Goal: Information Seeking & Learning: Find specific fact

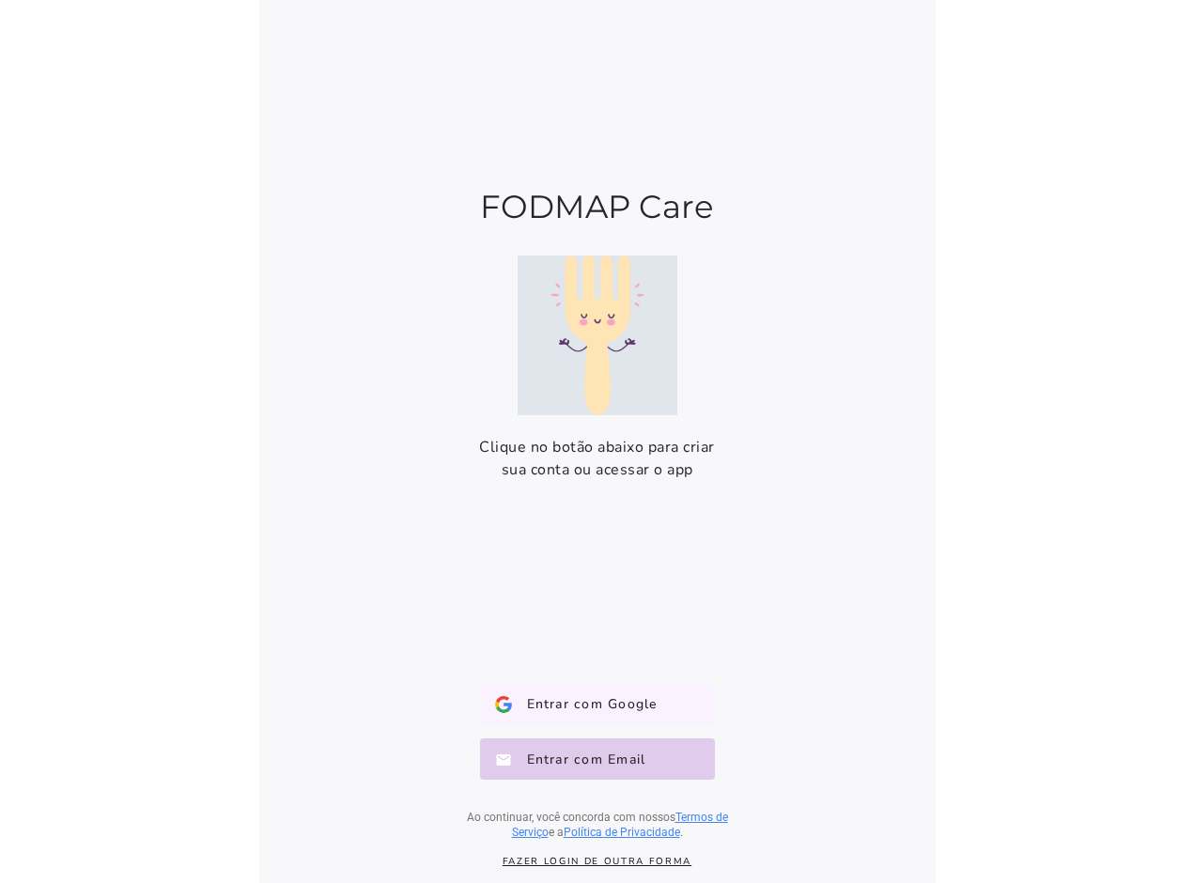
click at [588, 717] on button "Entrar com Google Google" at bounding box center [597, 704] width 235 height 41
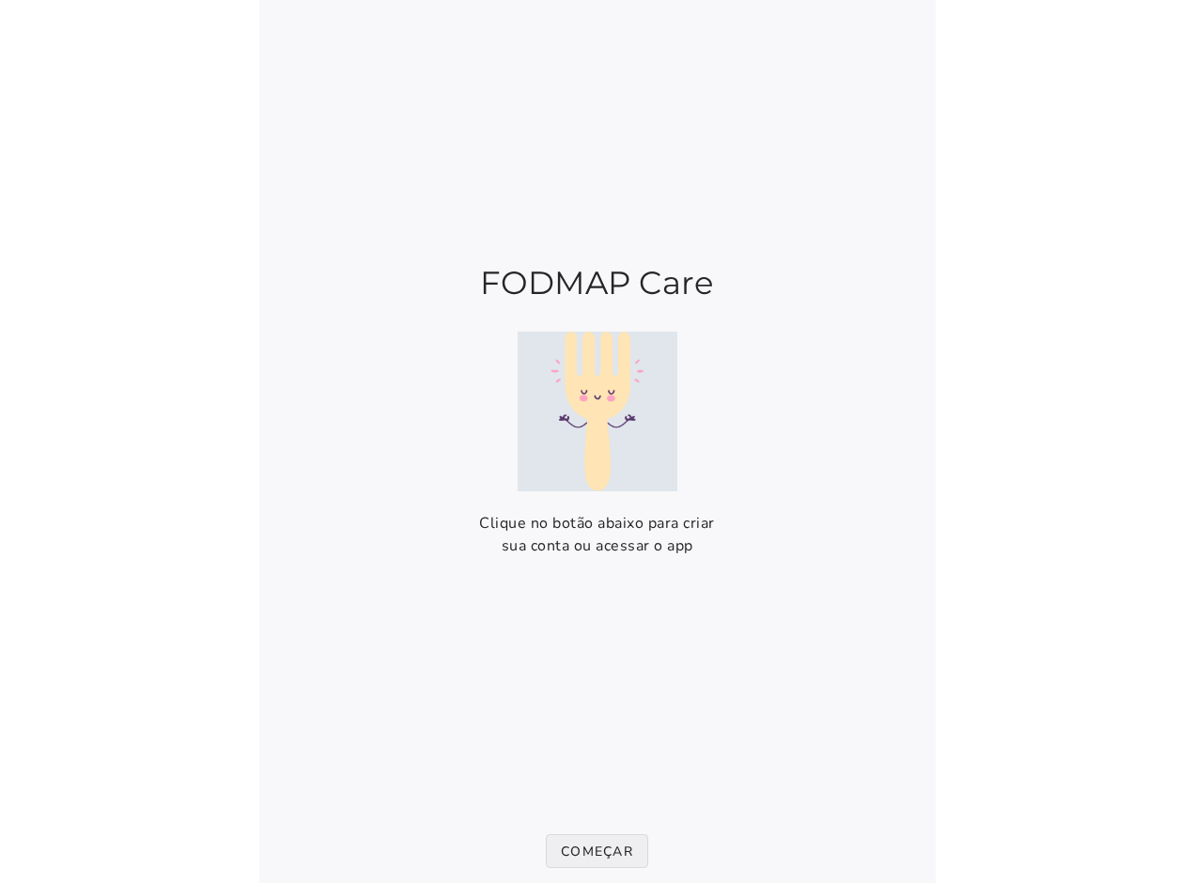
click at [0, 0] on slot "Começar" at bounding box center [0, 0] width 0 height 0
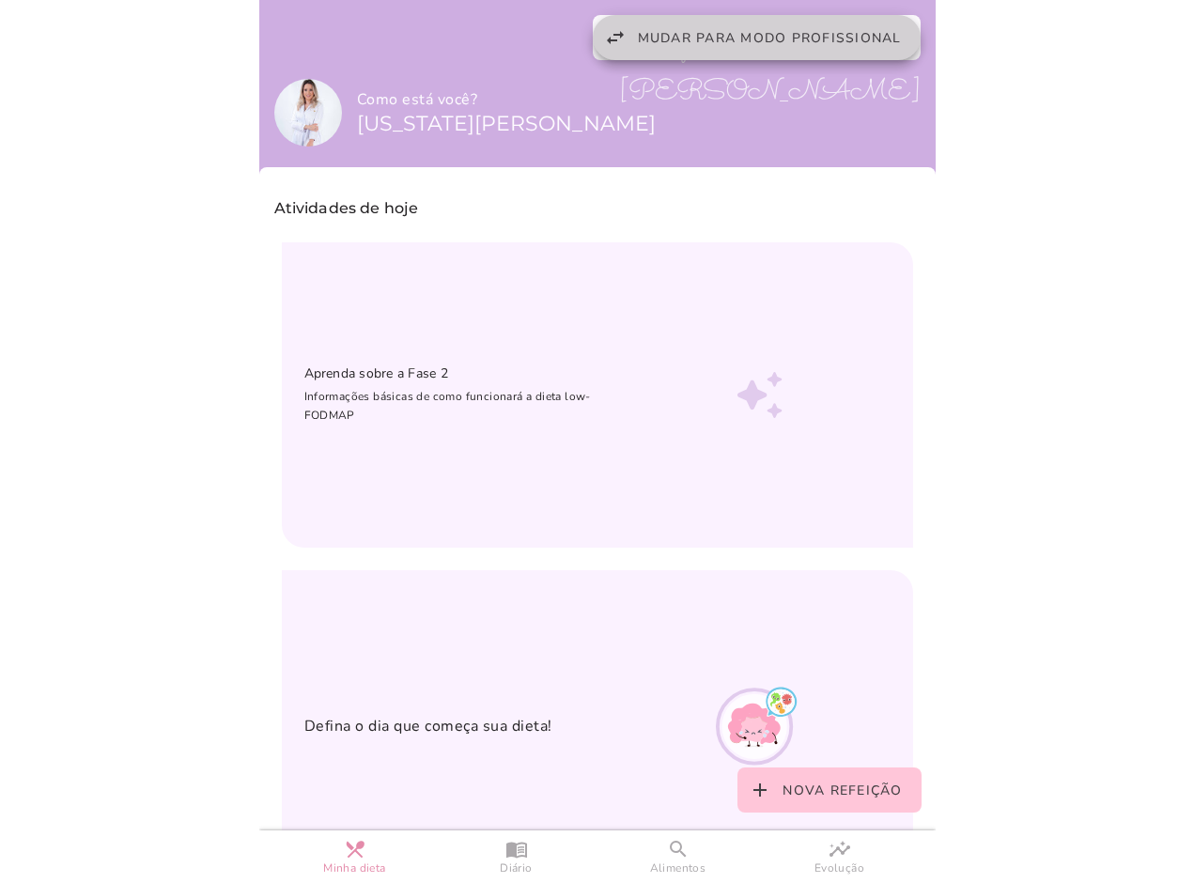
click at [717, 48] on button "swap_horiz Mudar para modo profissional" at bounding box center [757, 37] width 328 height 45
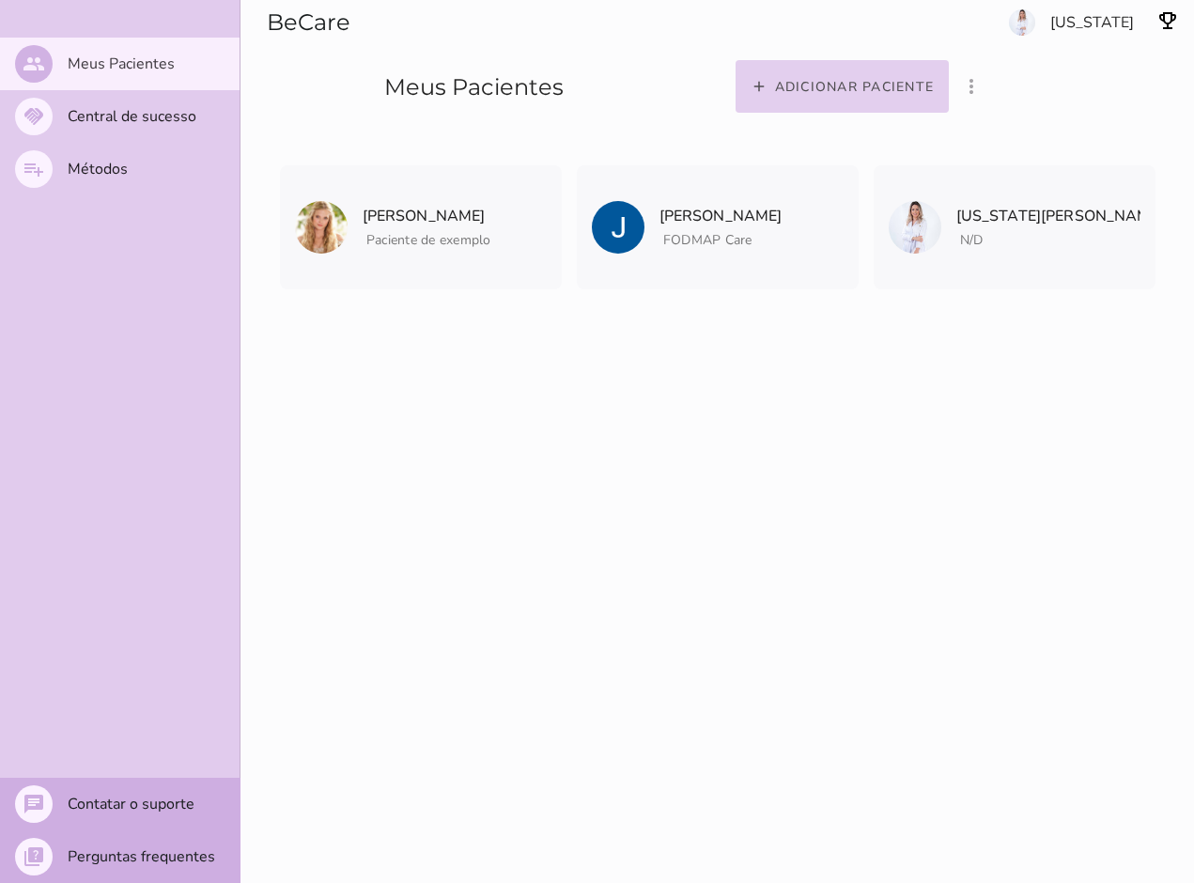
click at [0, 0] on slot "Adicionar paciente" at bounding box center [0, 0] width 0 height 0
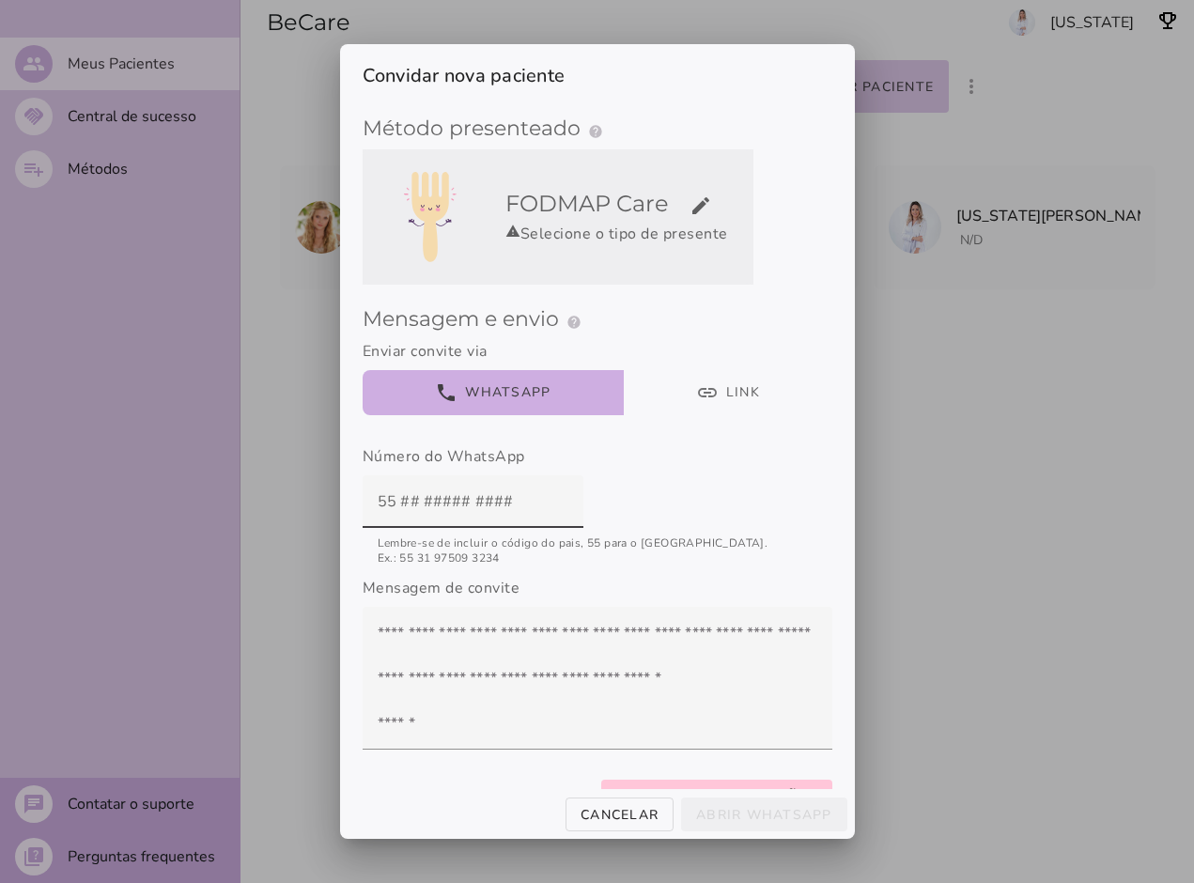
scroll to position [0, 3]
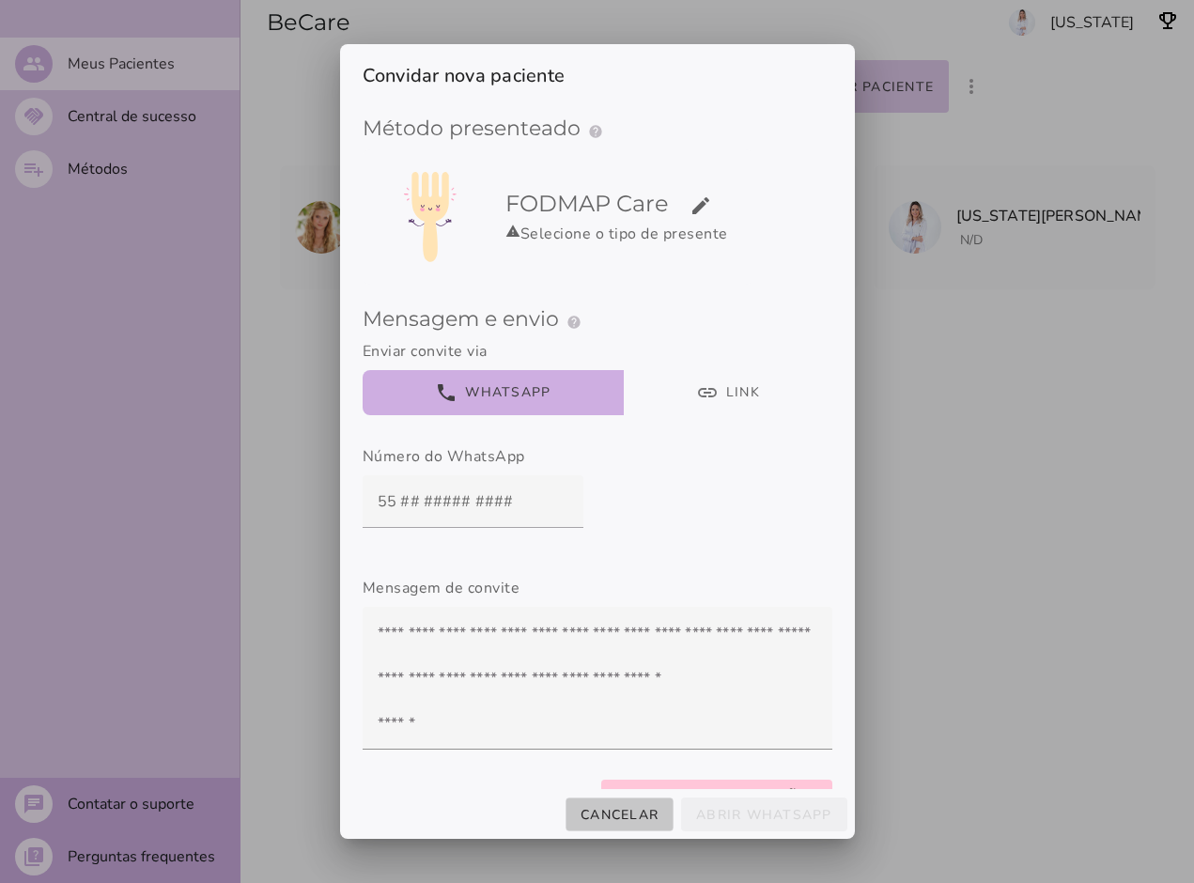
click at [0, 0] on slot "Cancelar" at bounding box center [0, 0] width 0 height 0
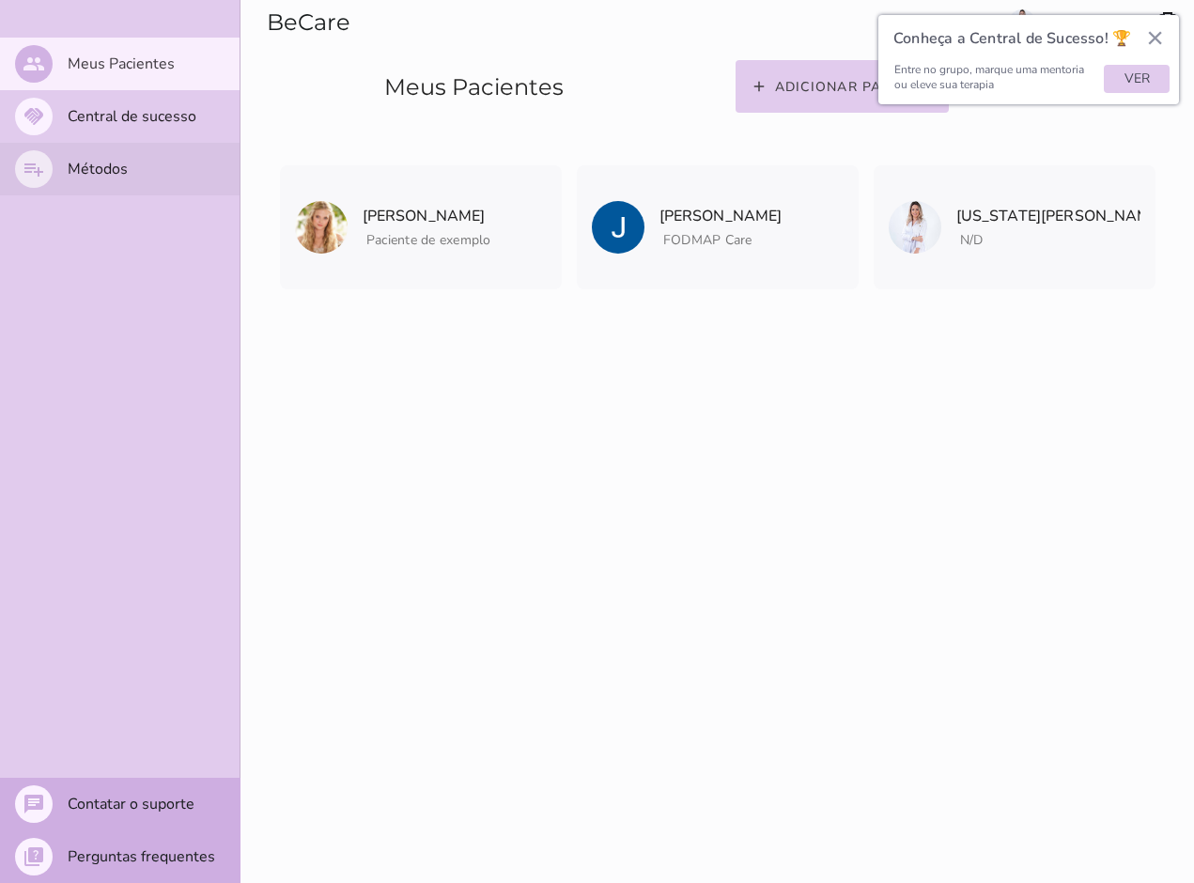
click at [0, 0] on slot "Métodos" at bounding box center [0, 0] width 0 height 0
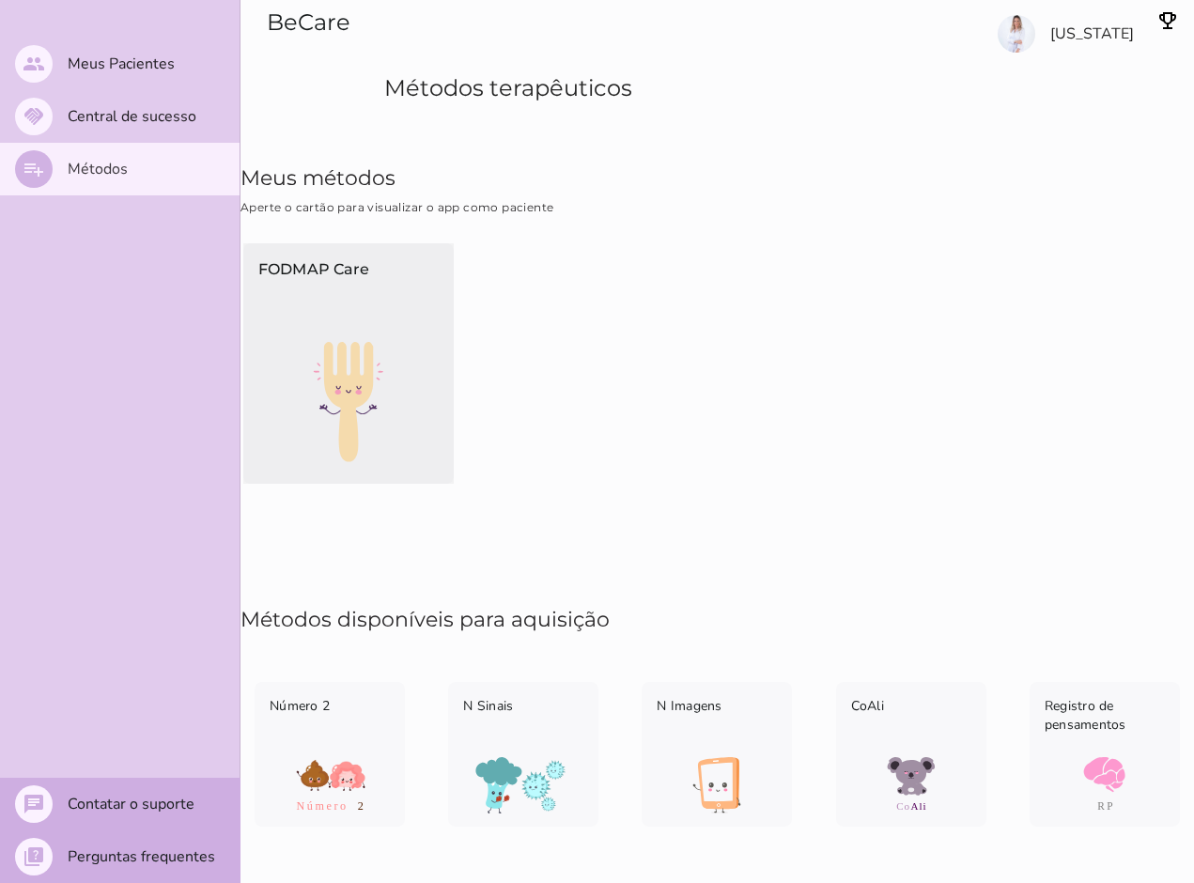
click at [363, 312] on p "FODMAP Care" at bounding box center [348, 289] width 180 height 62
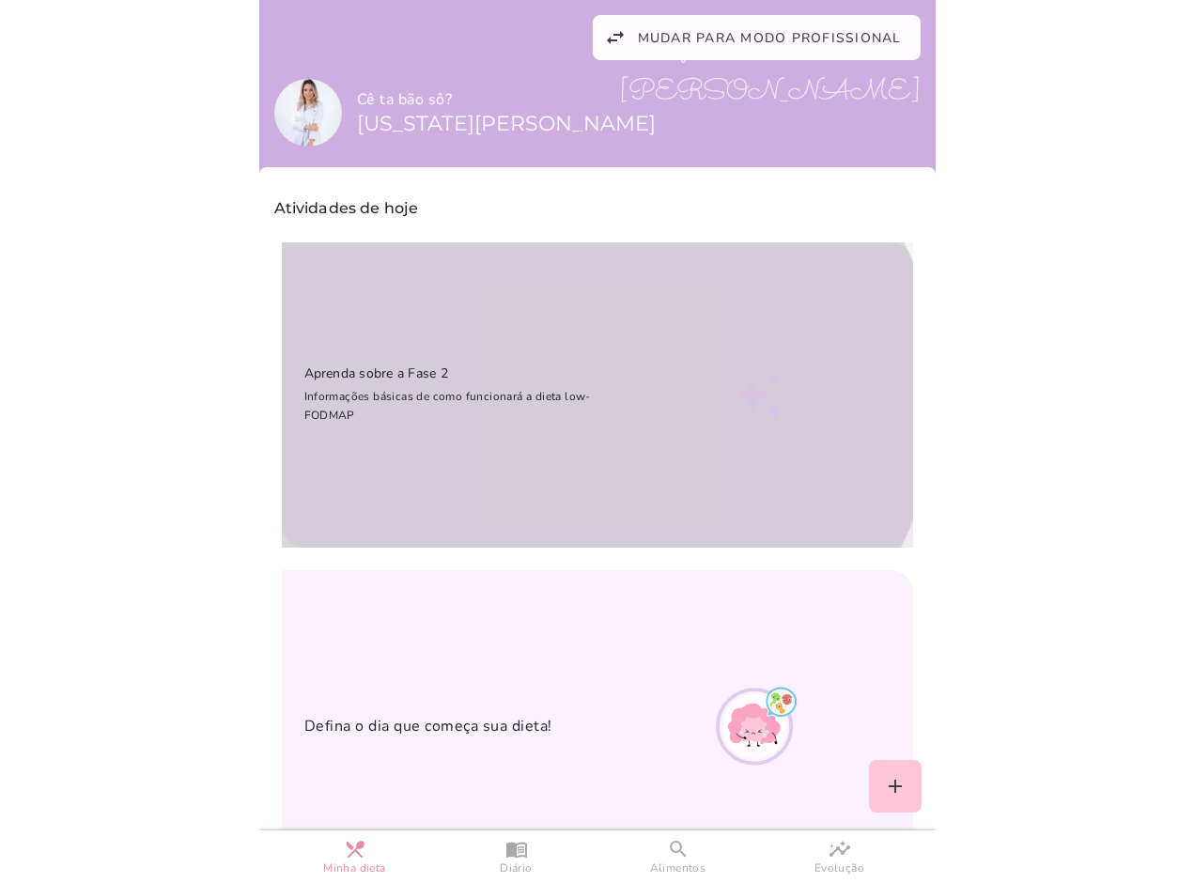
click at [431, 360] on div "Aprenda sobre a Fase 2 Informações básicas de como funcionará a dieta low-FODMAP" at bounding box center [467, 394] width 326 height 90
click at [781, 461] on div at bounding box center [760, 395] width 260 height 260
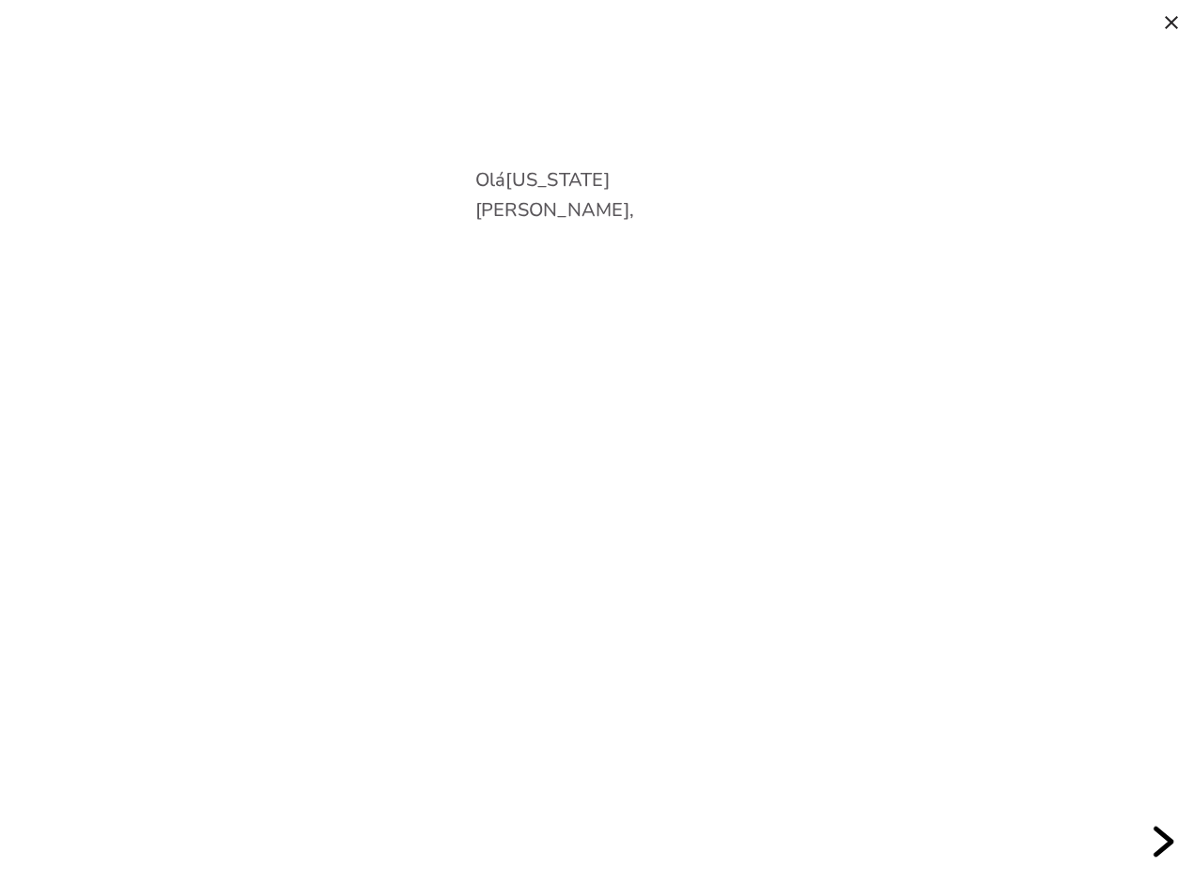
click at [1172, 825] on div "next slide" at bounding box center [1161, 842] width 34 height 34
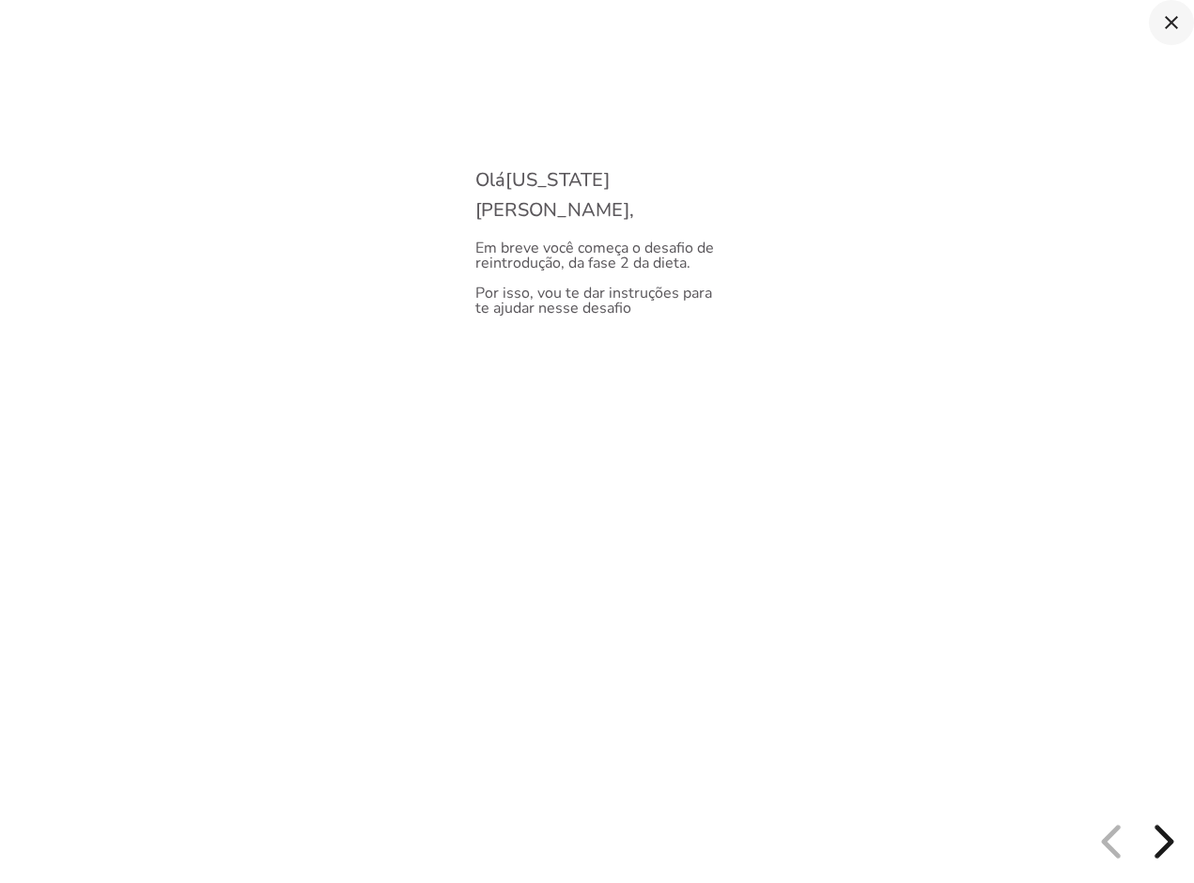
click at [1179, 22] on icon "close" at bounding box center [1171, 22] width 23 height 23
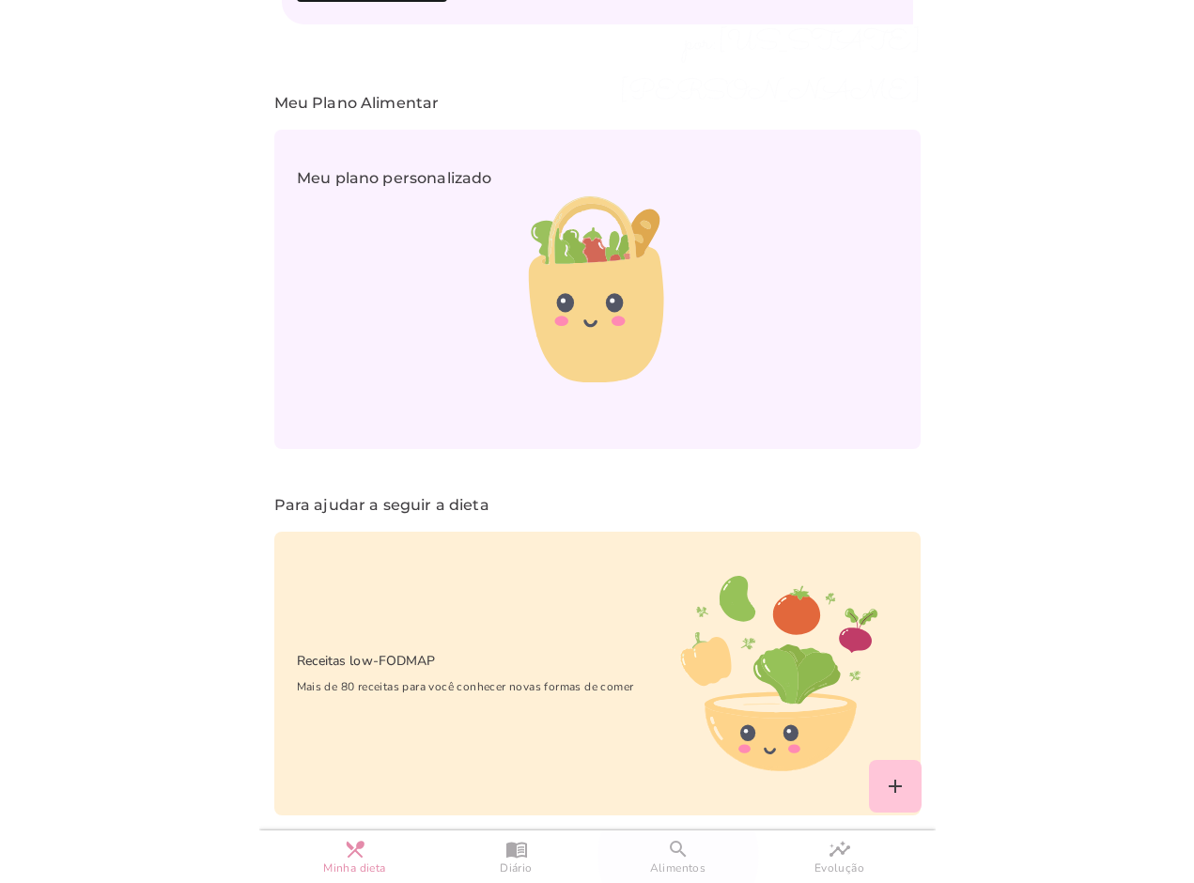
click at [680, 861] on span "Alimentos" at bounding box center [678, 868] width 56 height 16
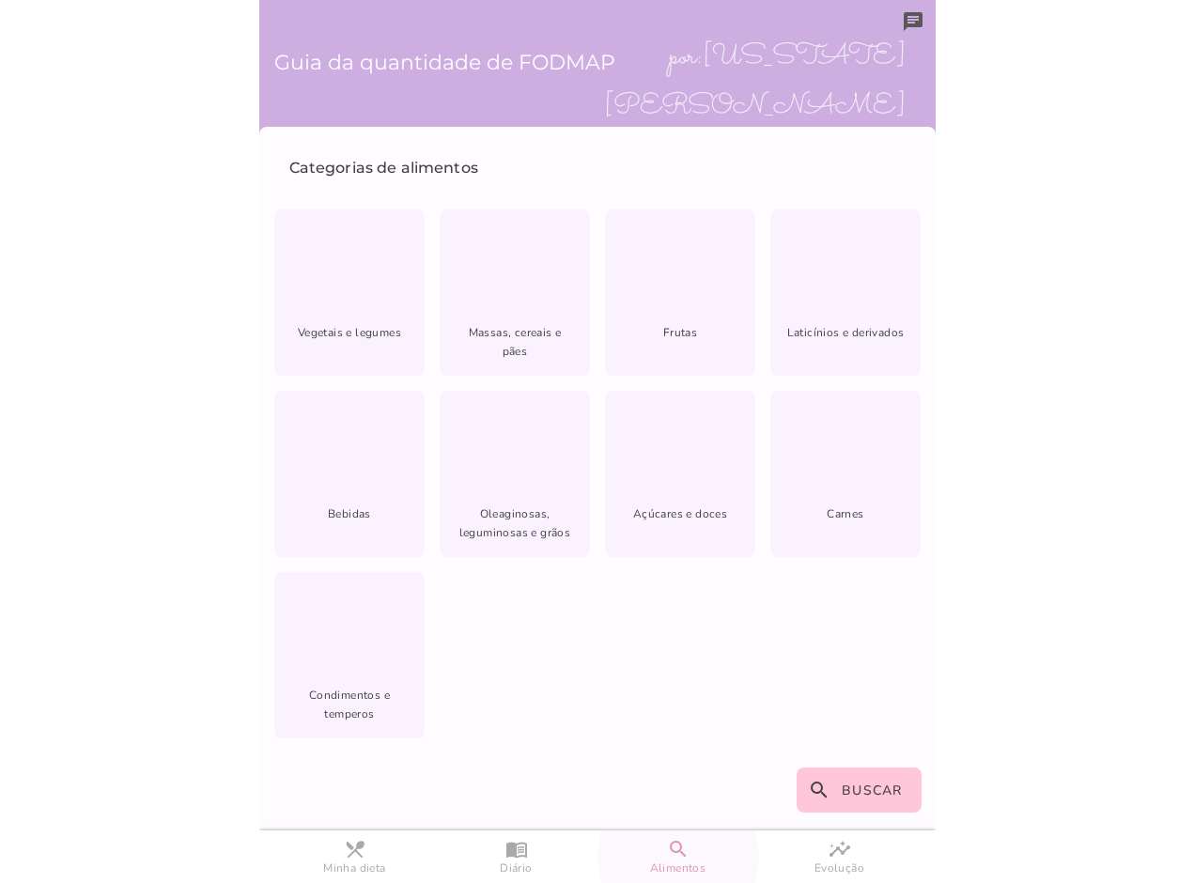
scroll to position [1, 0]
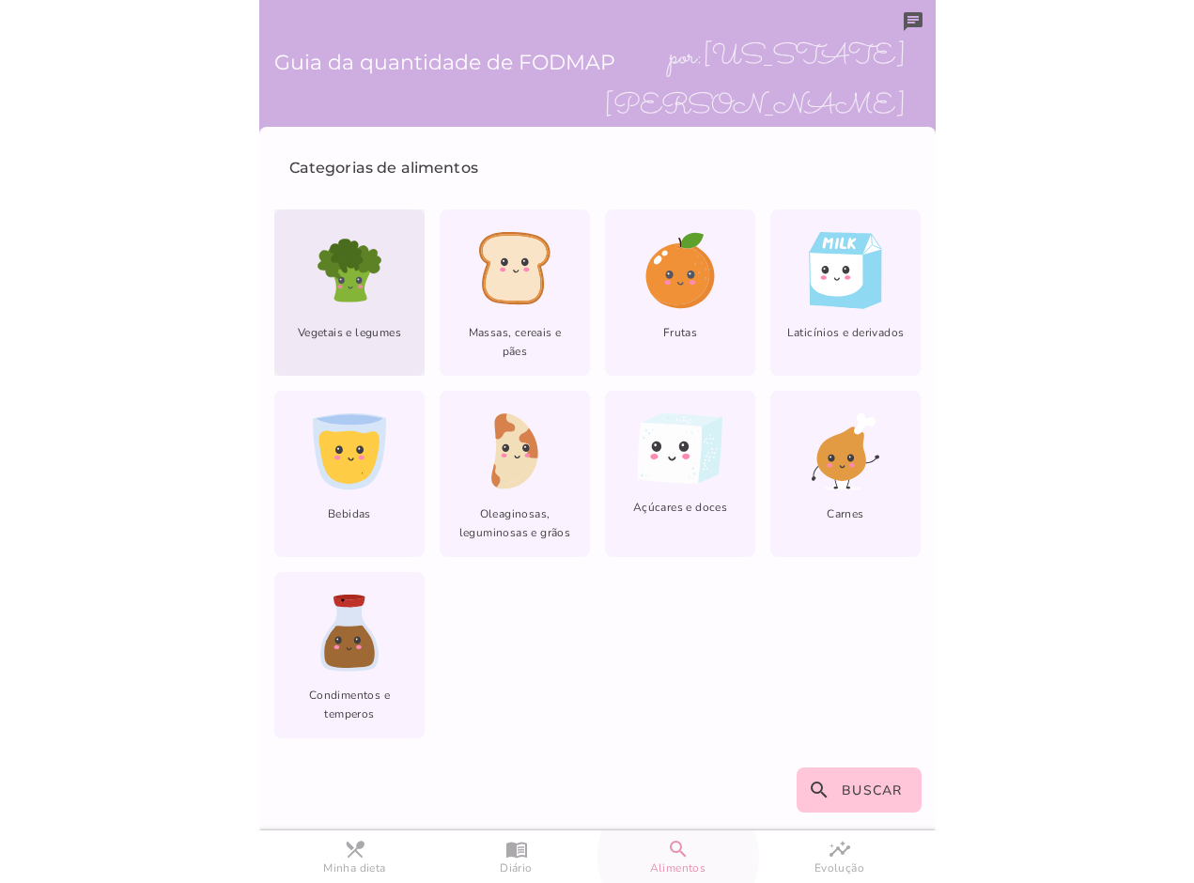
click at [389, 273] on div "Vegetais e legumes" at bounding box center [349, 292] width 150 height 166
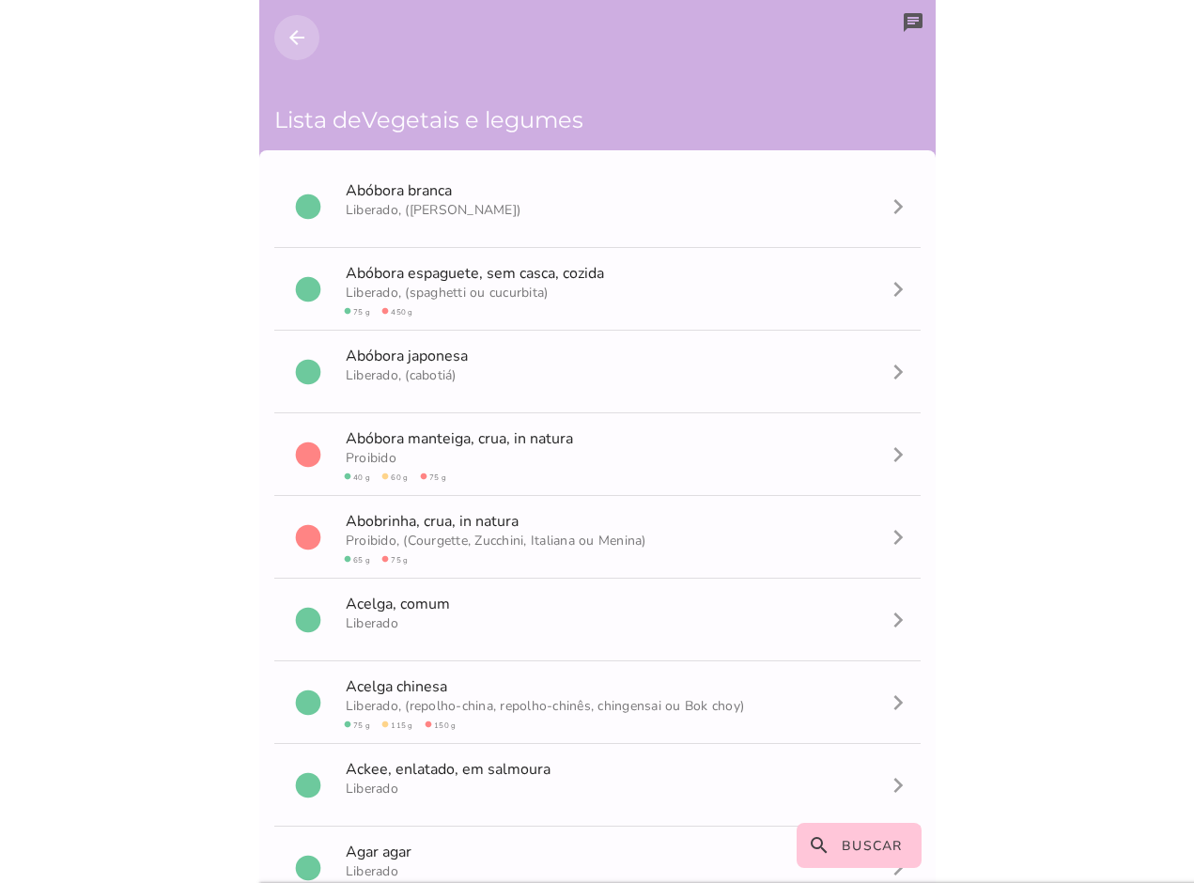
click at [307, 25] on button "arrow_back" at bounding box center [296, 37] width 45 height 45
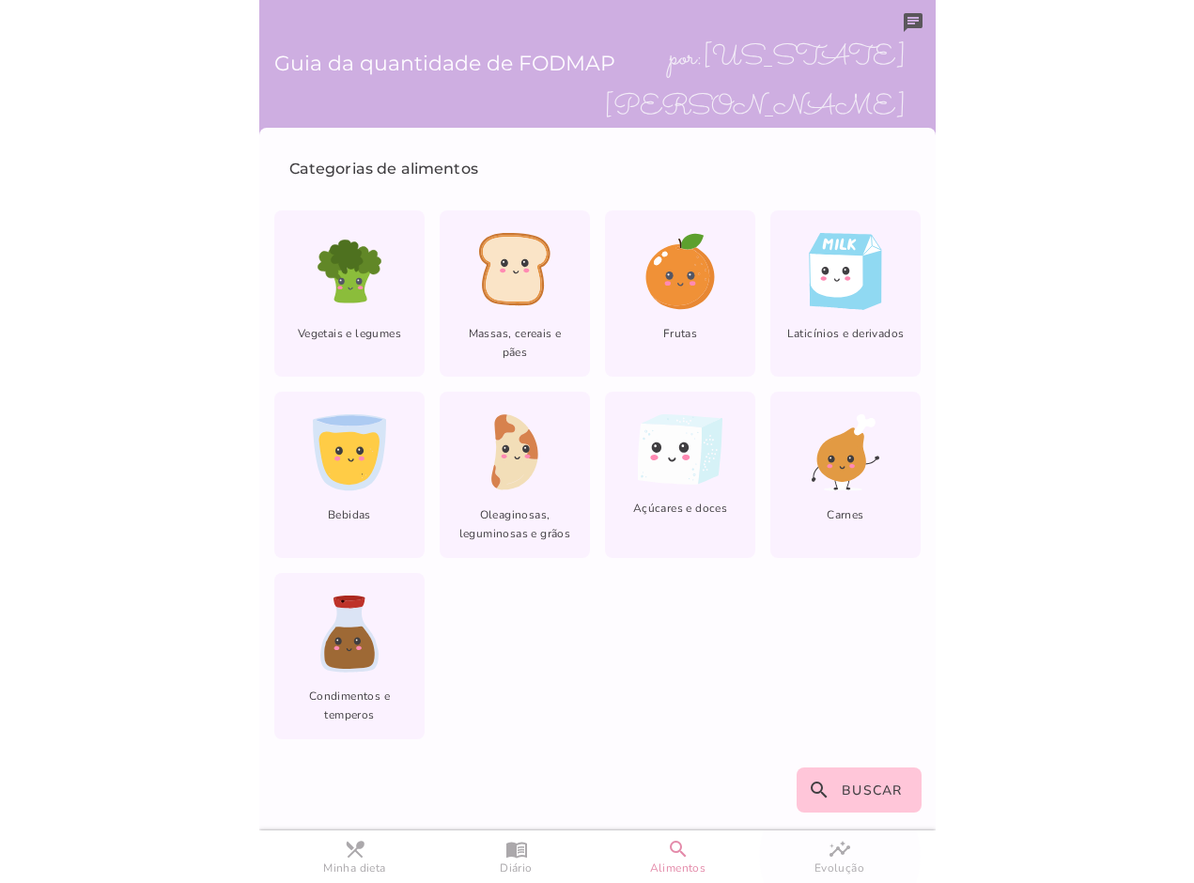
click at [817, 864] on span "Evolução" at bounding box center [839, 868] width 50 height 16
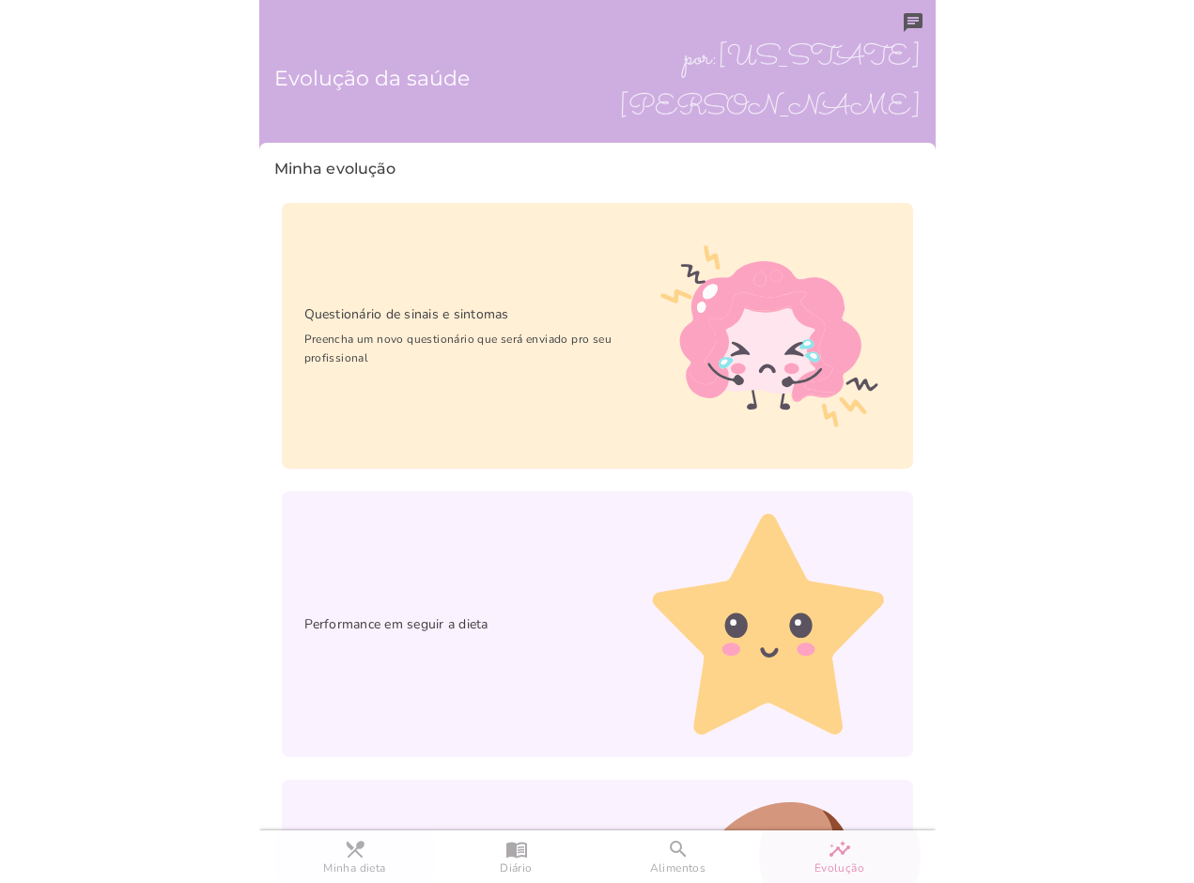
click at [377, 840] on link "restaurant_menu Minha dieta" at bounding box center [355, 856] width 162 height 53
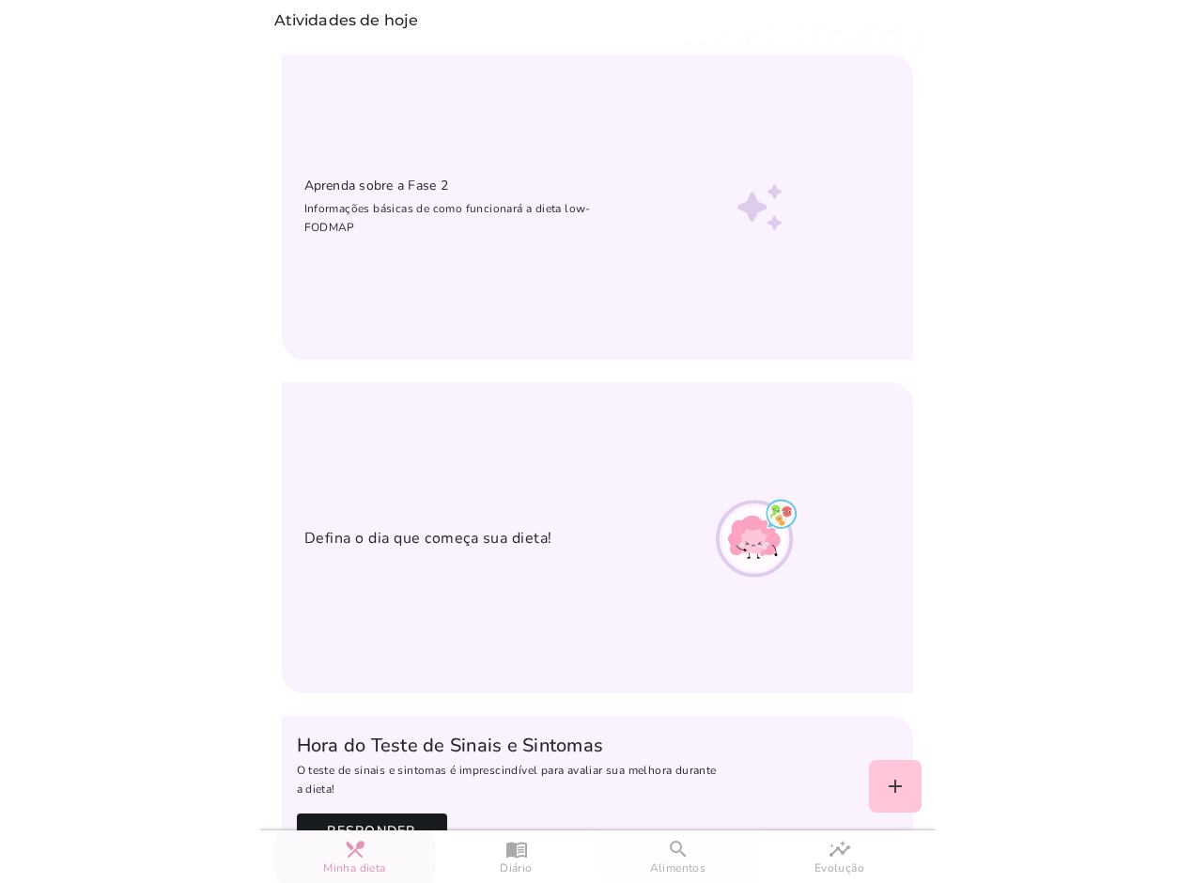
click at [680, 872] on span "Alimentos" at bounding box center [678, 868] width 56 height 16
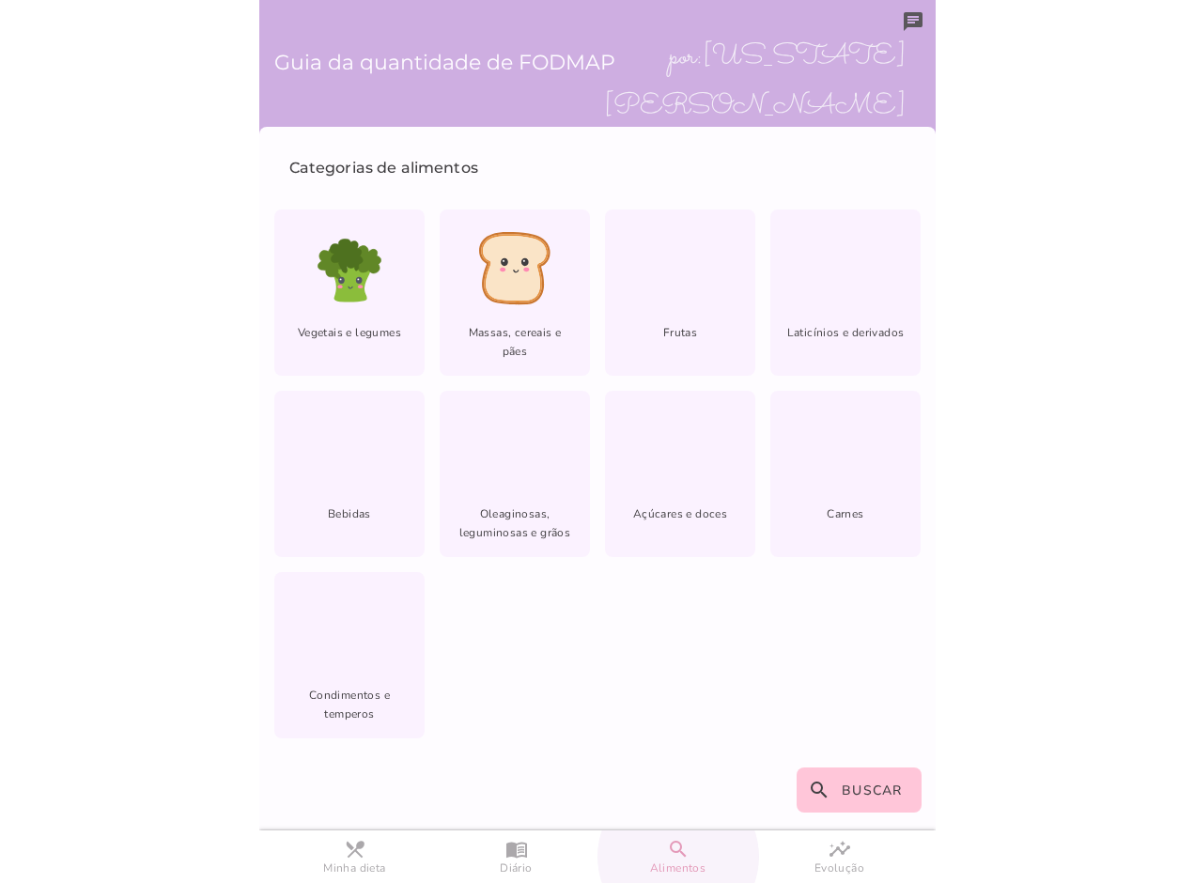
scroll to position [1, 0]
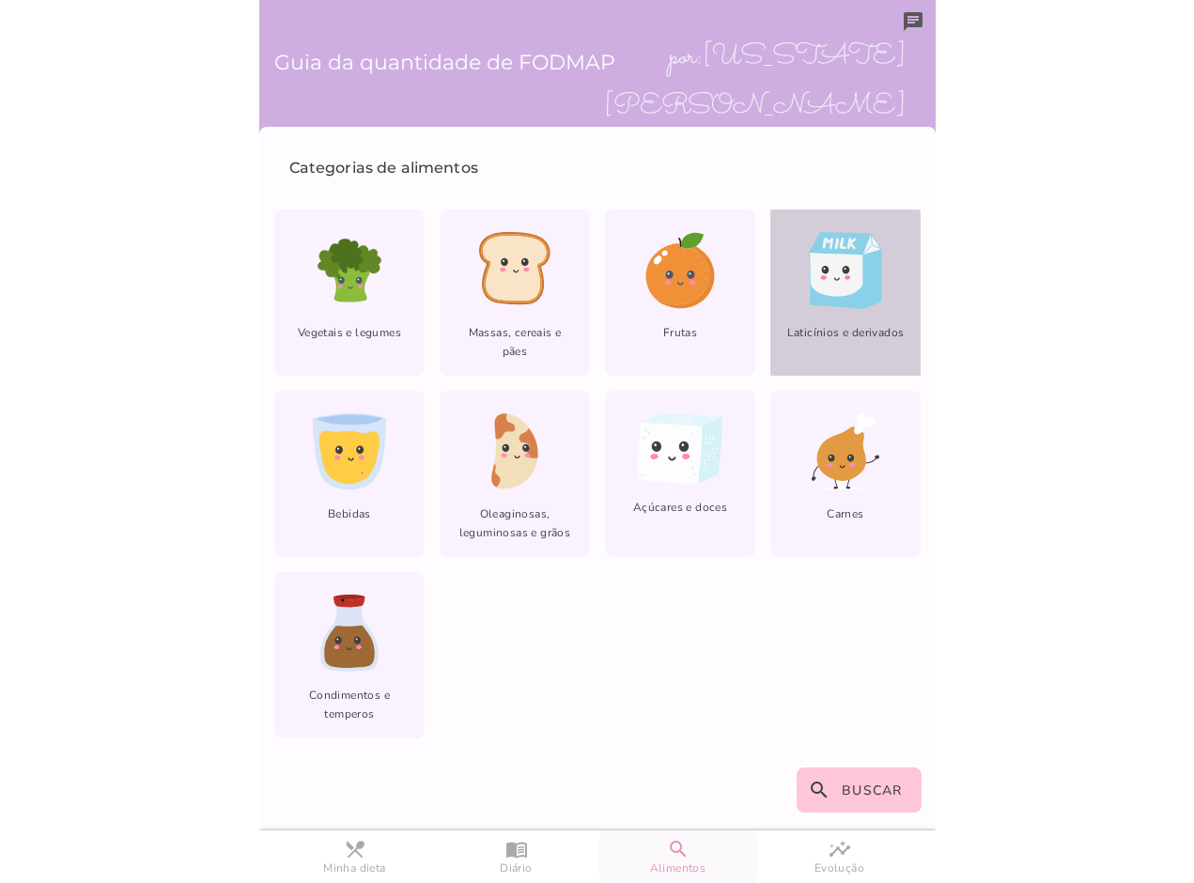
click at [837, 281] on rect at bounding box center [836, 275] width 54 height 46
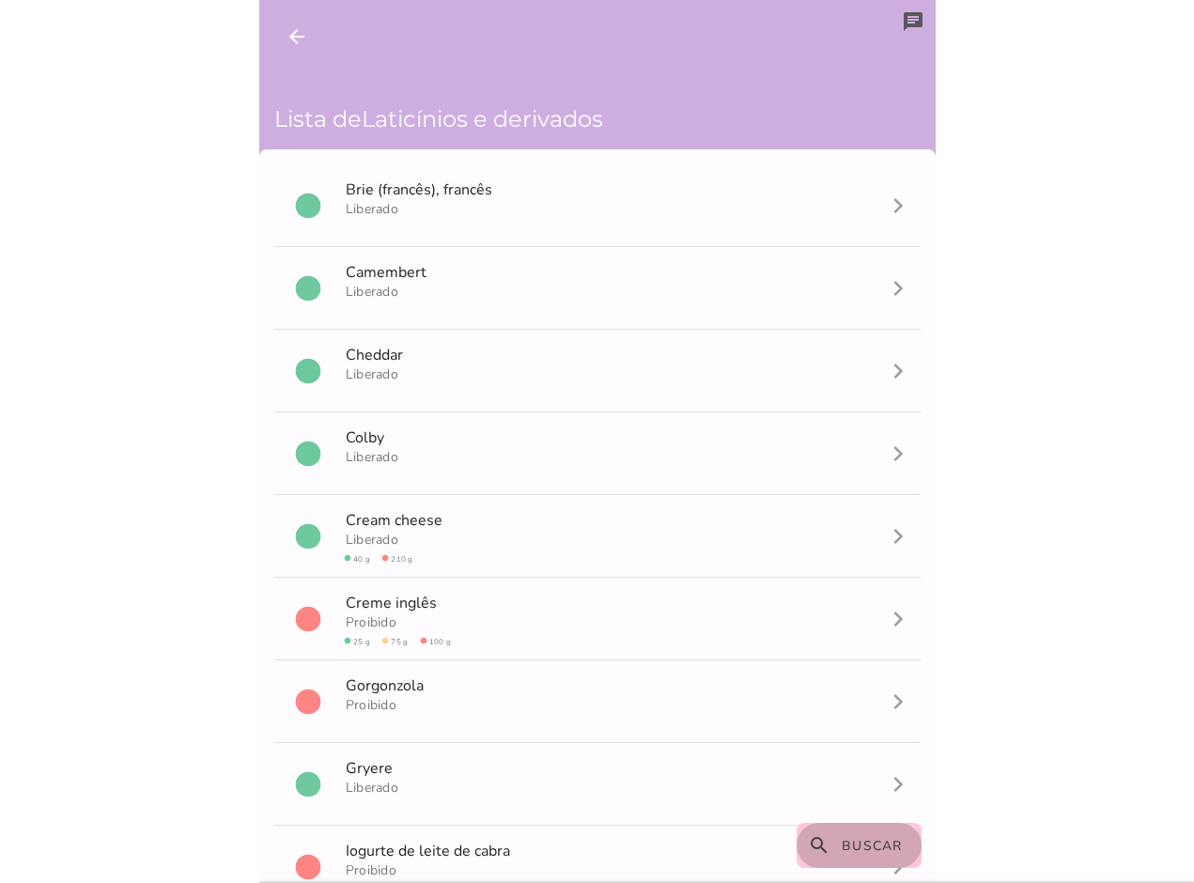
click at [889, 843] on span "Buscar" at bounding box center [872, 846] width 61 height 18
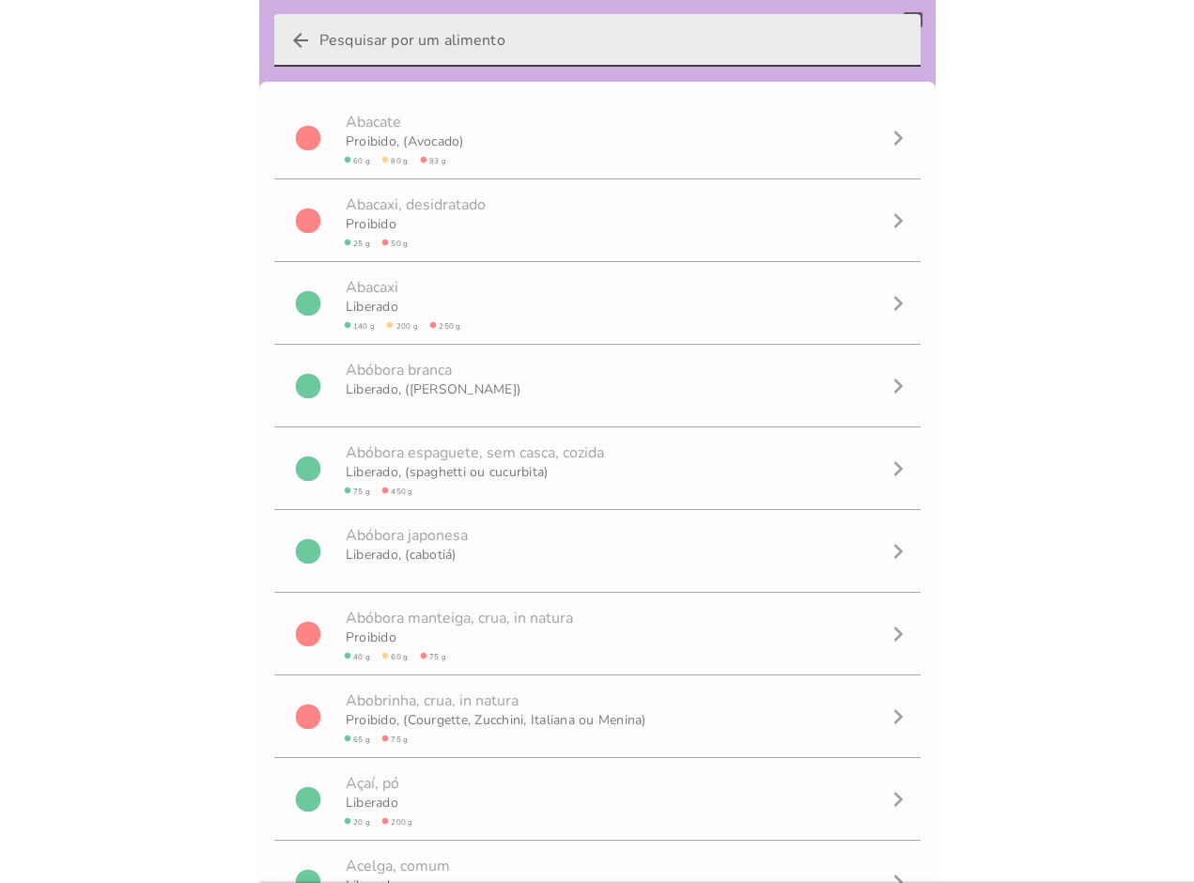
click at [430, 54] on input "arrow_back" at bounding box center [612, 40] width 586 height 53
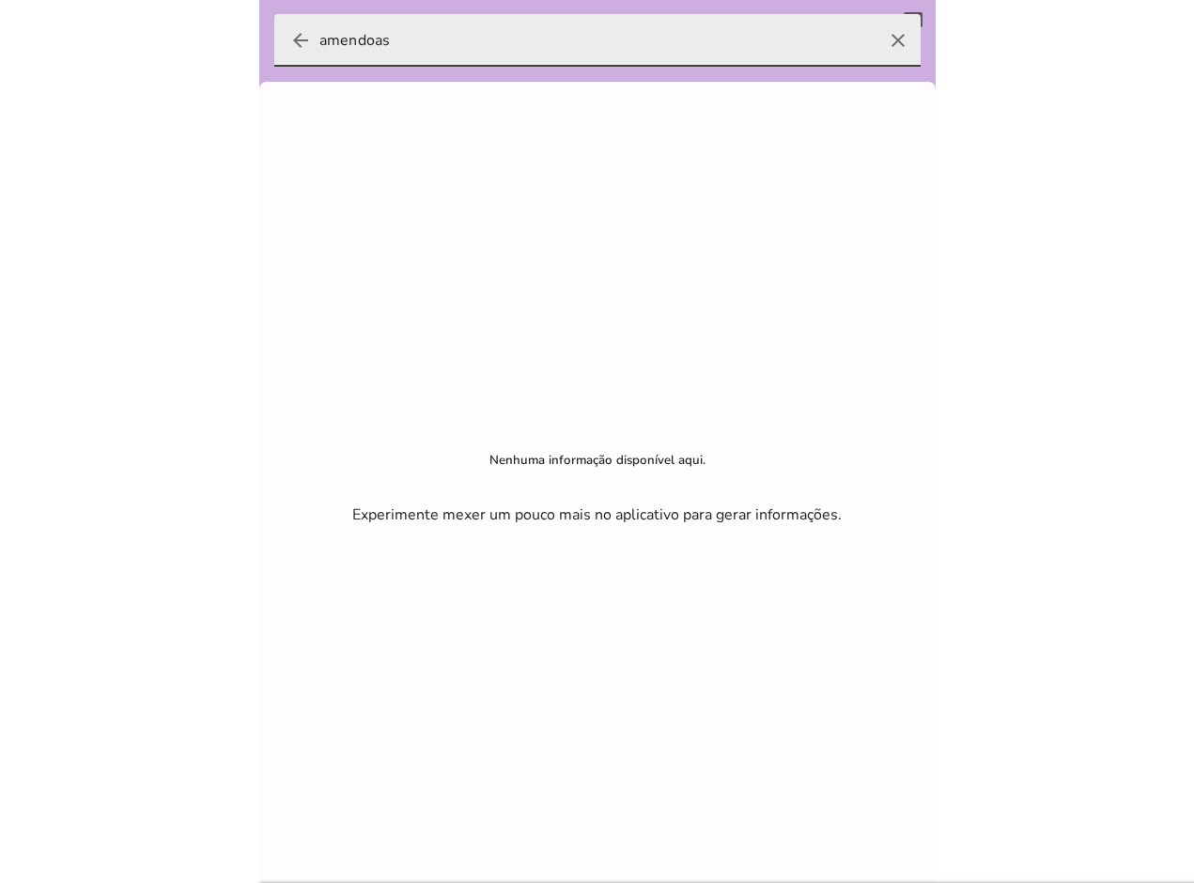
type input "amendoas"
type mwc-textfield "amendoas"
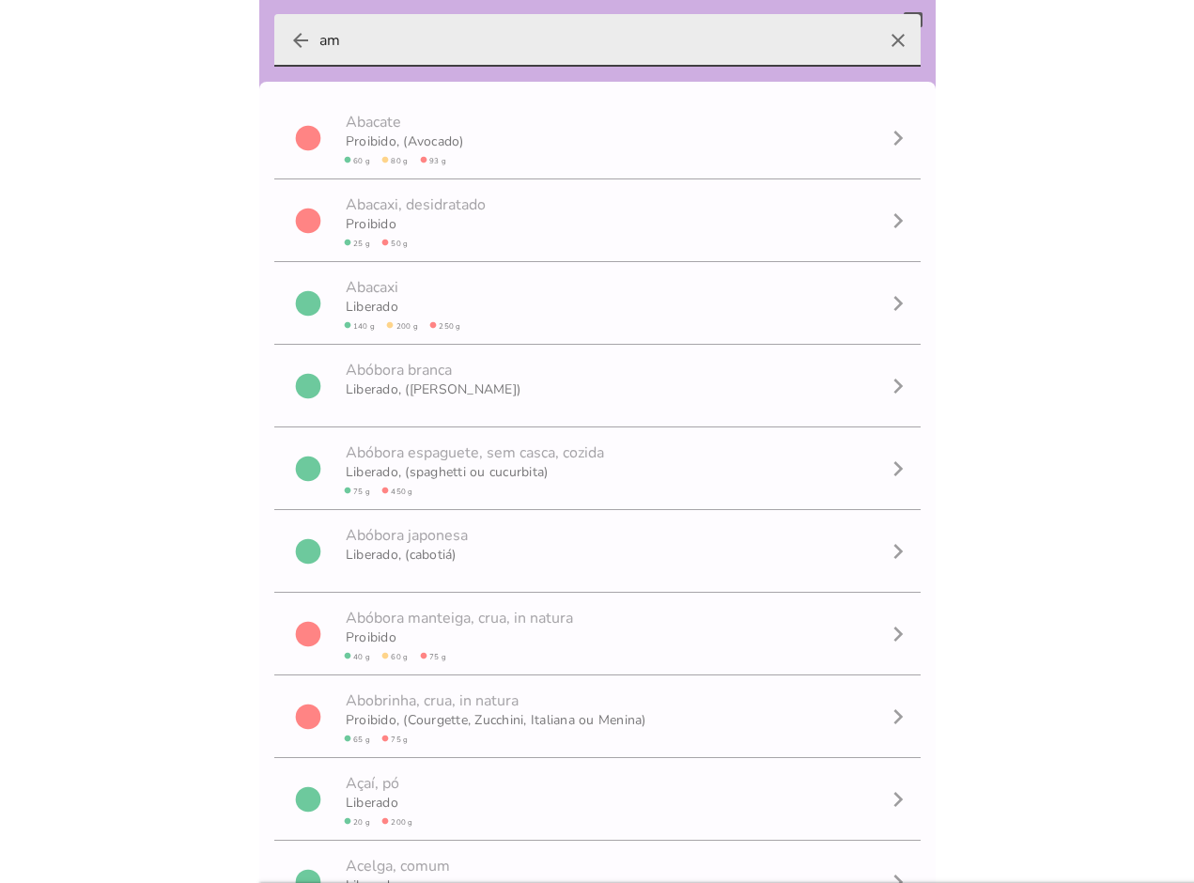
type input "a"
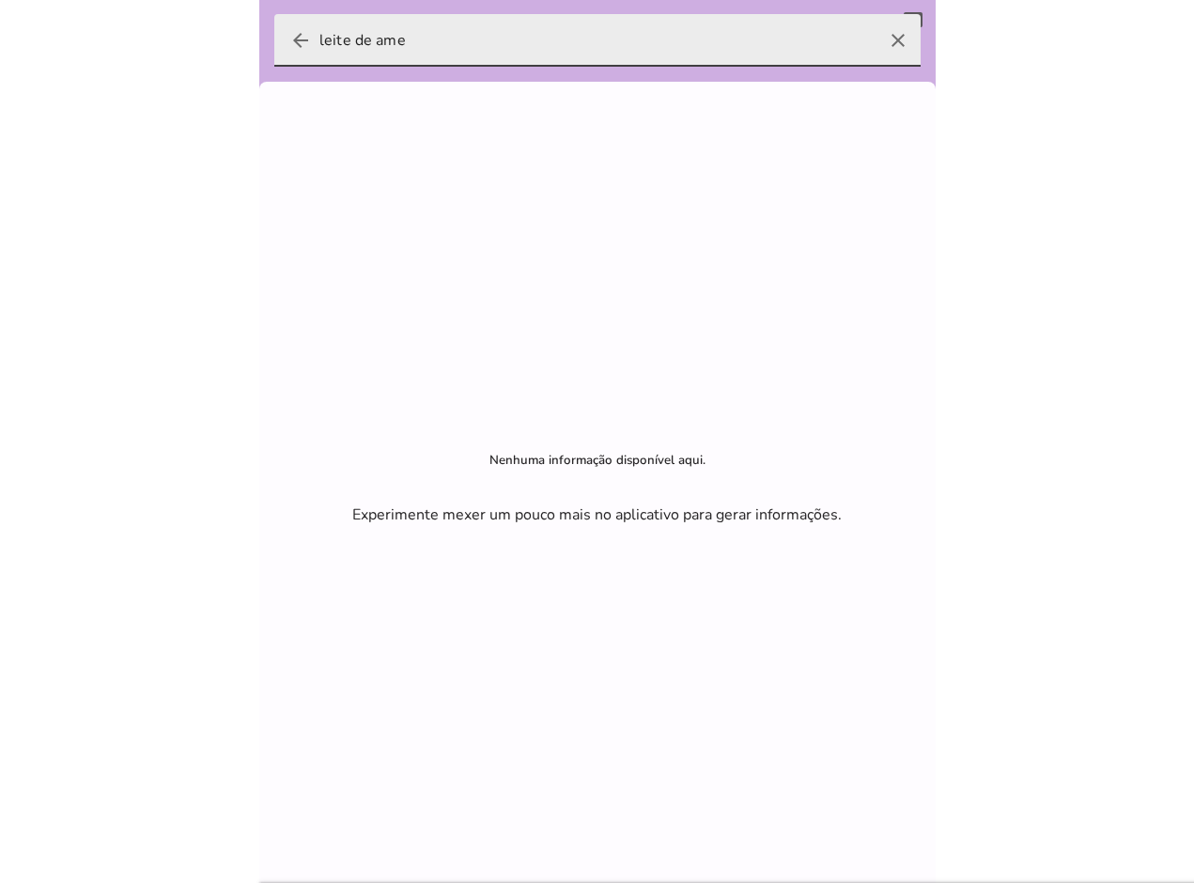
click at [430, 54] on input "leite de ame" at bounding box center [597, 40] width 556 height 53
type input "bebida veg"
type mwc-textfield "bebida veg"
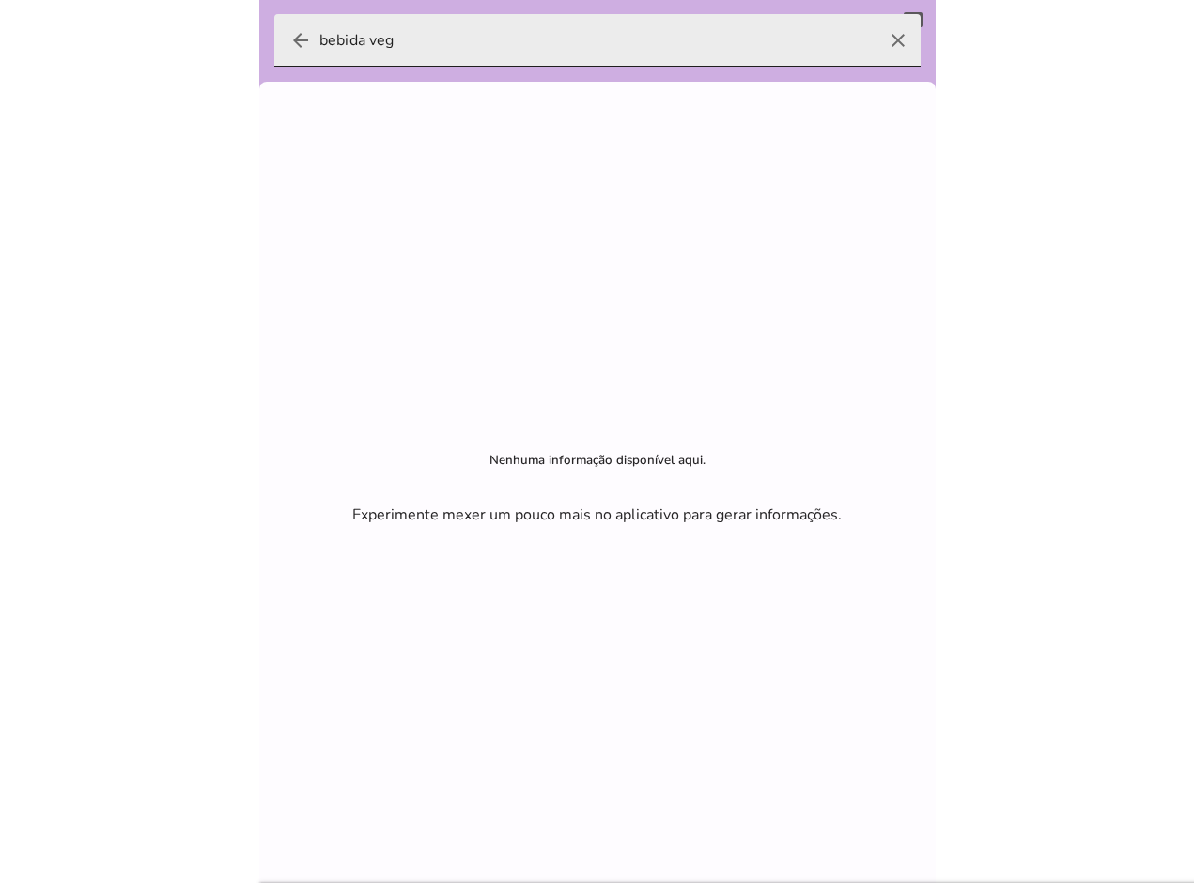
click at [886, 39] on icon "clear" at bounding box center [897, 40] width 45 height 45
click at [875, 39] on input "bebida veg" at bounding box center [597, 40] width 556 height 53
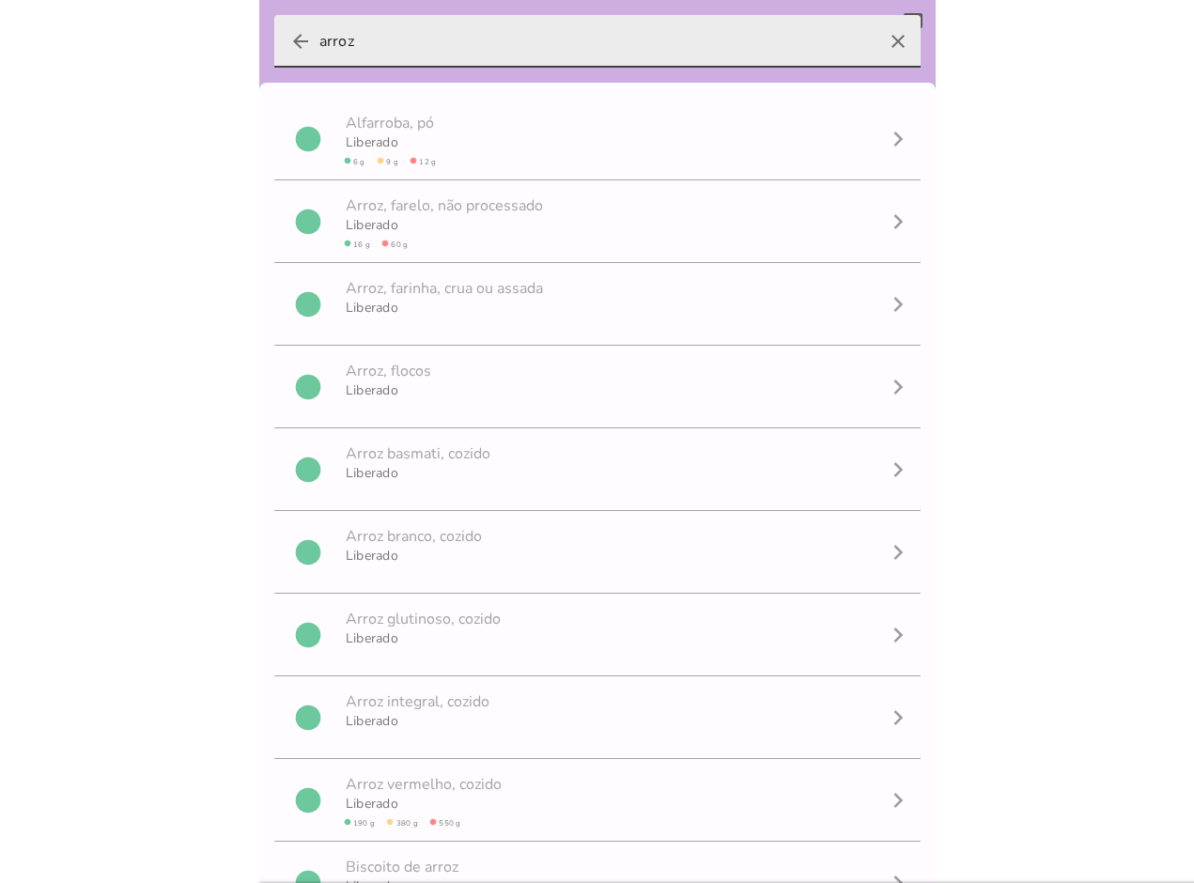
click at [478, 46] on input "arroz" at bounding box center [597, 41] width 556 height 53
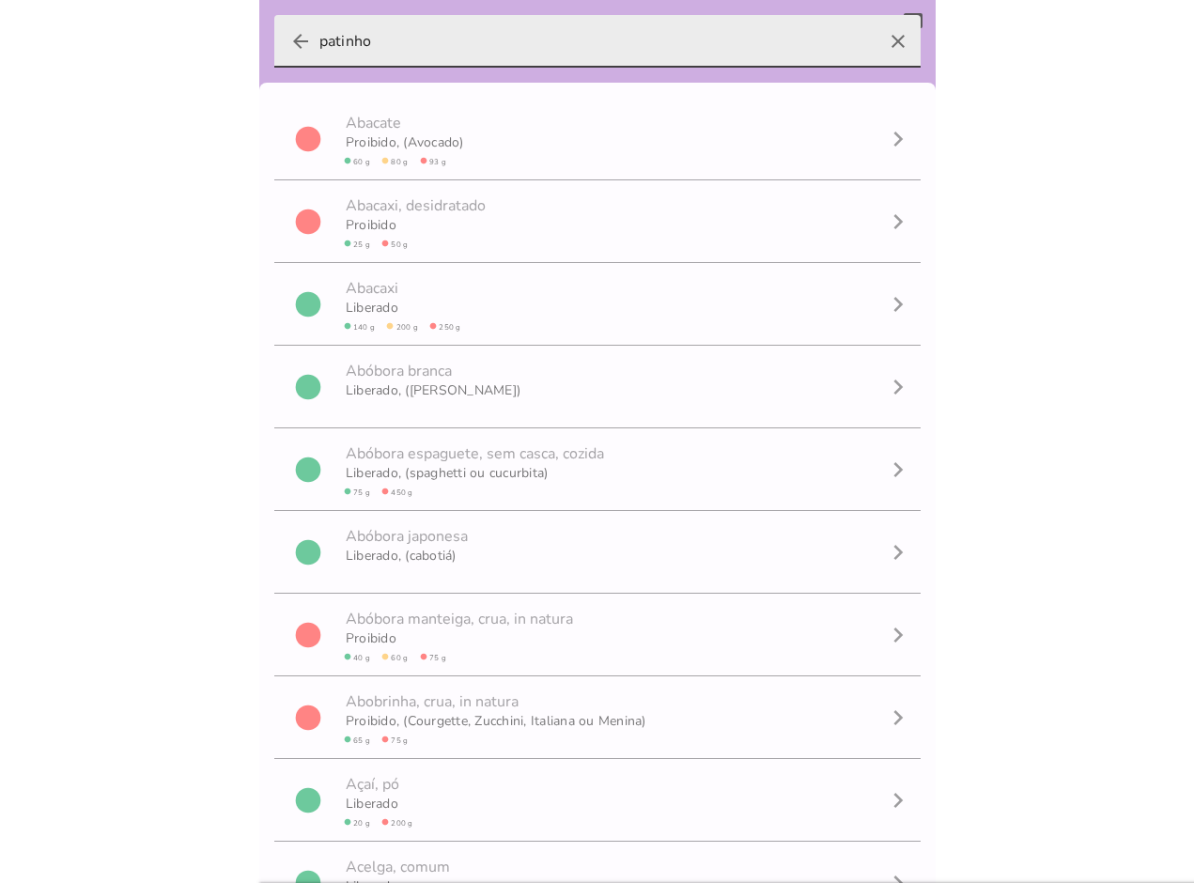
type input "patinho"
type mwc-textfield "patinho"
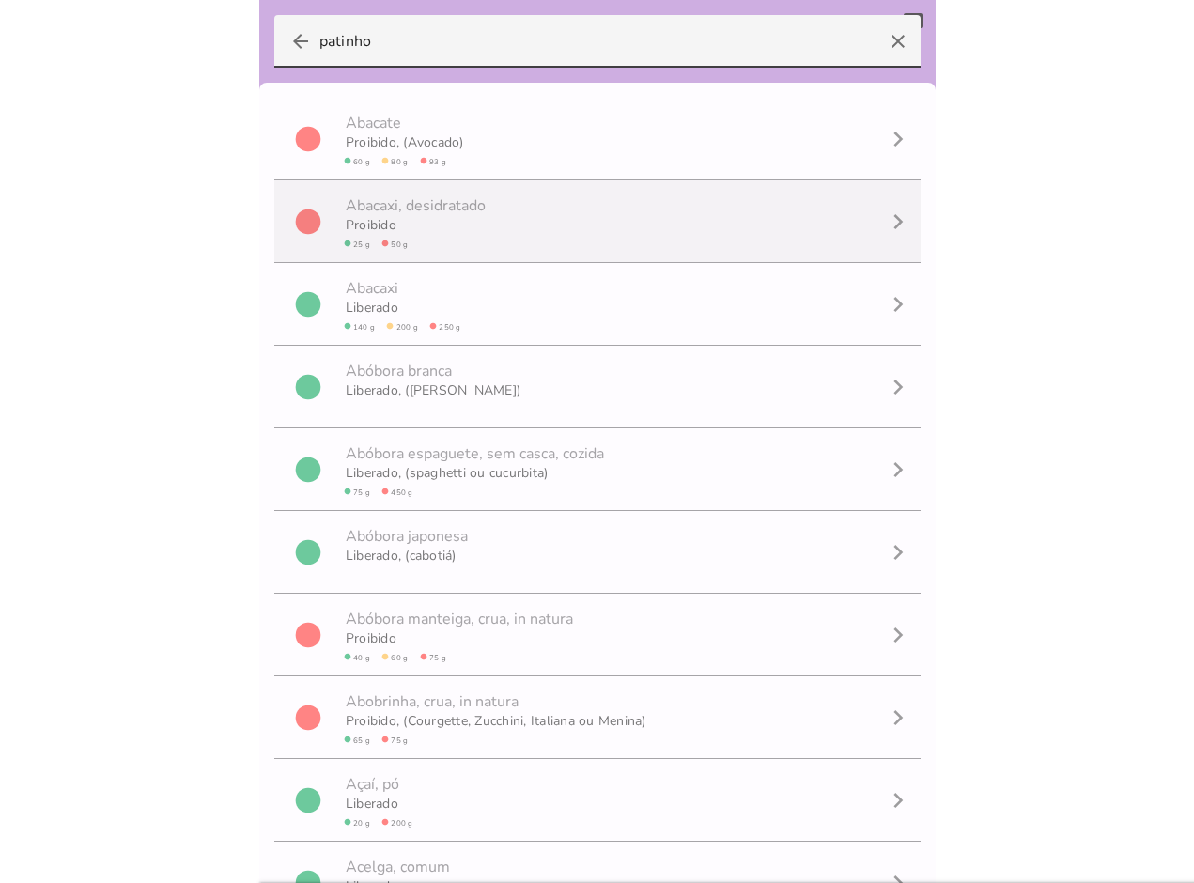
scroll to position [1, 0]
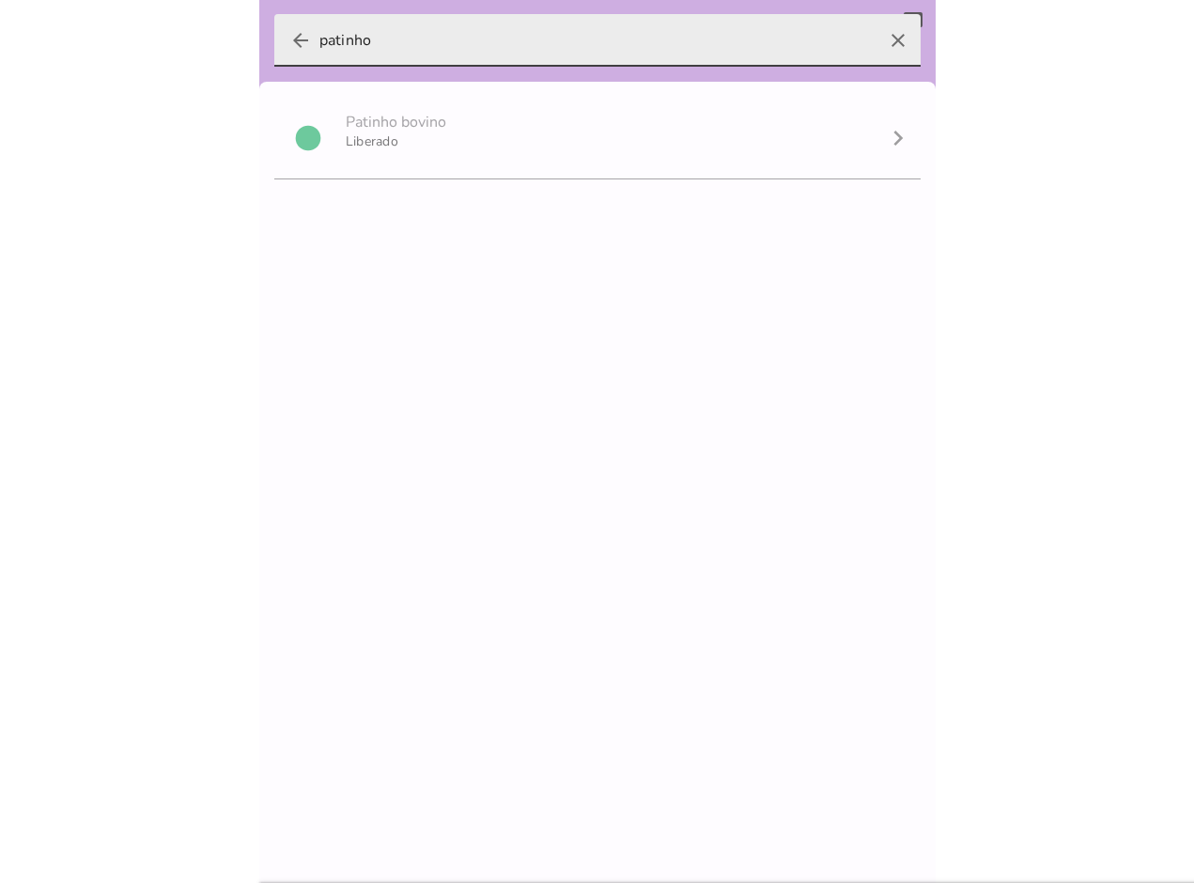
click at [435, 50] on input "patinho" at bounding box center [597, 40] width 556 height 53
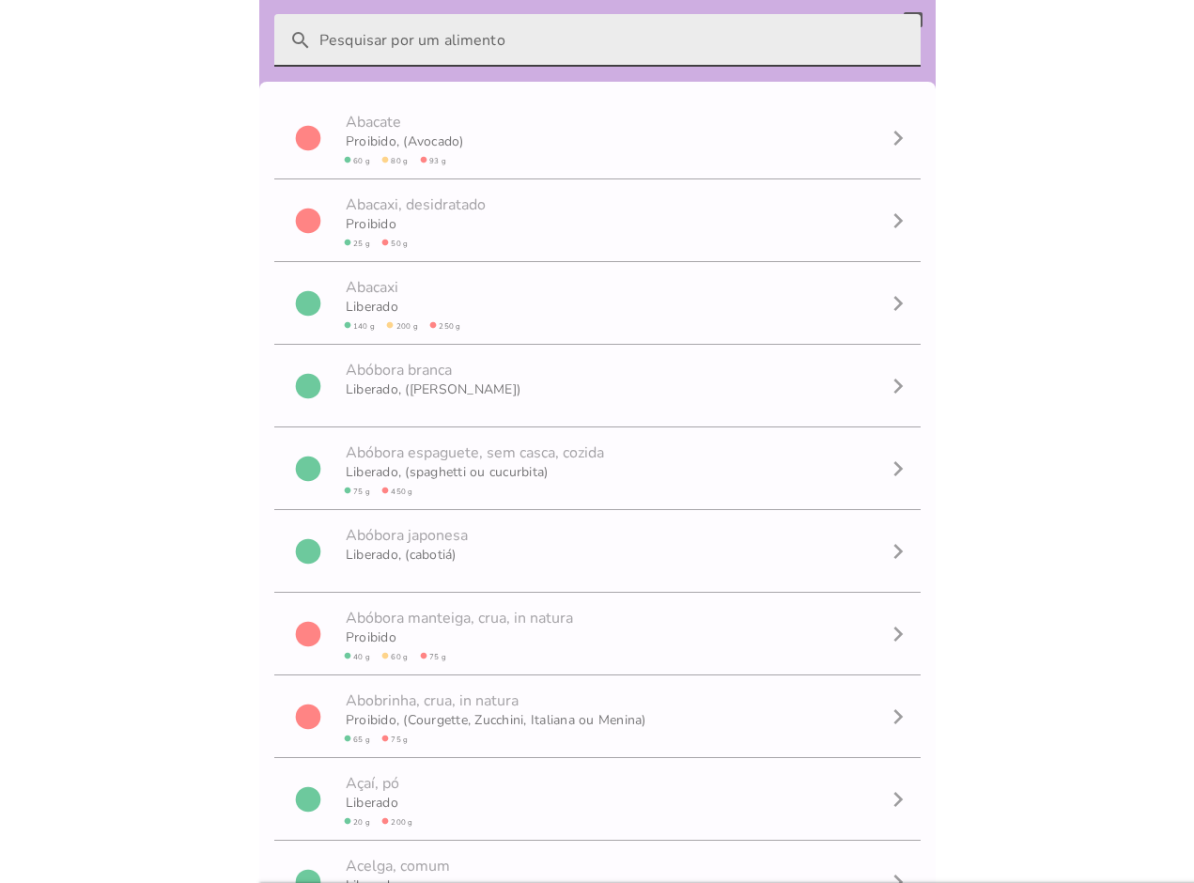
scroll to position [13, 0]
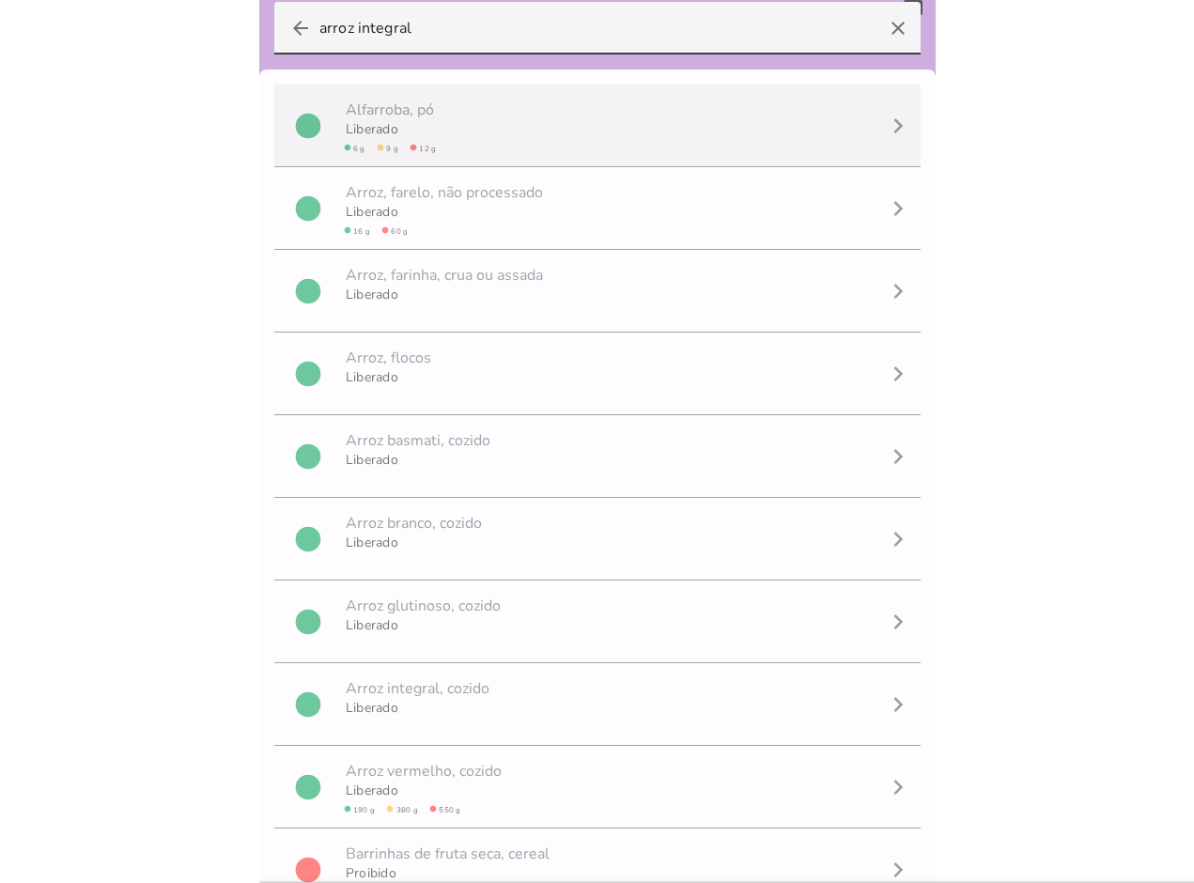
type input "arroz integral"
type mwc-textfield "arroz integral"
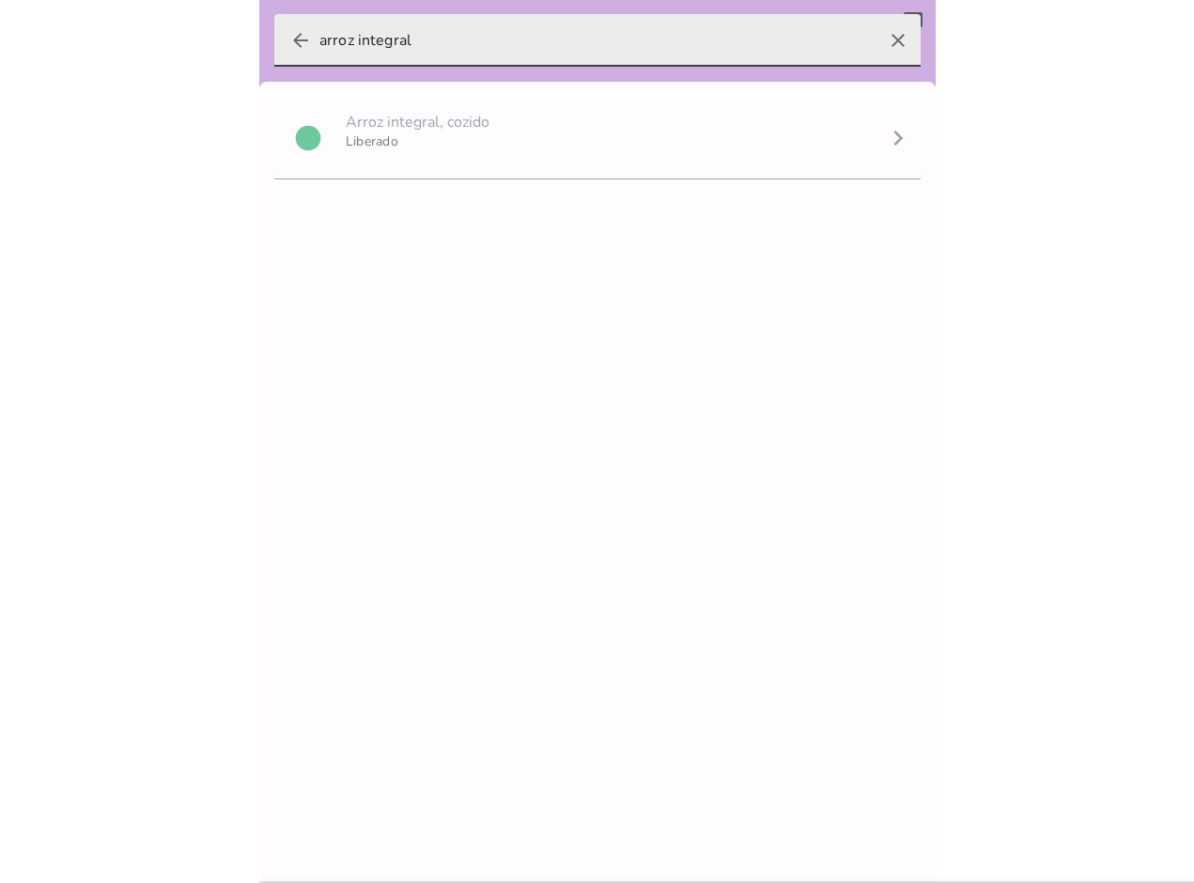
click at [491, 46] on input "arroz integral" at bounding box center [597, 40] width 556 height 53
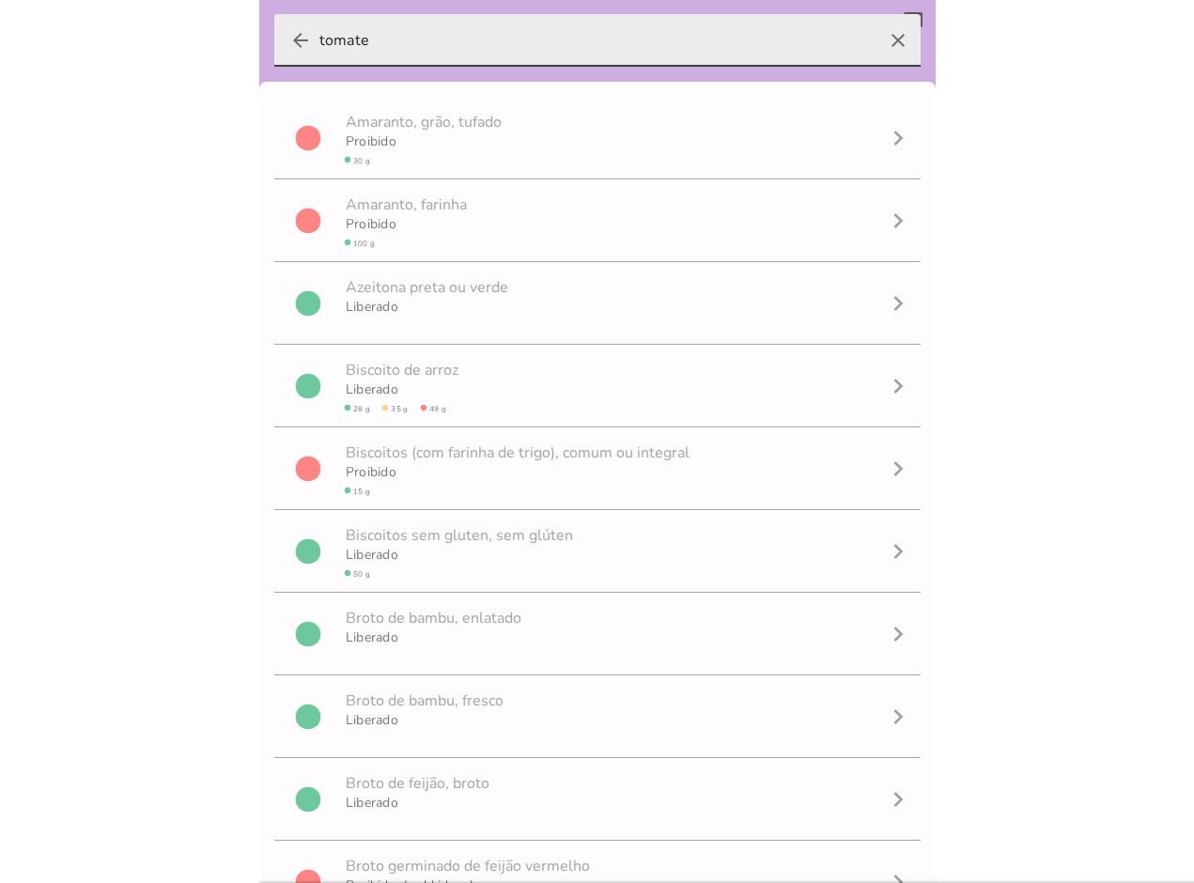
type input "tomate"
type mwc-textfield "tomate"
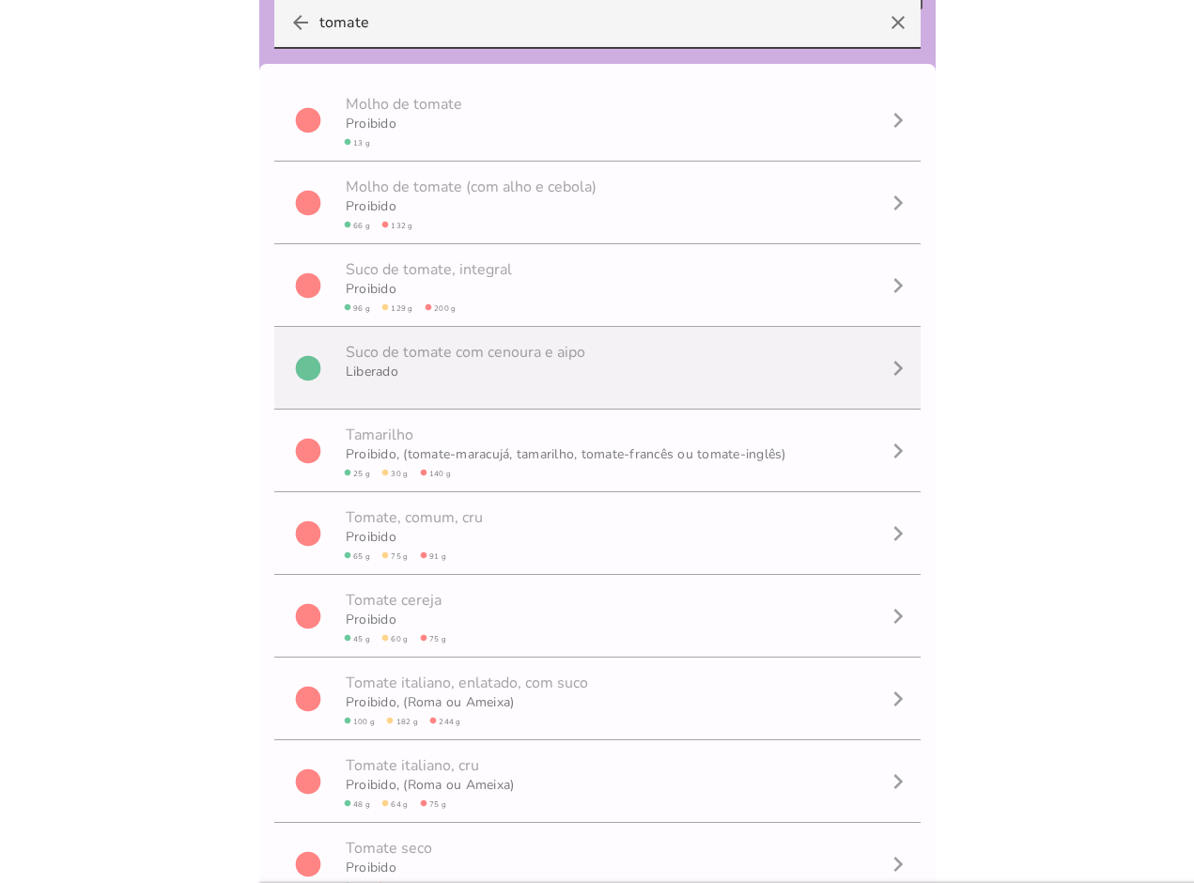
scroll to position [0, 0]
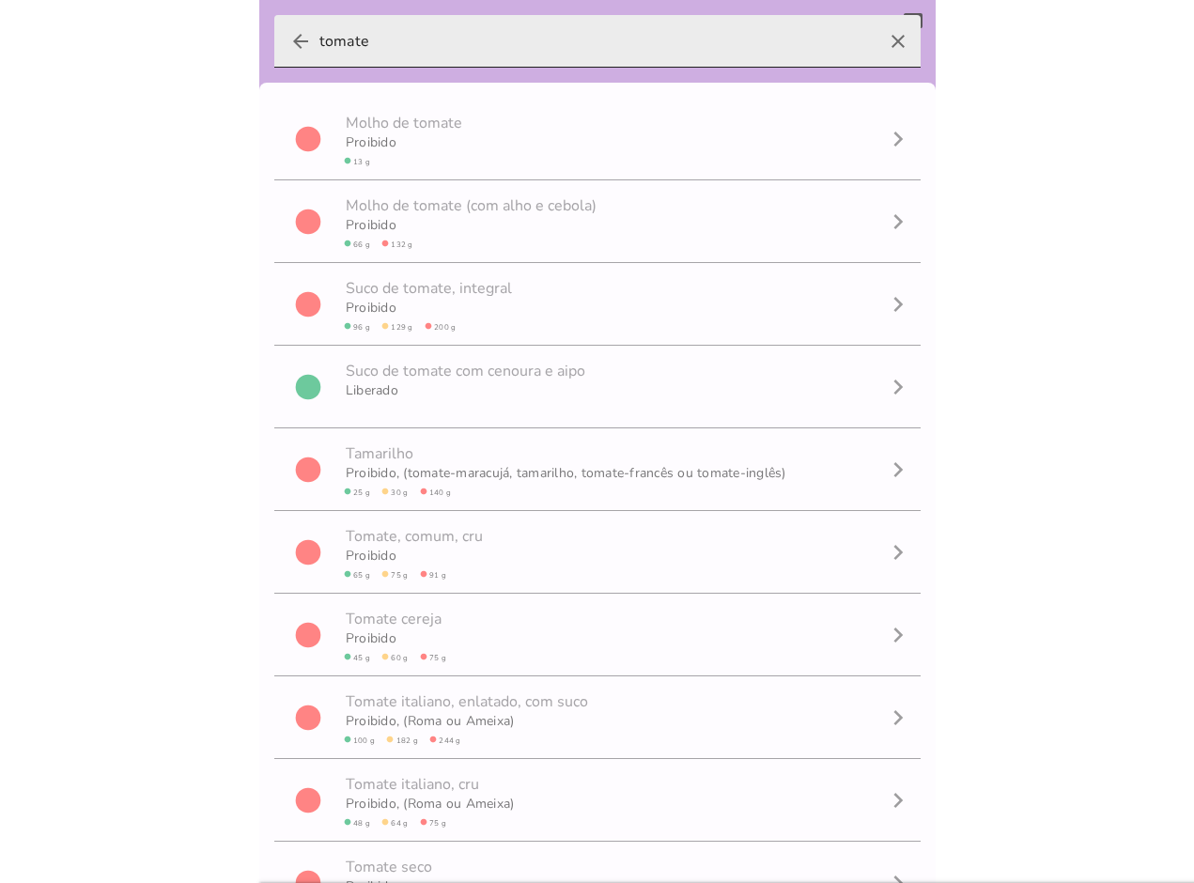
click at [881, 38] on icon "clear" at bounding box center [897, 41] width 45 height 45
click at [875, 38] on input "tomate" at bounding box center [597, 41] width 556 height 53
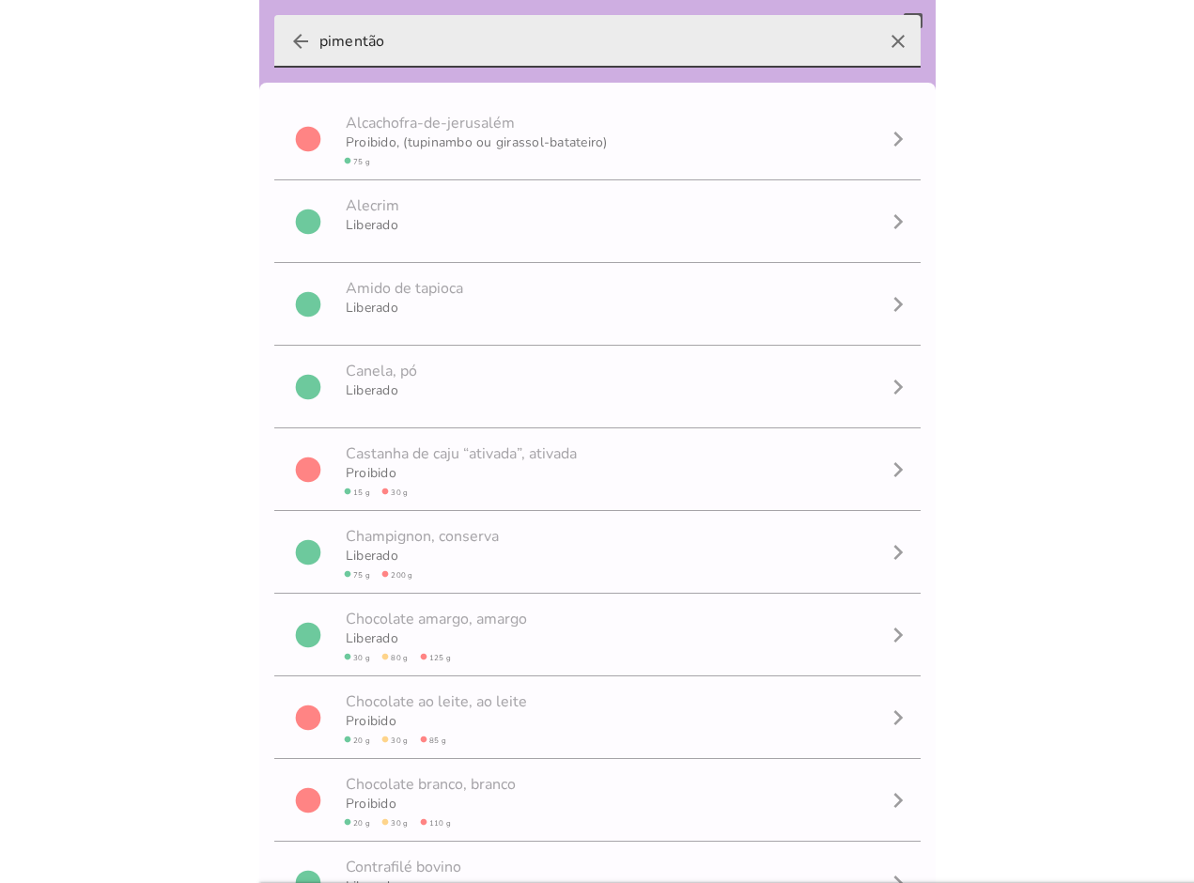
type input "pimentão"
type mwc-textfield "pimentão"
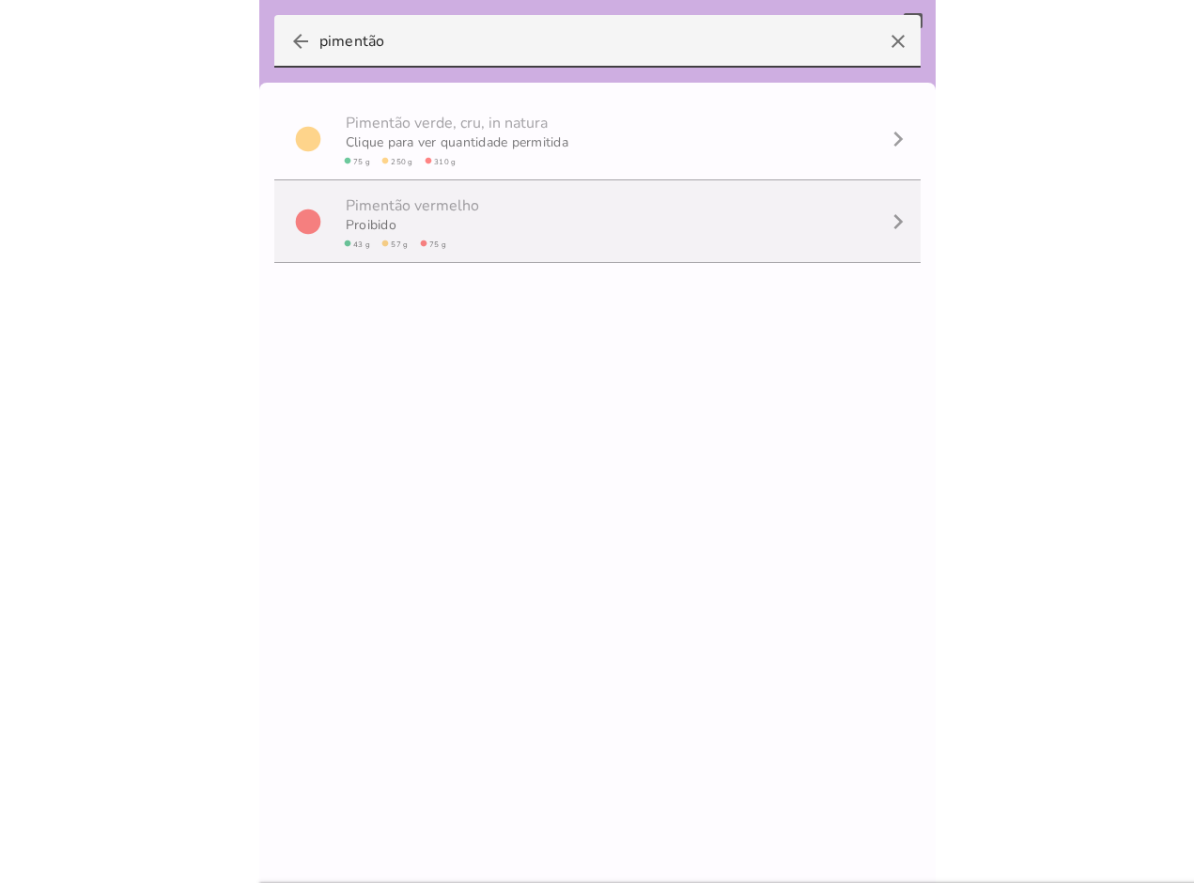
scroll to position [1, 0]
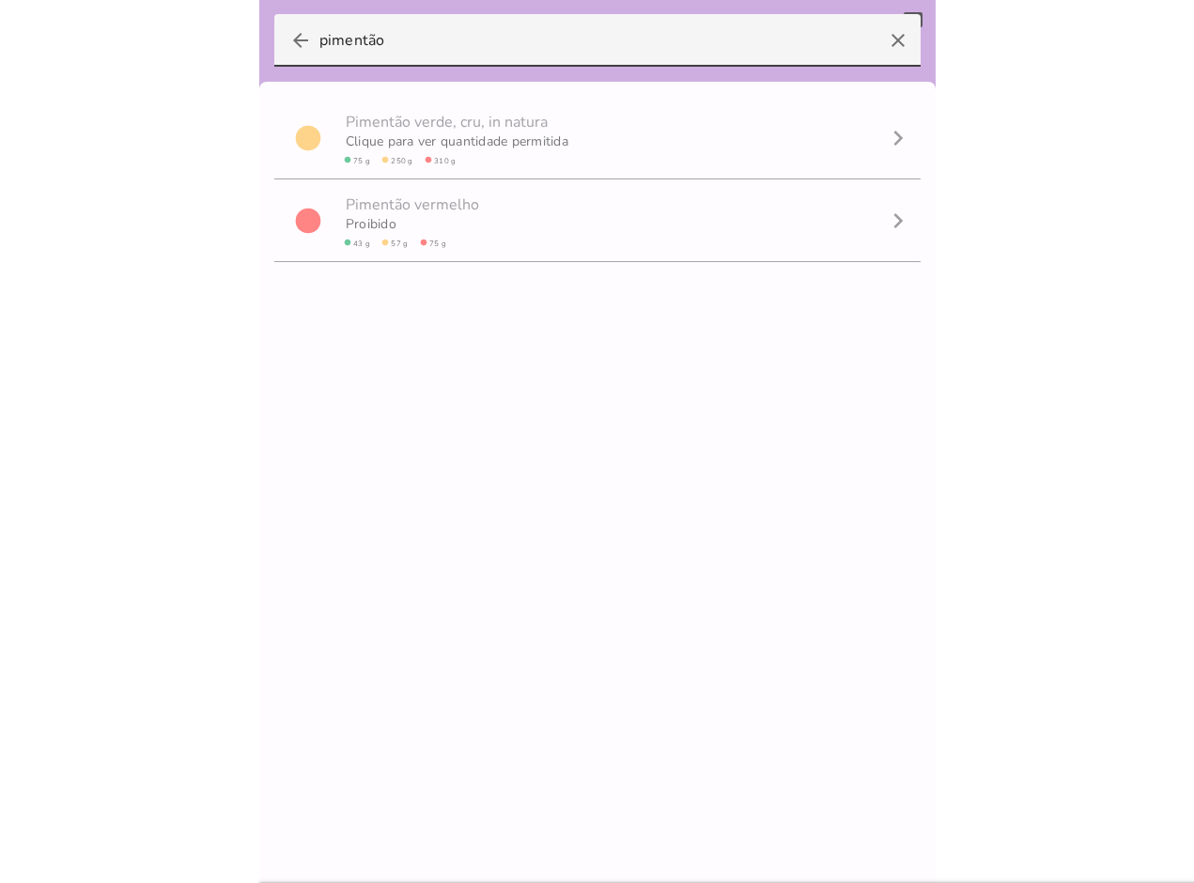
drag, startPoint x: 438, startPoint y: 34, endPoint x: 49, endPoint y: 13, distance: 389.4
click at [49, 13] on body at bounding box center [597, 441] width 1194 height 883
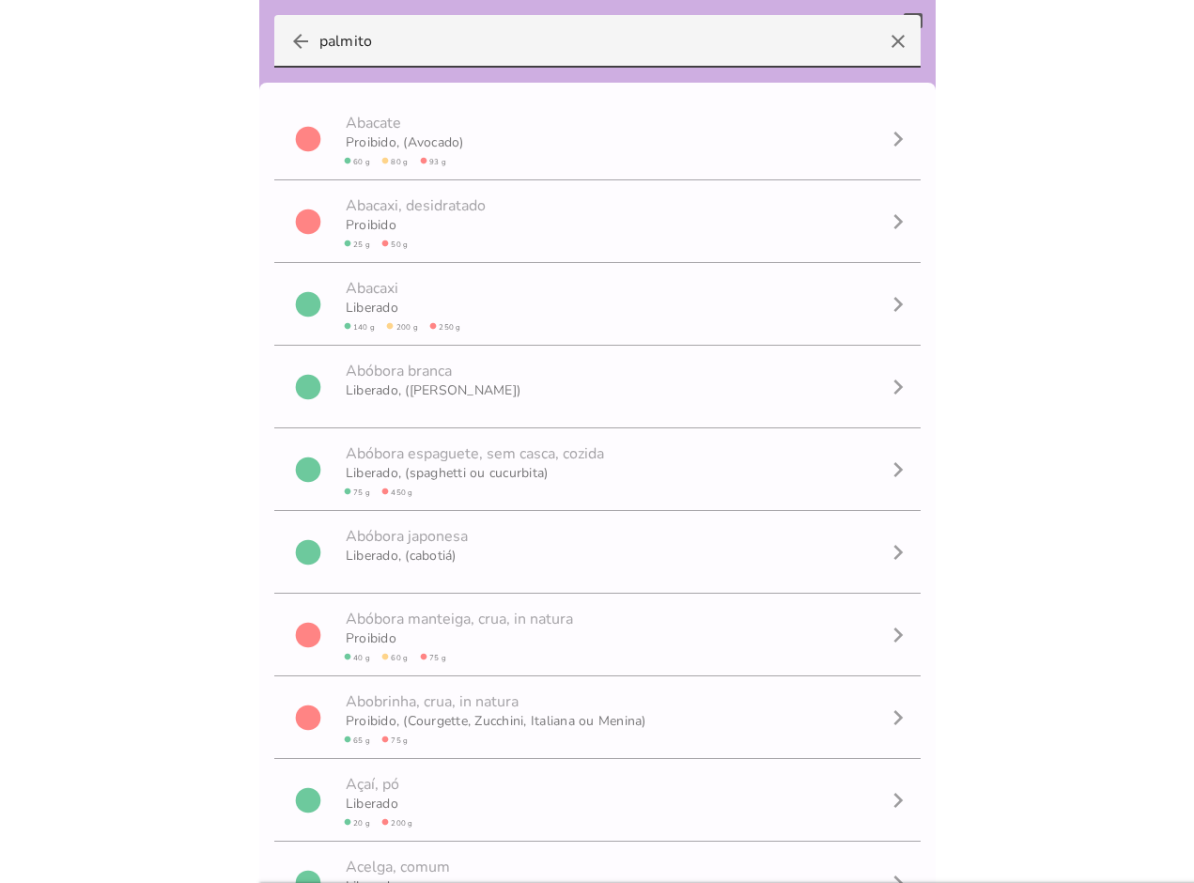
type input "palmito"
type mwc-textfield "palmito"
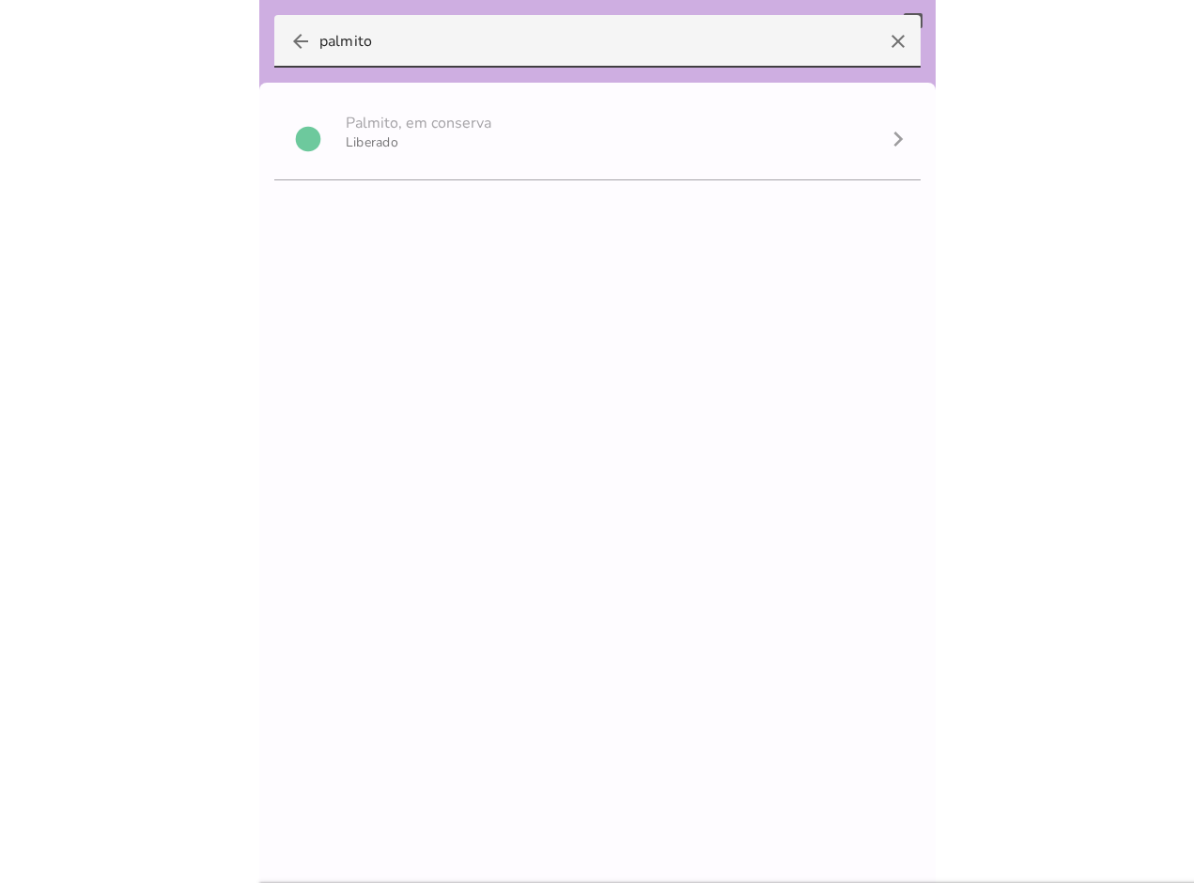
drag, startPoint x: 477, startPoint y: 51, endPoint x: -158, endPoint y: -4, distance: 637.3
click at [0, 0] on html at bounding box center [597, 441] width 1194 height 883
type input "azeitona"
type mwc-textfield "azeitona"
drag, startPoint x: 407, startPoint y: 32, endPoint x: -131, endPoint y: 22, distance: 538.3
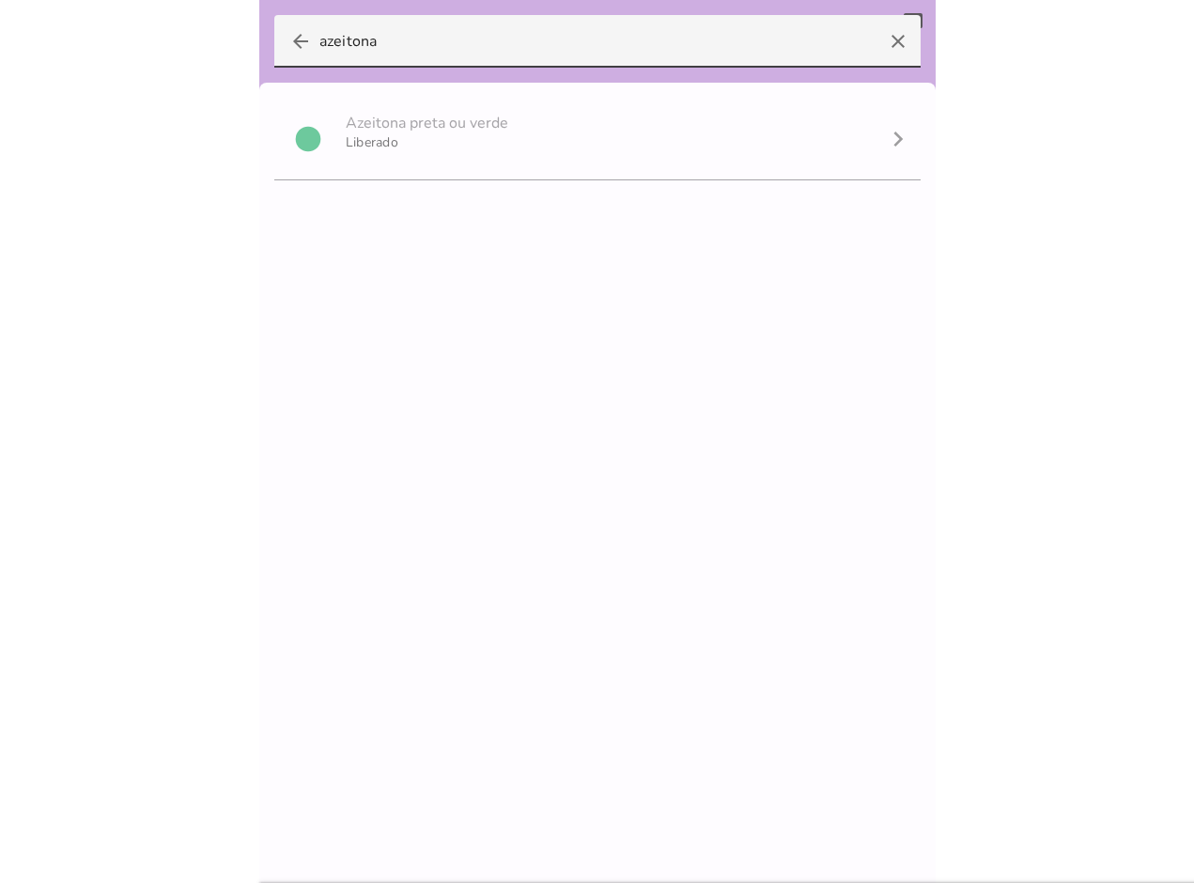
click at [0, 22] on html at bounding box center [597, 441] width 1194 height 883
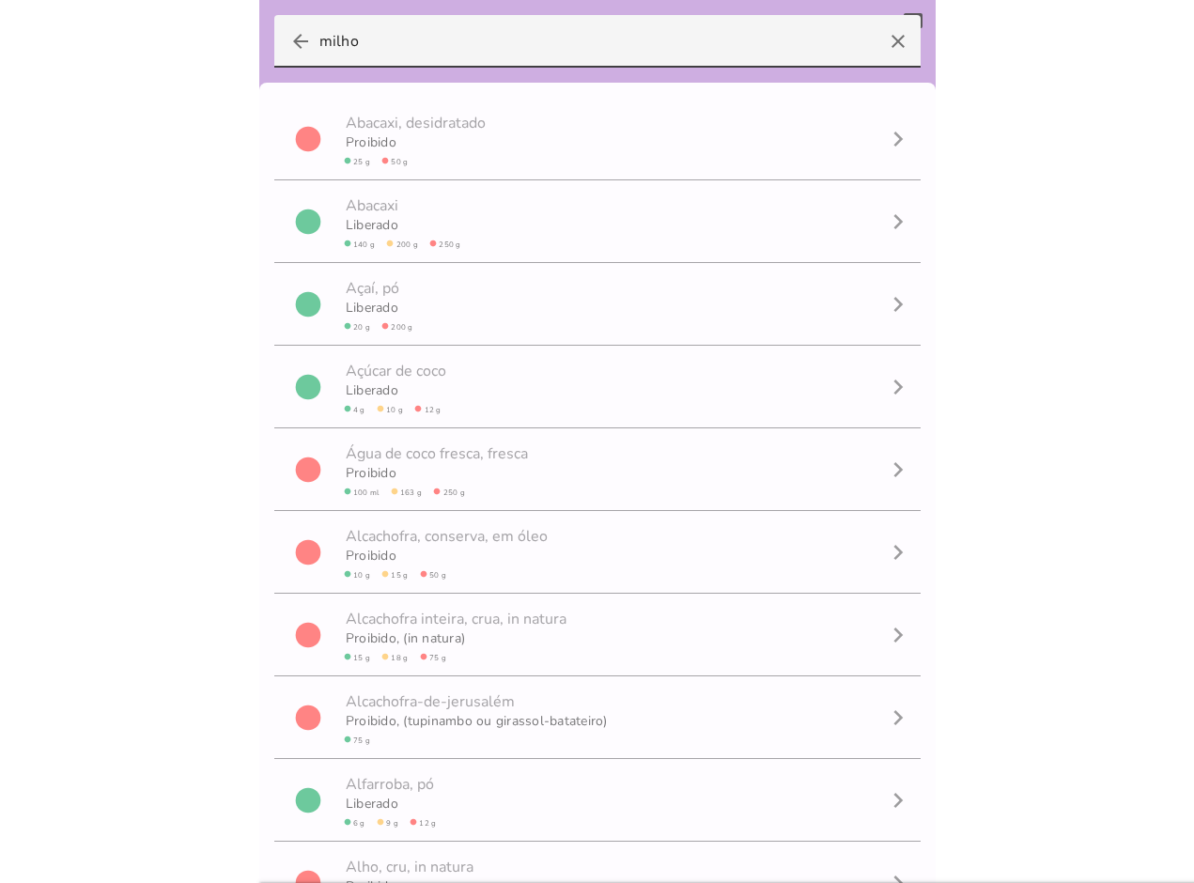
type input "milho"
type mwc-textfield "milho"
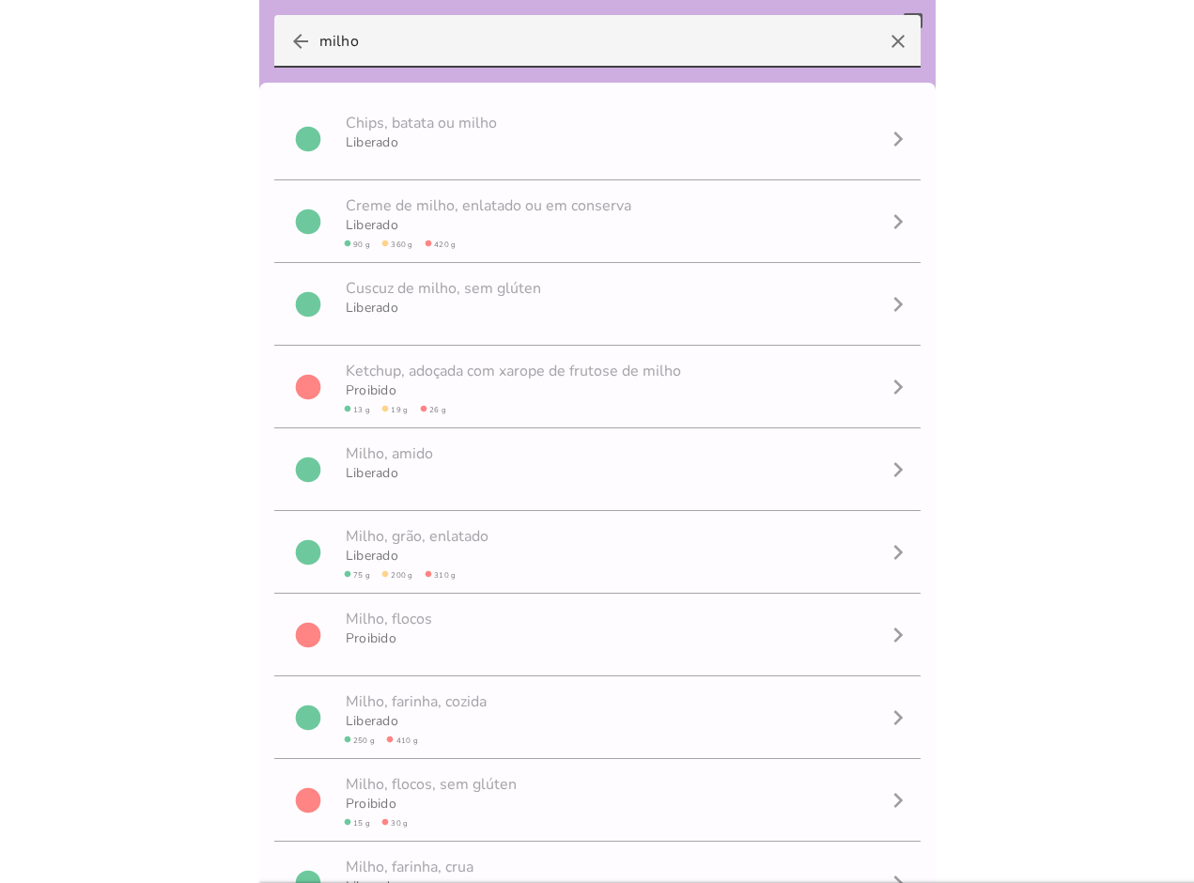
drag, startPoint x: 118, startPoint y: 2, endPoint x: -209, endPoint y: -34, distance: 328.8
click at [0, 0] on html at bounding box center [597, 441] width 1194 height 883
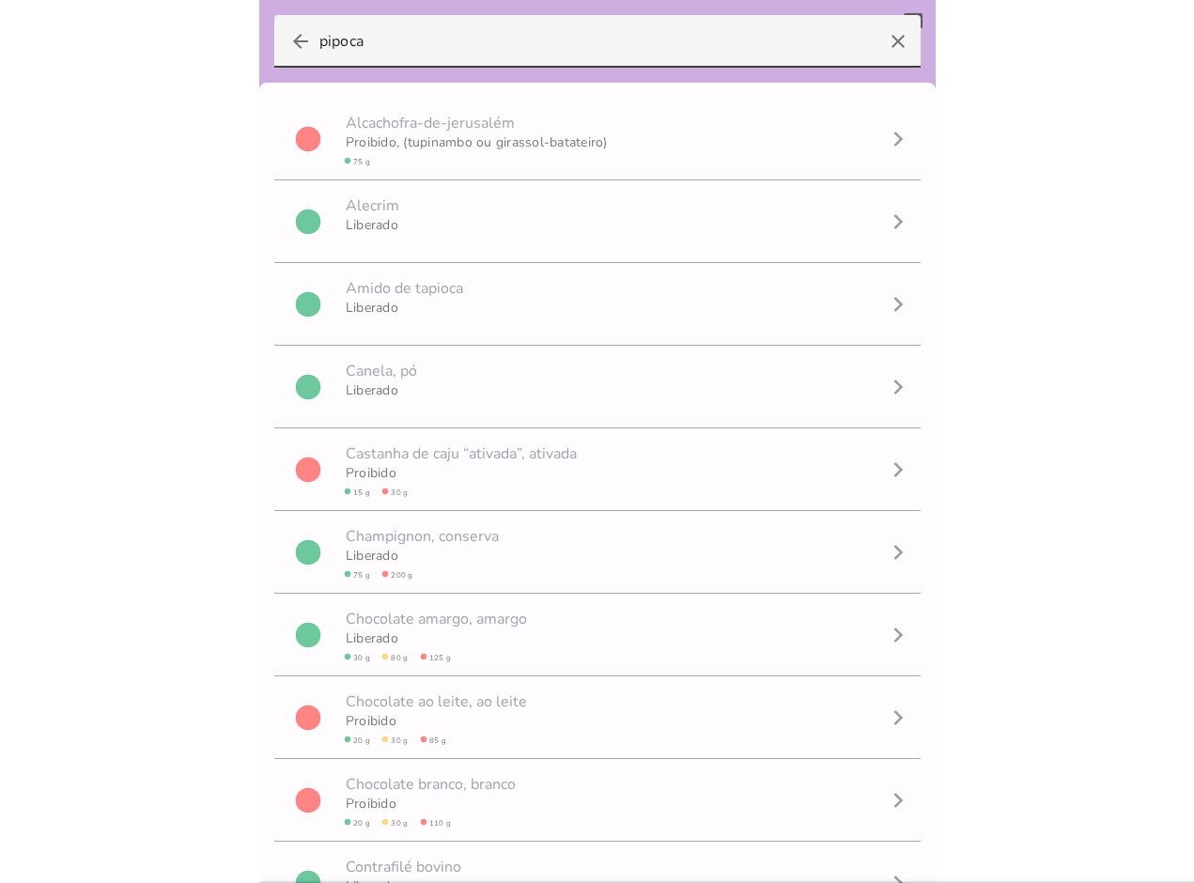
type input "pipoca"
type mwc-textfield "pipoca"
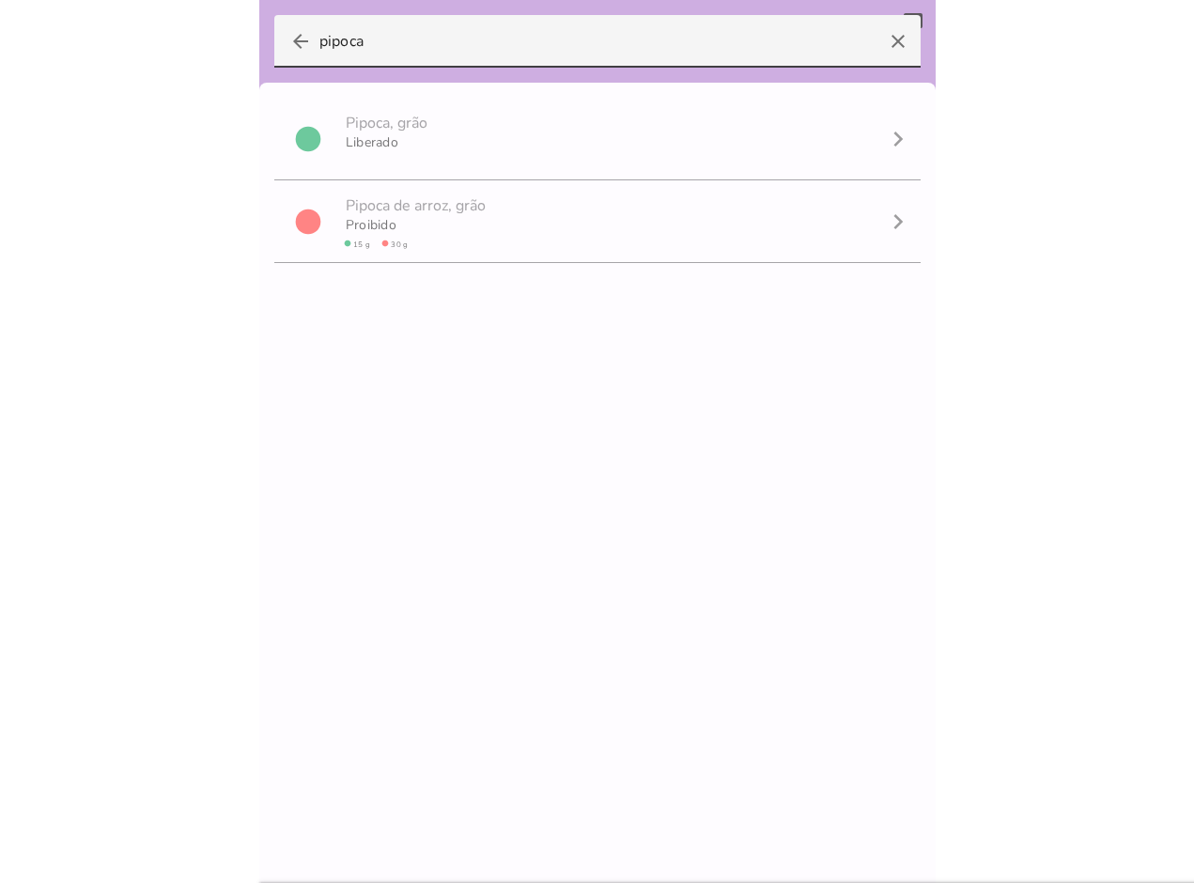
scroll to position [1, 0]
drag, startPoint x: 458, startPoint y: 60, endPoint x: -209, endPoint y: -23, distance: 672.1
click at [0, 0] on html at bounding box center [597, 441] width 1194 height 883
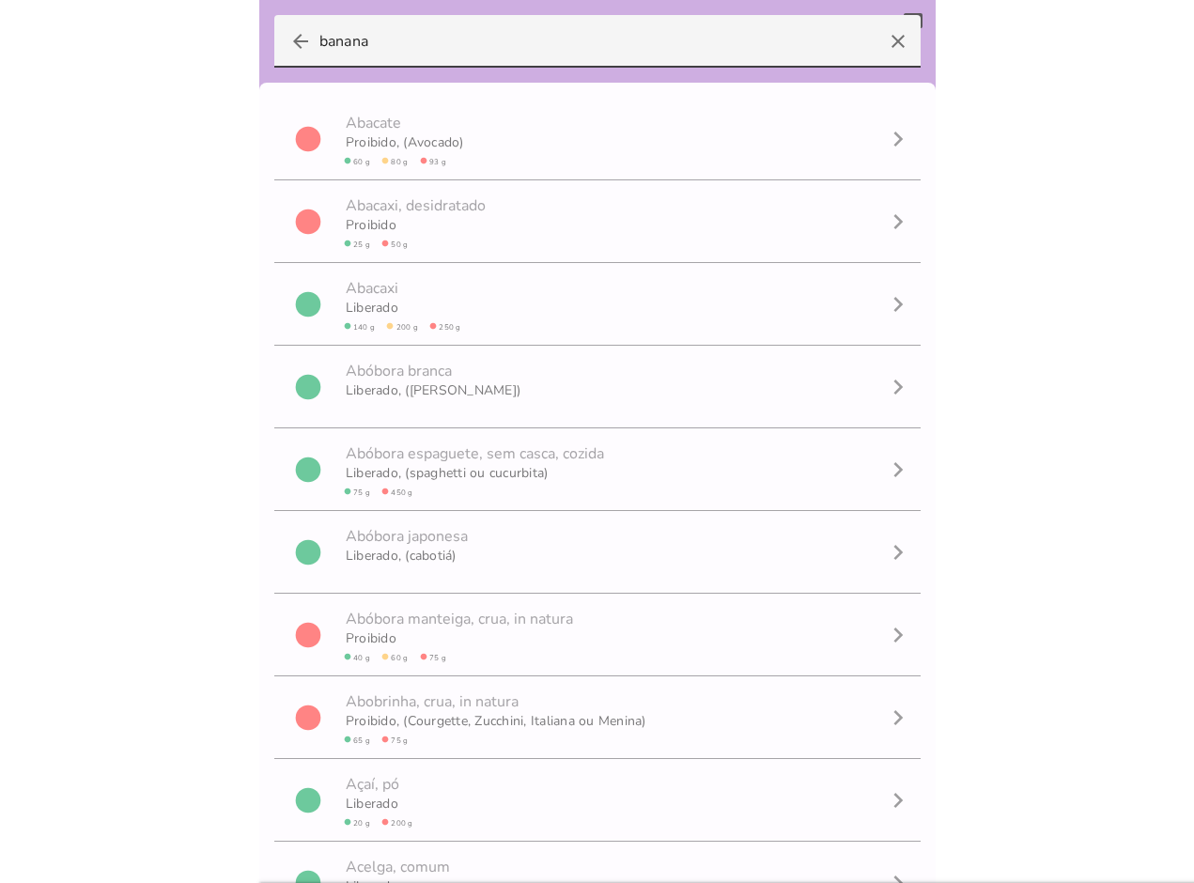
type input "banana"
type mwc-textfield "banana"
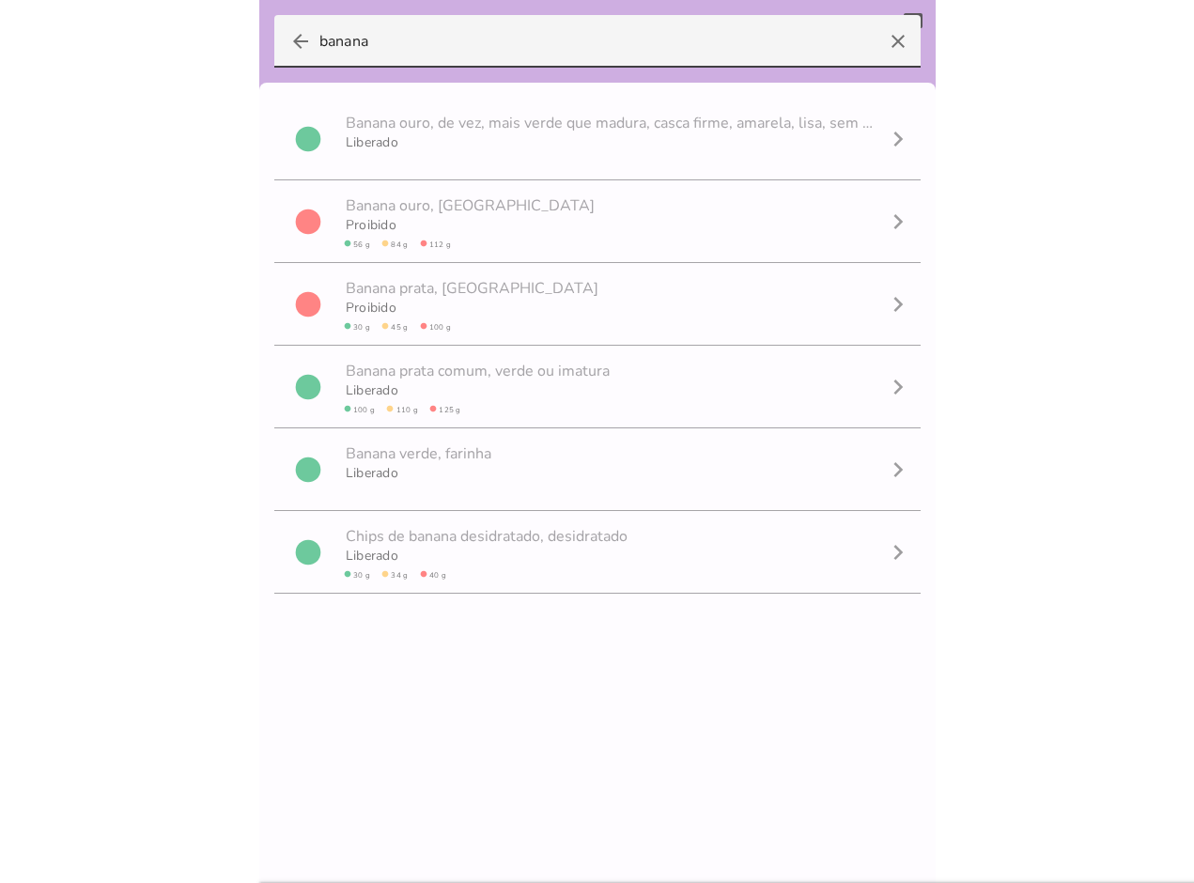
scroll to position [1, 0]
drag, startPoint x: 627, startPoint y: 49, endPoint x: -89, endPoint y: -53, distance: 723.8
click at [0, 0] on html at bounding box center [597, 441] width 1194 height 883
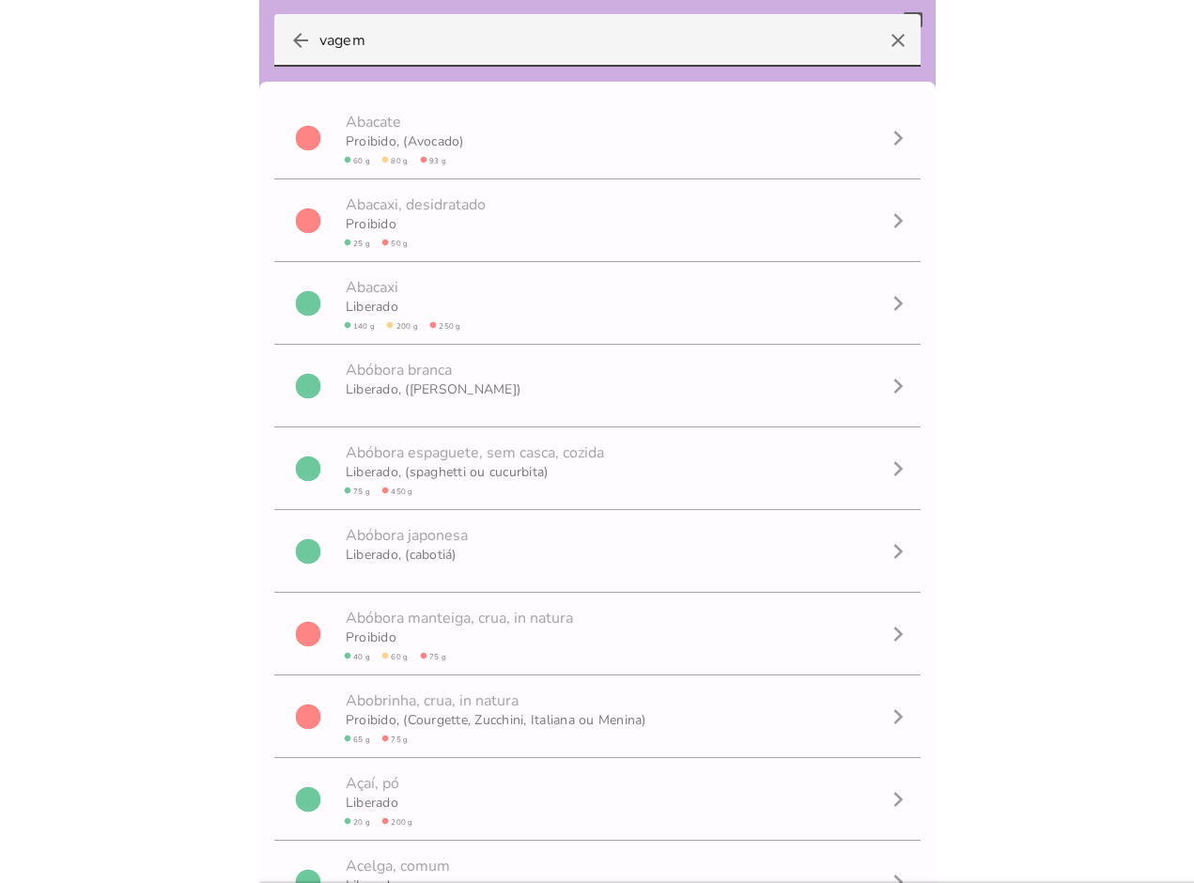
type input "vagem"
type mwc-textfield "vagem"
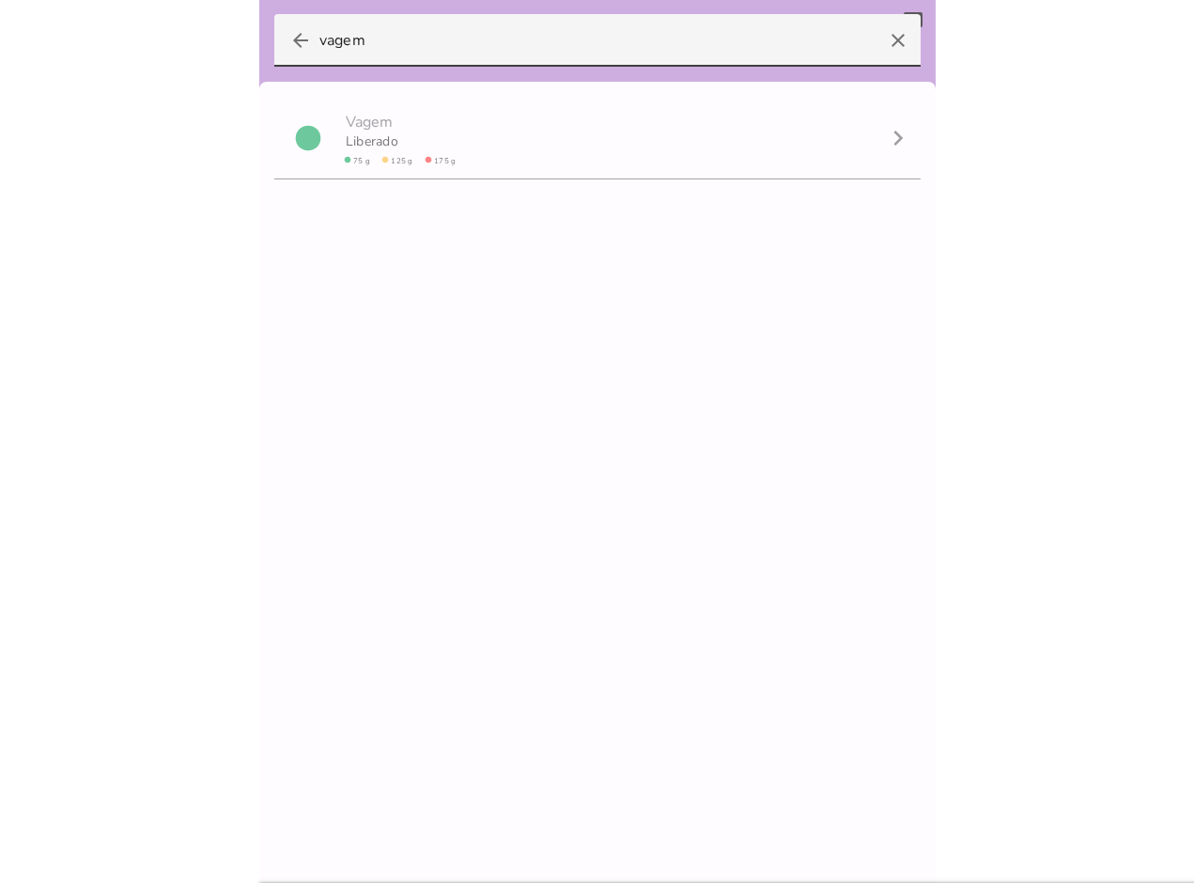
scroll to position [0, 0]
drag, startPoint x: 487, startPoint y: 27, endPoint x: -209, endPoint y: -53, distance: 700.6
click at [0, 0] on html at bounding box center [597, 441] width 1194 height 883
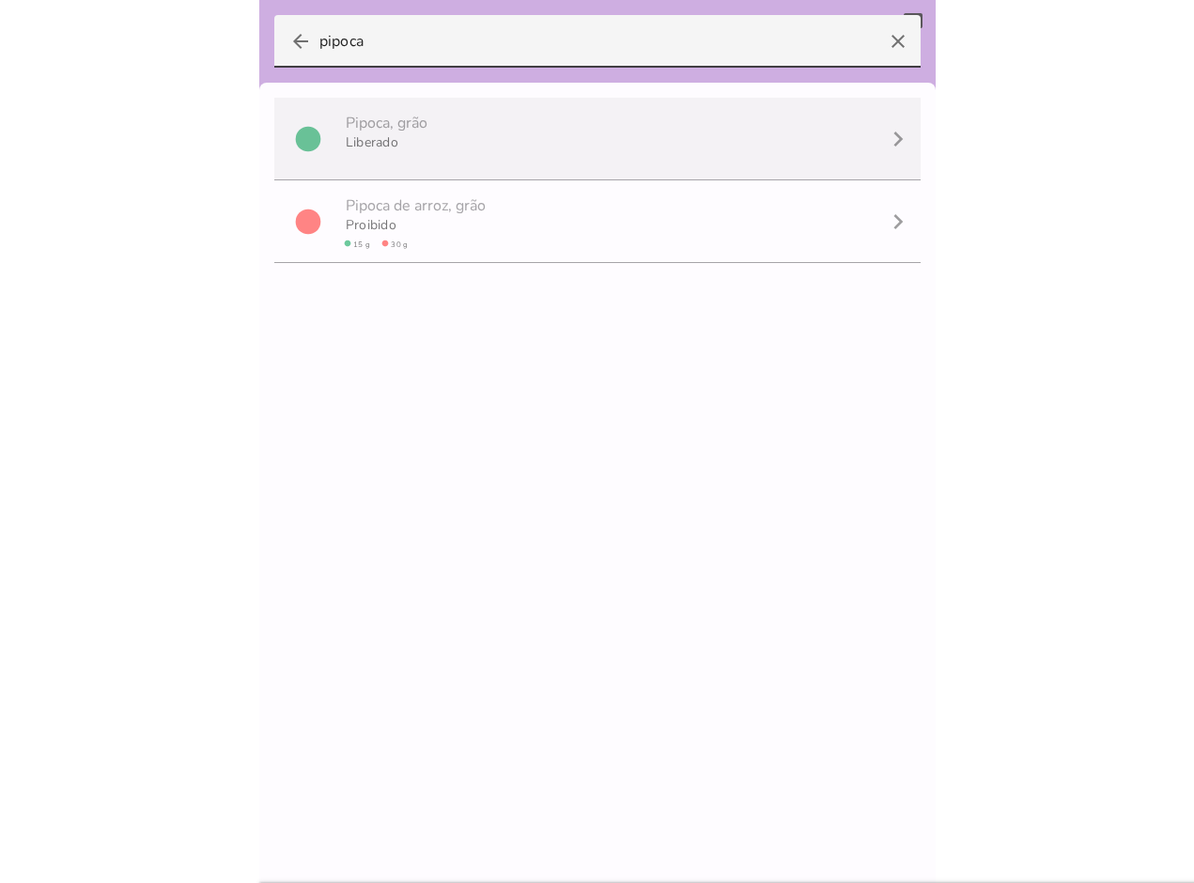
type input "pipoca"
type mwc-textfield "pipoca"
click at [535, 134] on mwc-list-item "circle P i p o c a , grão [GEOGRAPHIC_DATA] navigate_next" at bounding box center [597, 139] width 646 height 83
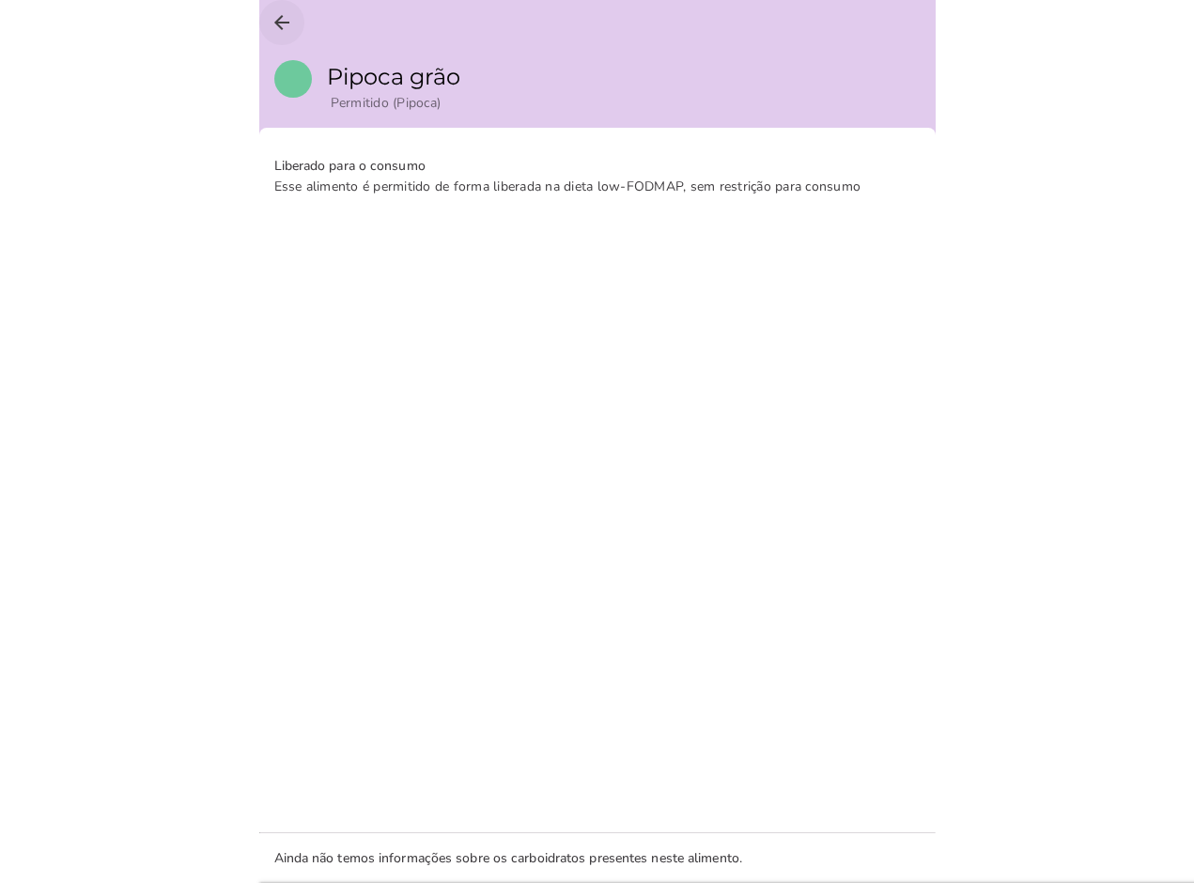
click at [289, 23] on icon "arrow_back" at bounding box center [282, 22] width 23 height 23
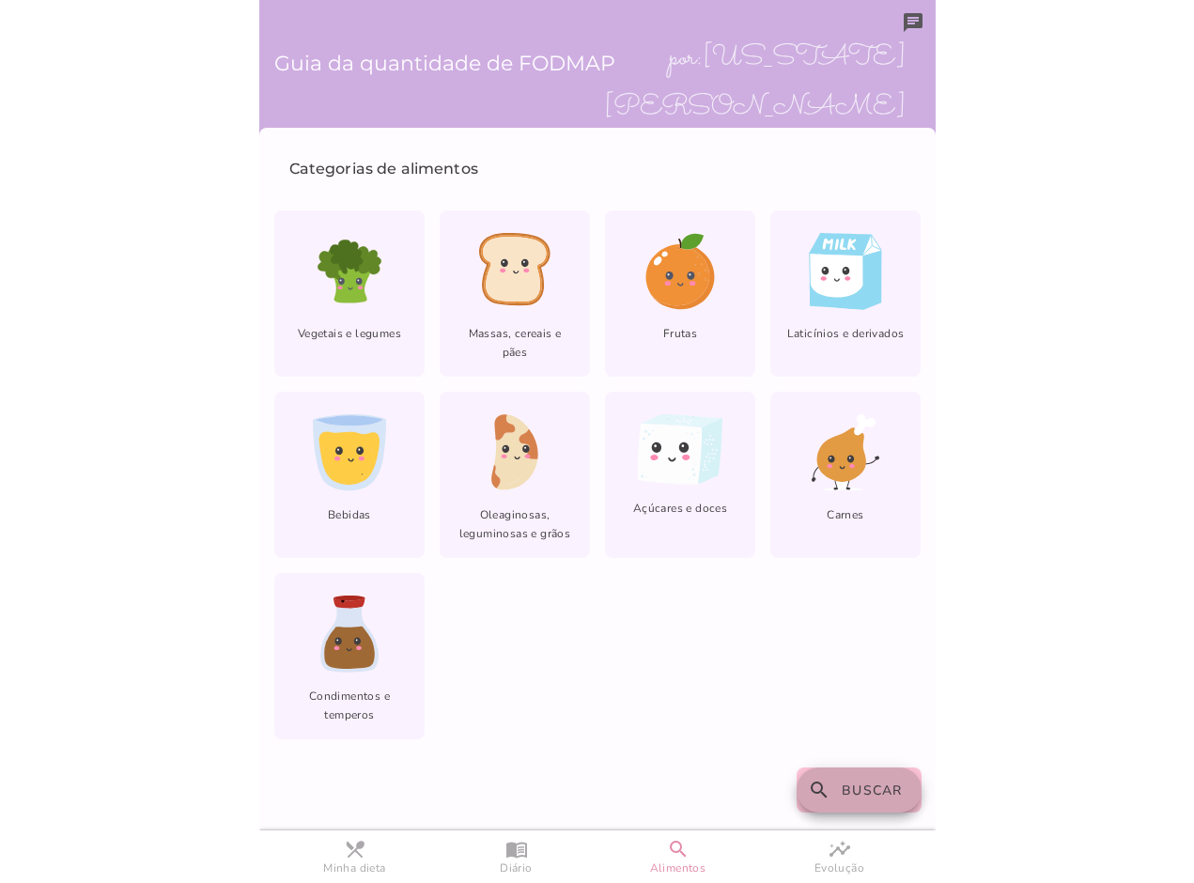
click at [838, 804] on button "search Buscar" at bounding box center [858, 789] width 125 height 45
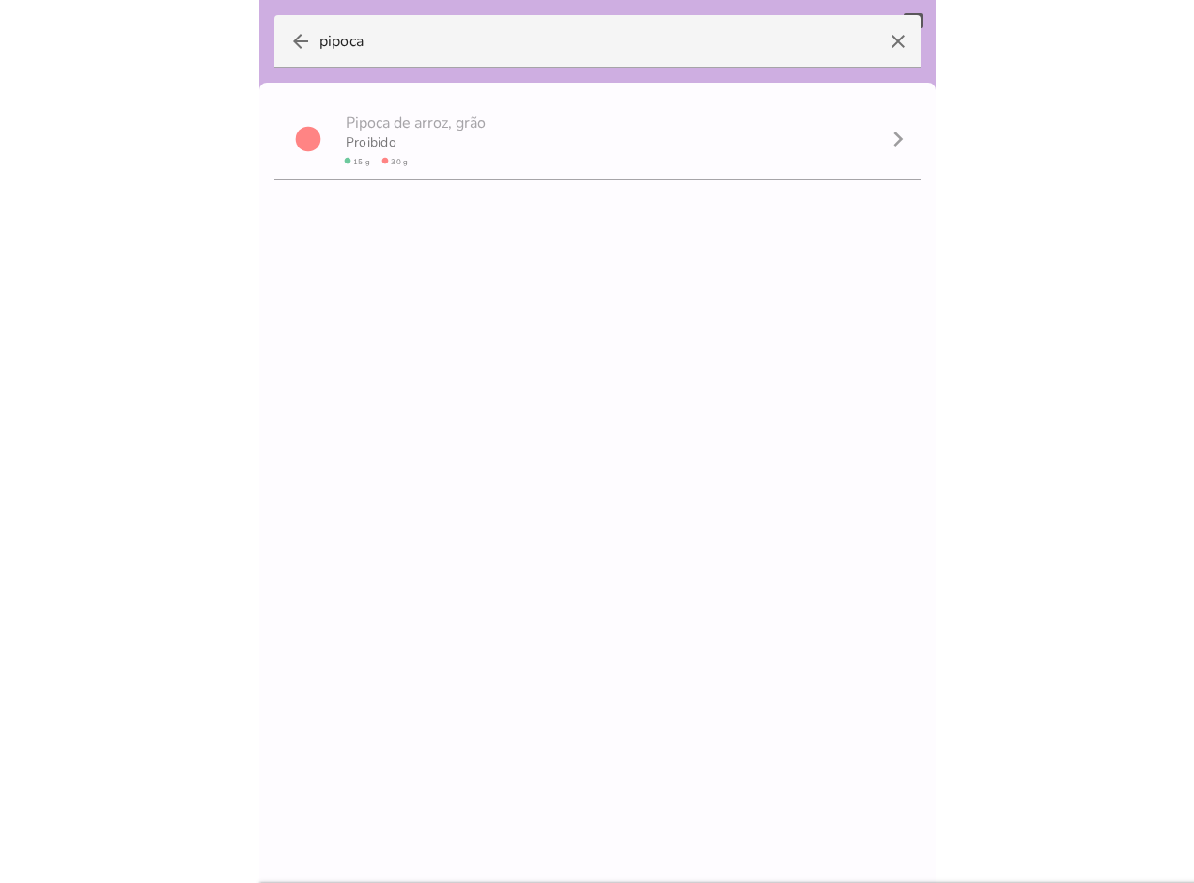
drag, startPoint x: 420, startPoint y: 52, endPoint x: -209, endPoint y: -25, distance: 633.1
click at [0, 0] on html at bounding box center [597, 441] width 1194 height 883
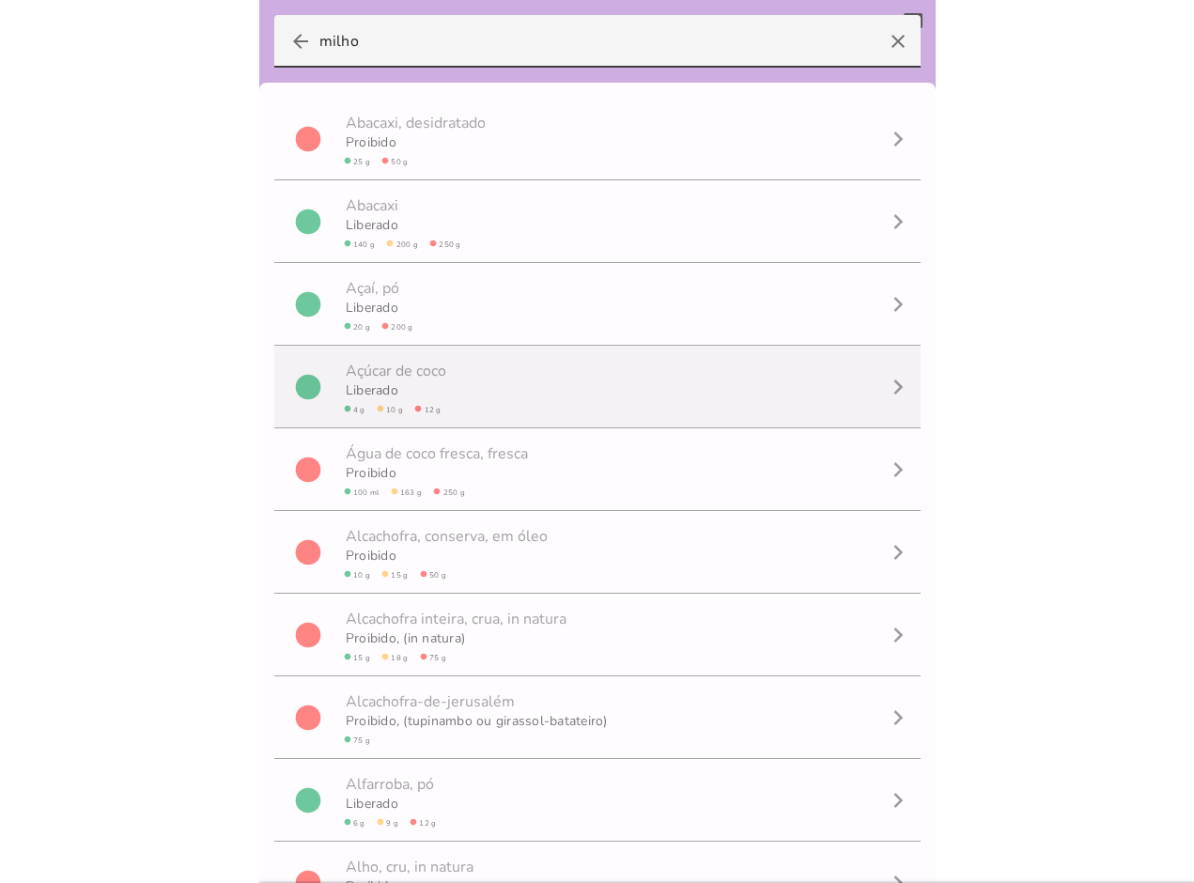
type input "milho"
type mwc-textfield "milho"
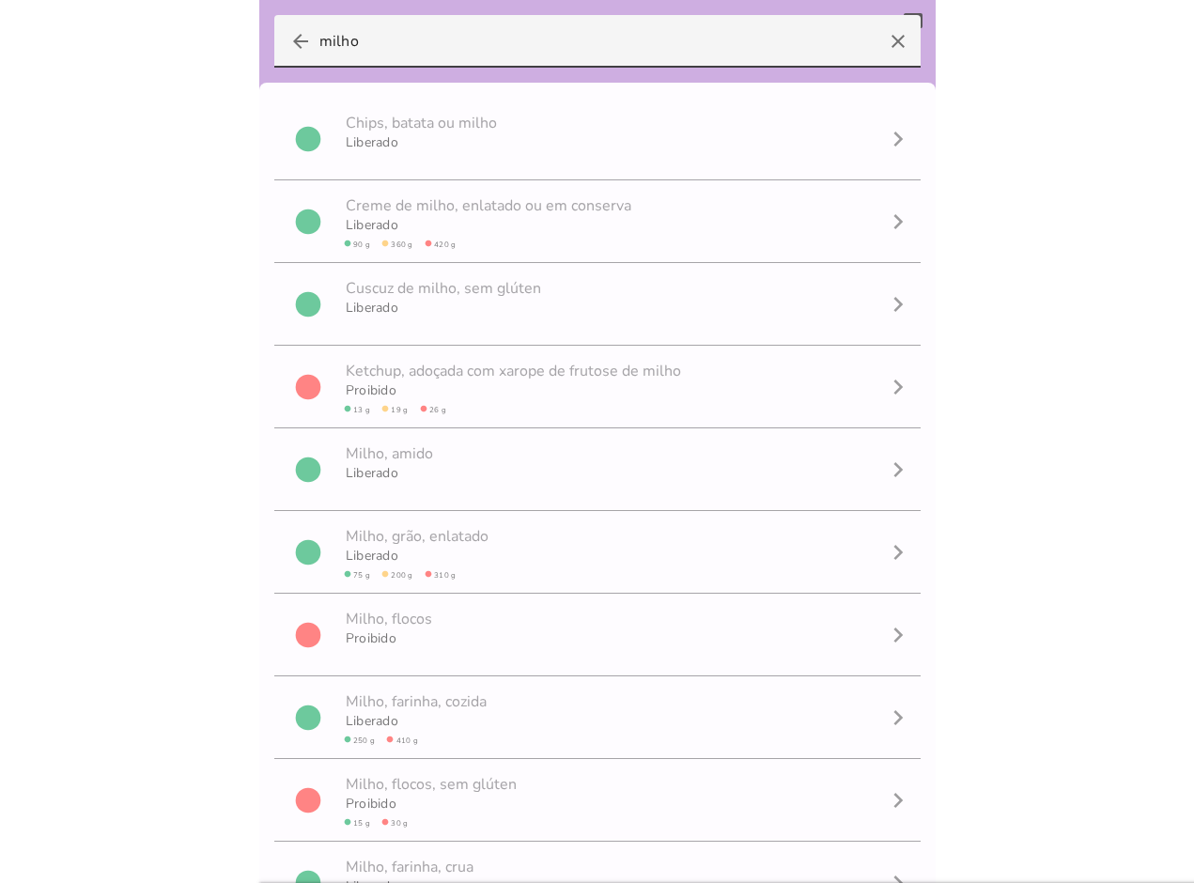
drag, startPoint x: 486, startPoint y: 52, endPoint x: 43, endPoint y: -4, distance: 445.8
click at [43, 0] on html at bounding box center [597, 441] width 1194 height 883
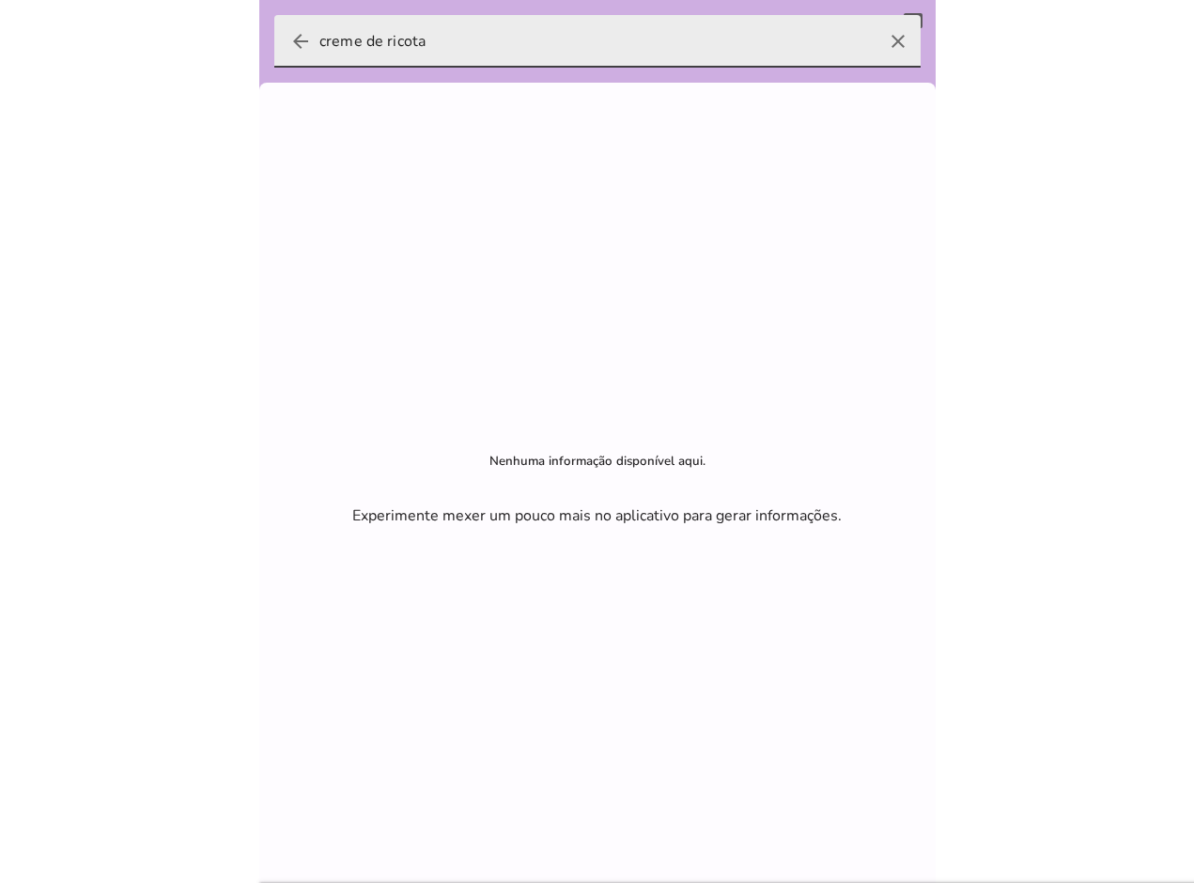
type input "creme de ricota"
type mwc-textfield "creme de ricota"
click at [443, 38] on input "creme de ricota" at bounding box center [597, 41] width 556 height 53
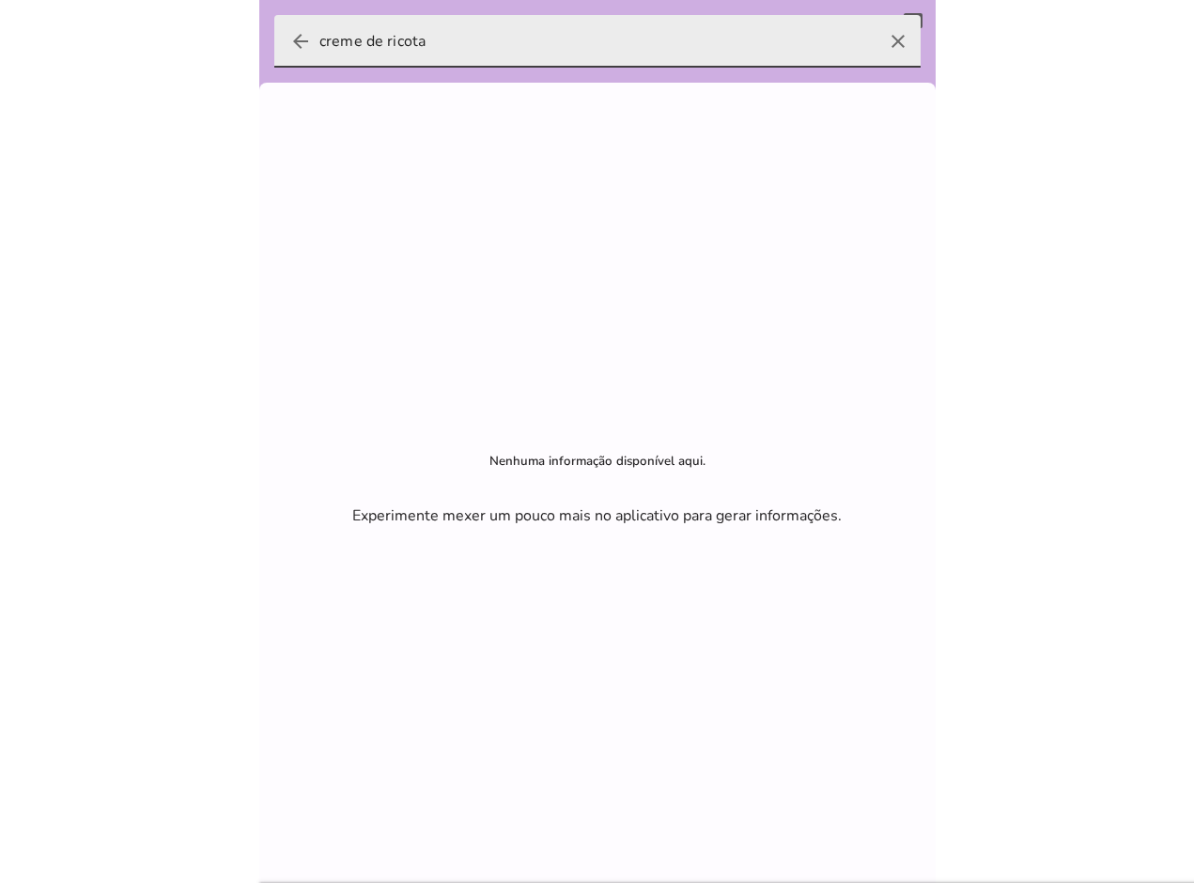
type input "c"
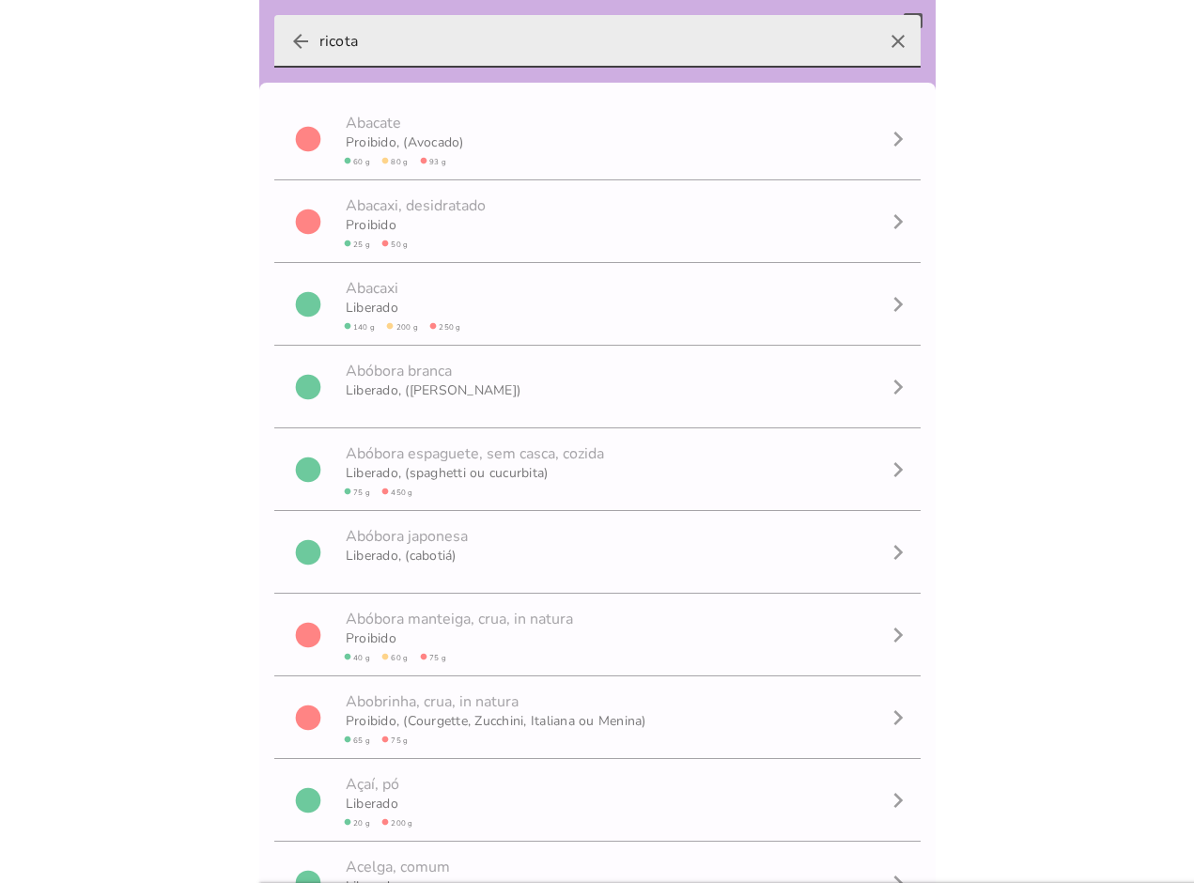
type input "ricota"
type mwc-textfield "ricota"
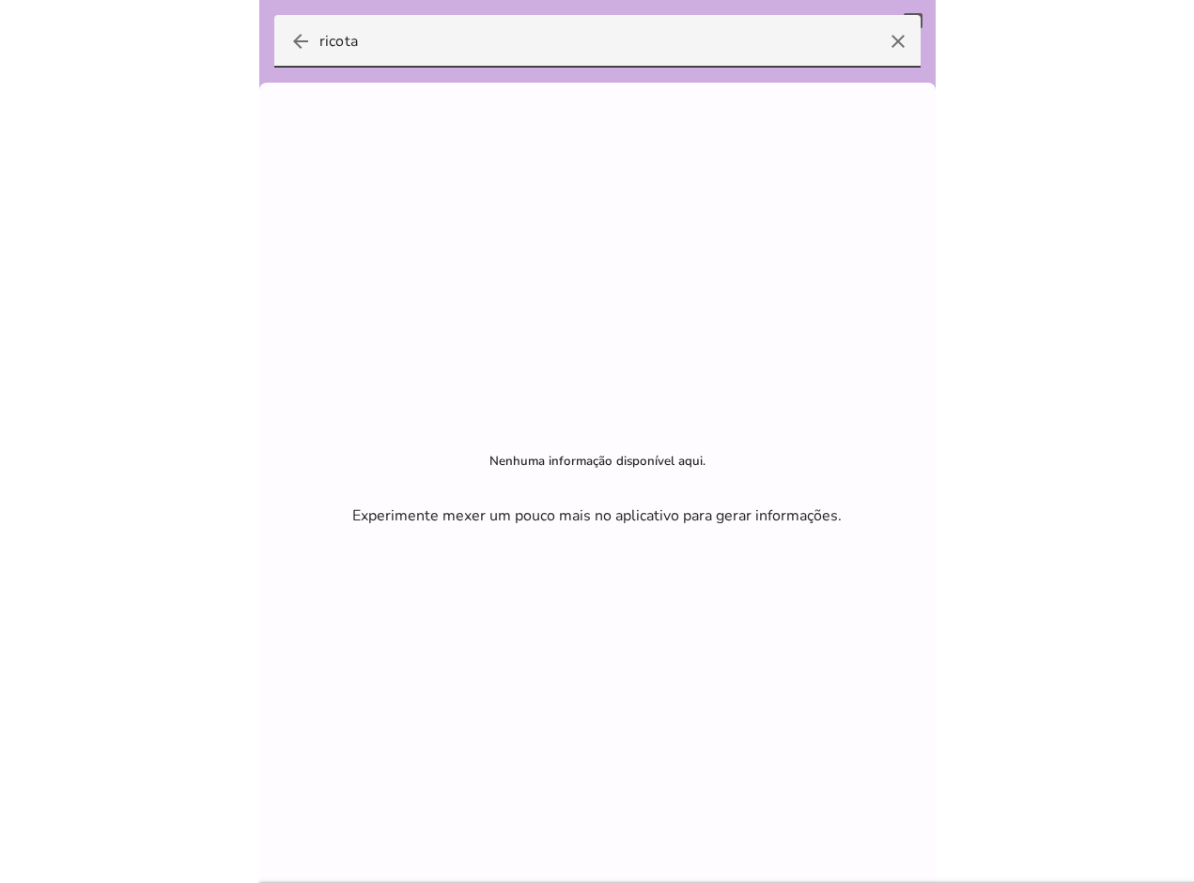
drag, startPoint x: 443, startPoint y: 38, endPoint x: -57, endPoint y: 8, distance: 501.5
click at [0, 8] on html at bounding box center [597, 441] width 1194 height 883
type input "búfala"
type mwc-textfield "búfala"
drag, startPoint x: 480, startPoint y: 43, endPoint x: -209, endPoint y: -53, distance: 695.1
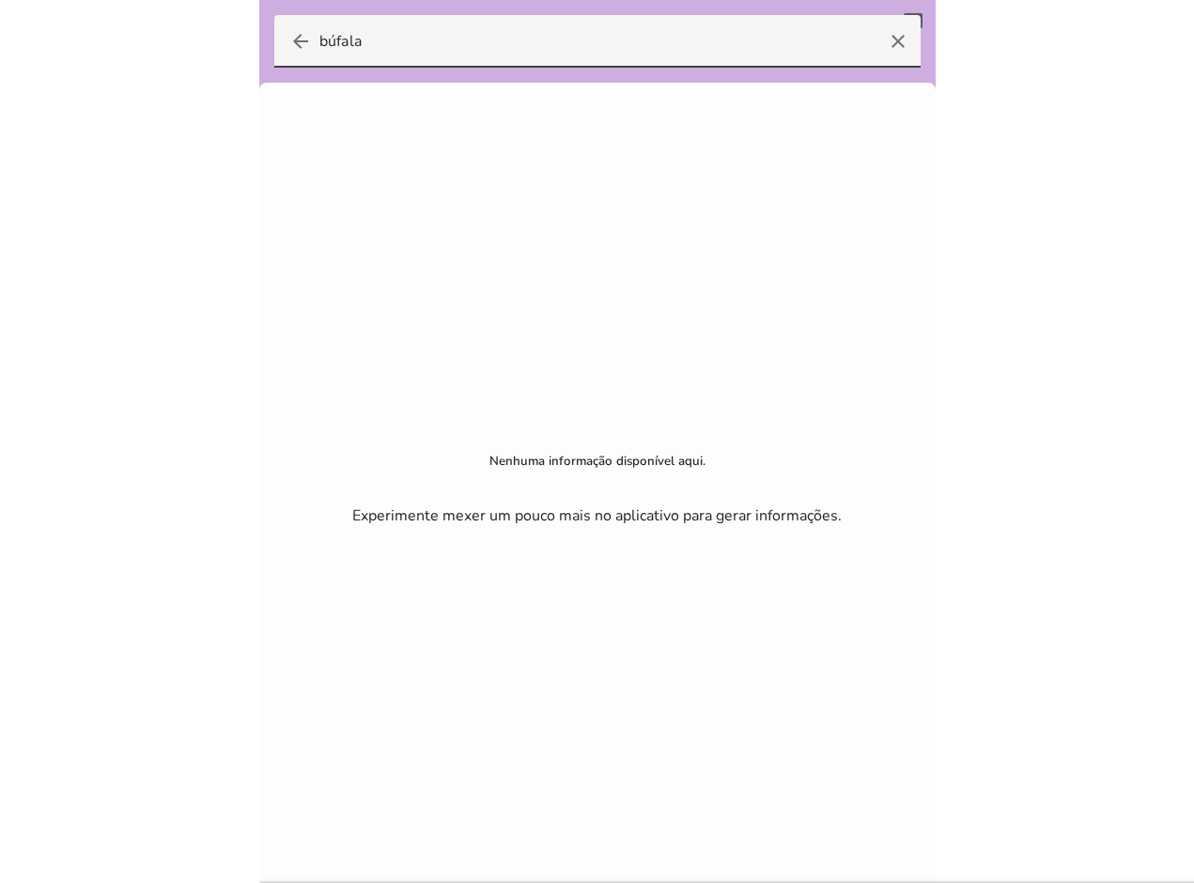
click at [0, 0] on html at bounding box center [597, 441] width 1194 height 883
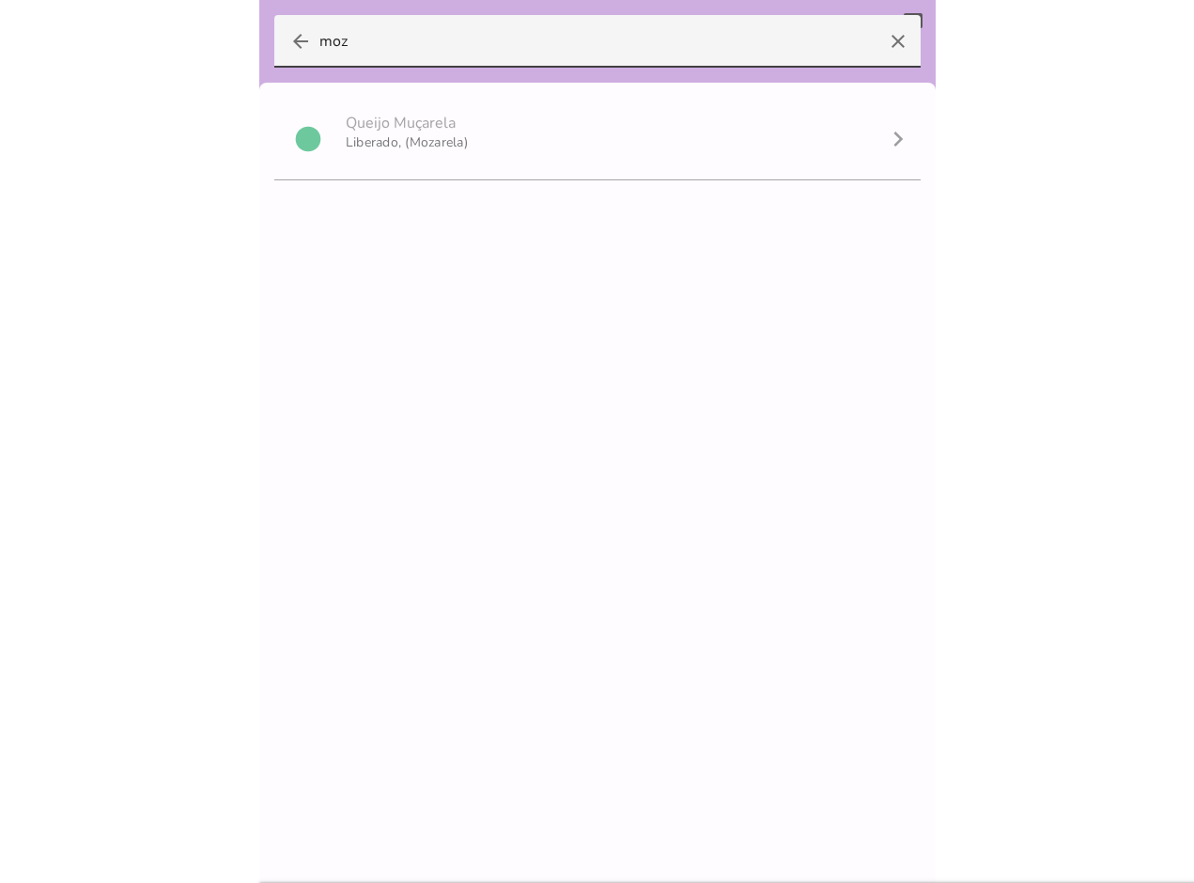
type input "moz"
type mwc-textfield "moz"
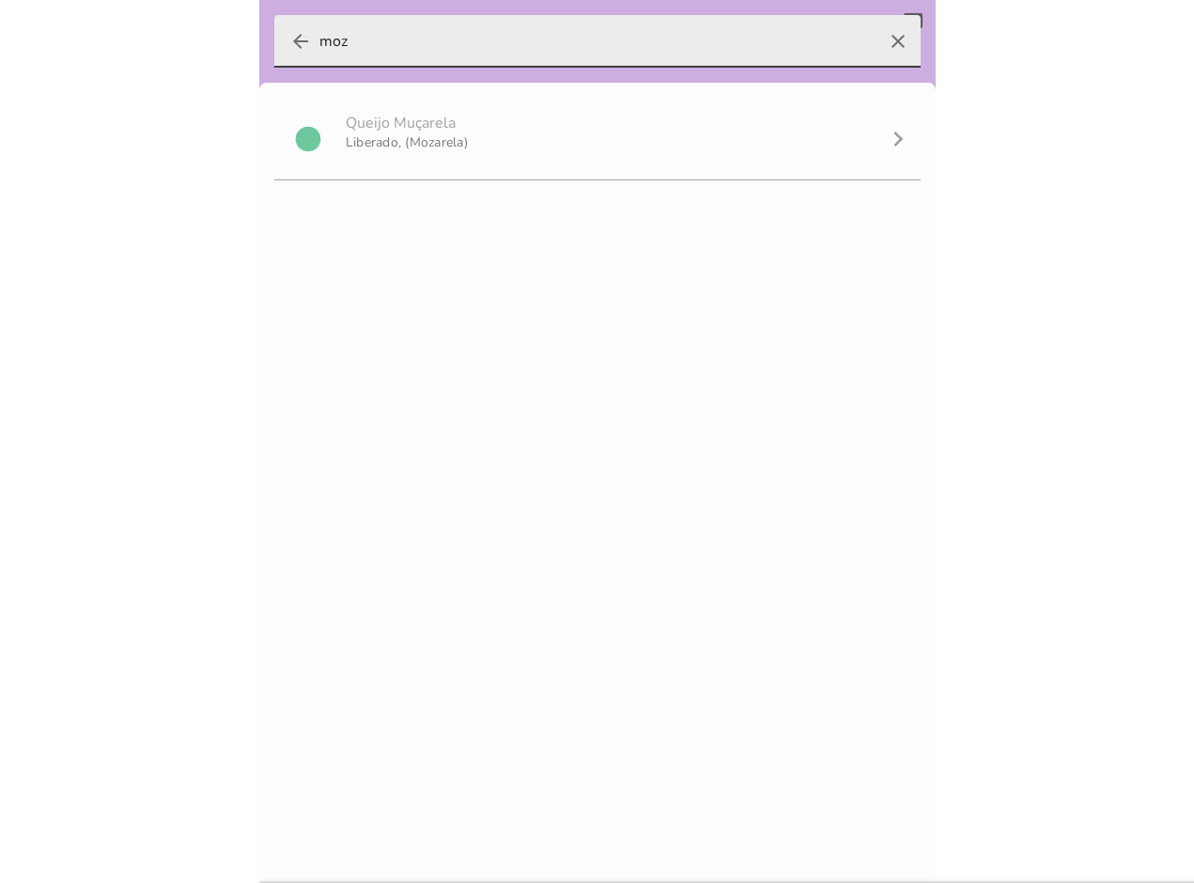
click at [889, 39] on icon "clear" at bounding box center [897, 41] width 45 height 45
click at [875, 39] on input "moz" at bounding box center [597, 41] width 556 height 53
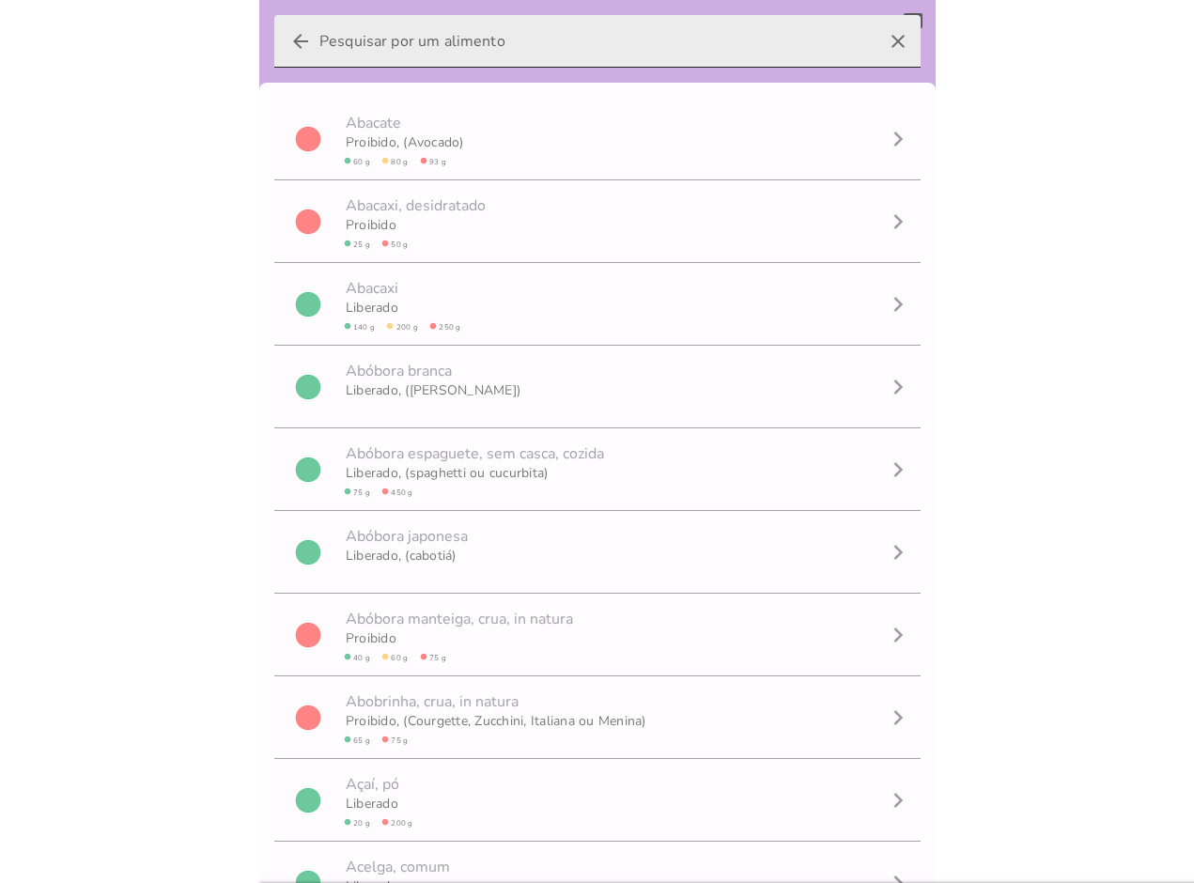
click at [302, 39] on icon "arrow_back" at bounding box center [300, 41] width 23 height 23
click at [319, 39] on input "arrow_back clear" at bounding box center [597, 41] width 556 height 53
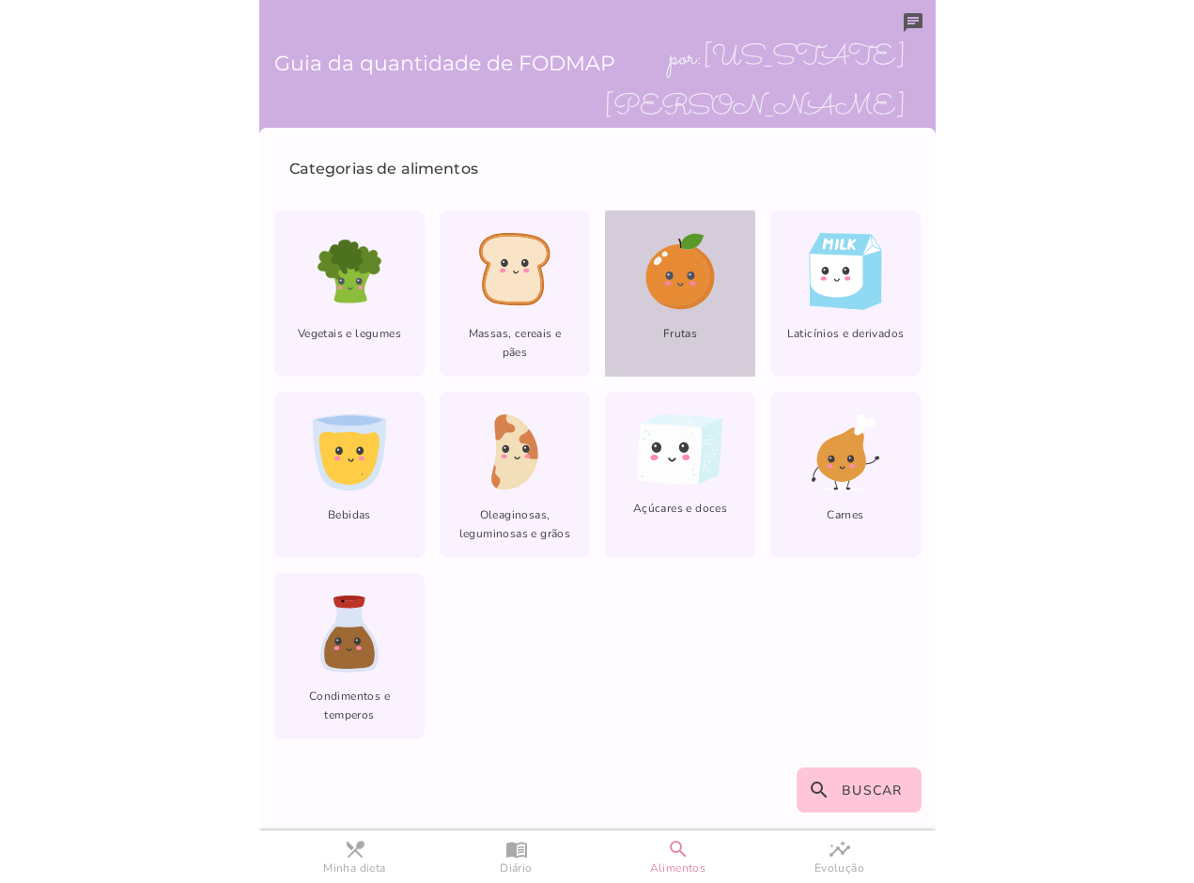
click at [675, 301] on icon at bounding box center [677, 274] width 64 height 61
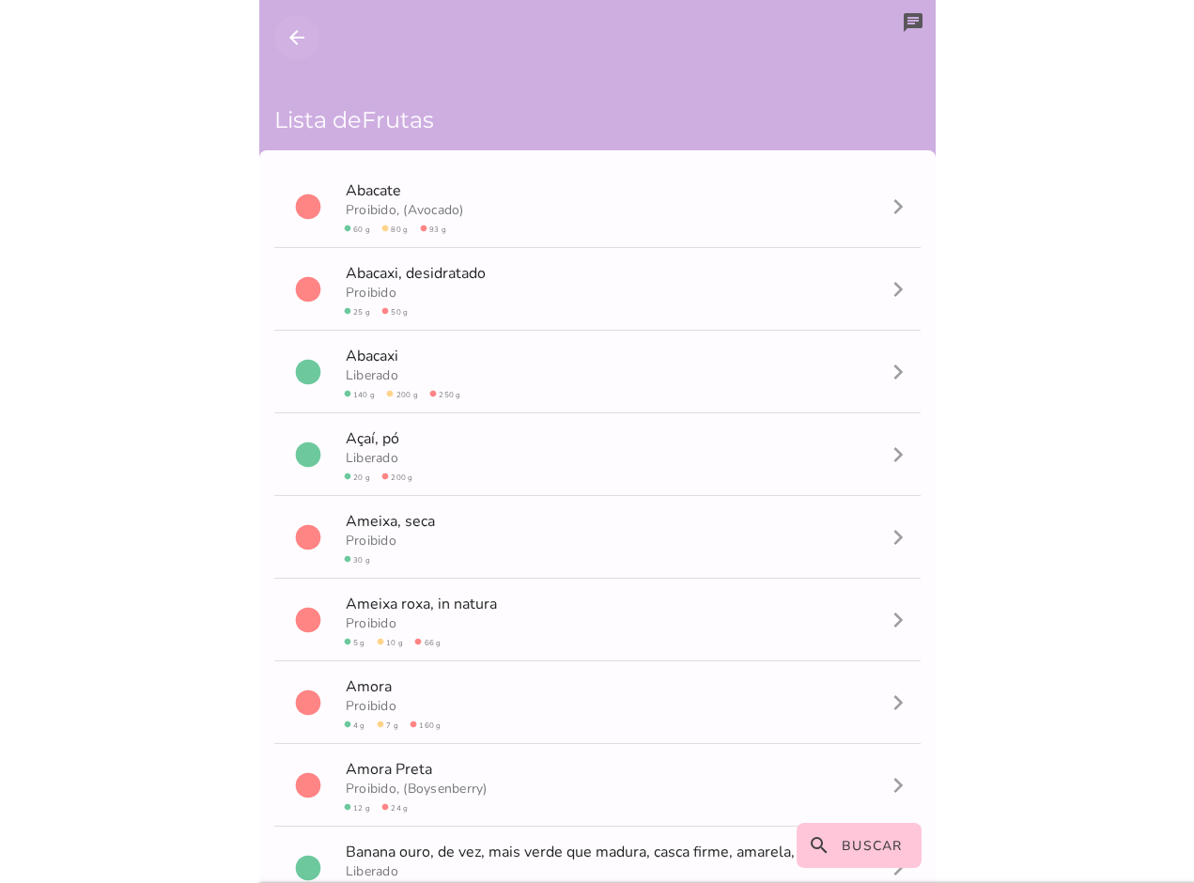
click at [296, 28] on icon "arrow_back" at bounding box center [297, 37] width 23 height 23
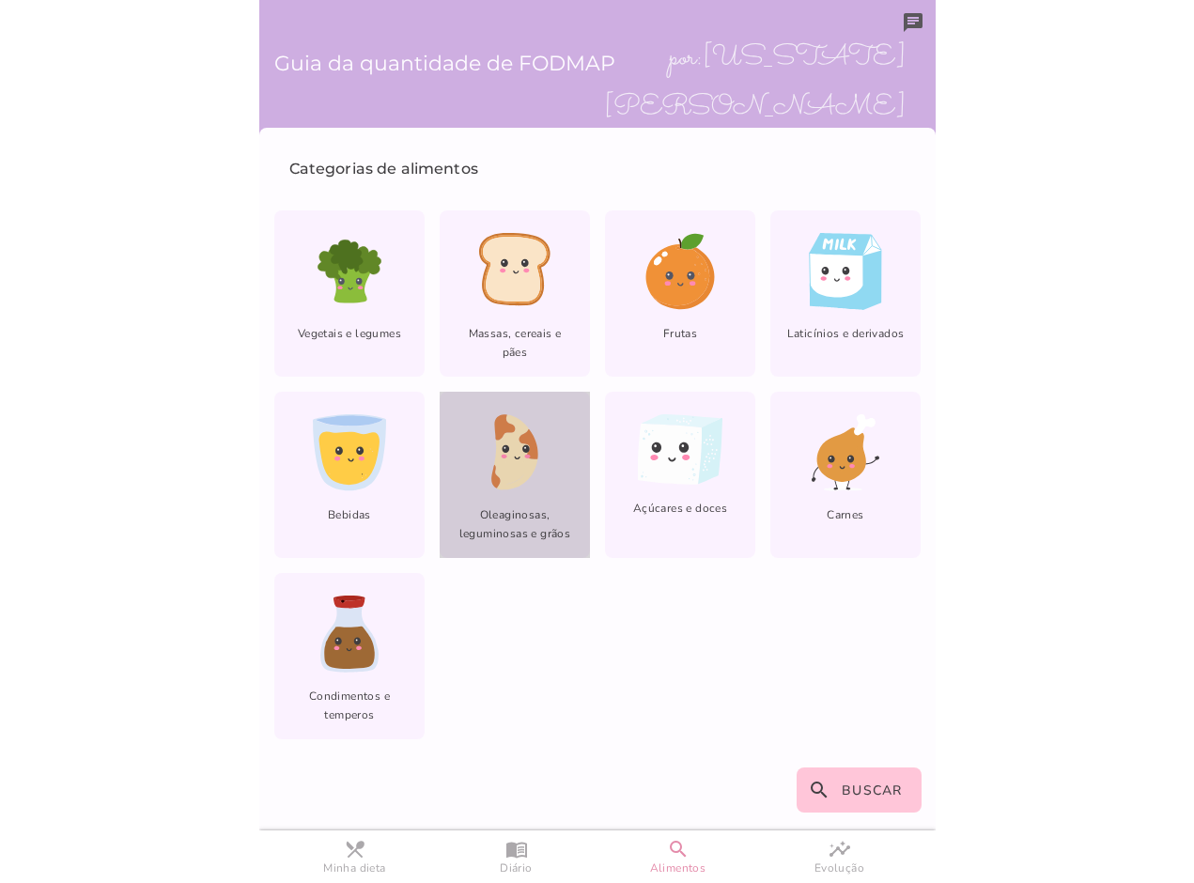
click at [508, 514] on span "Oleaginosas, leguminosas e grãos" at bounding box center [515, 531] width 150 height 53
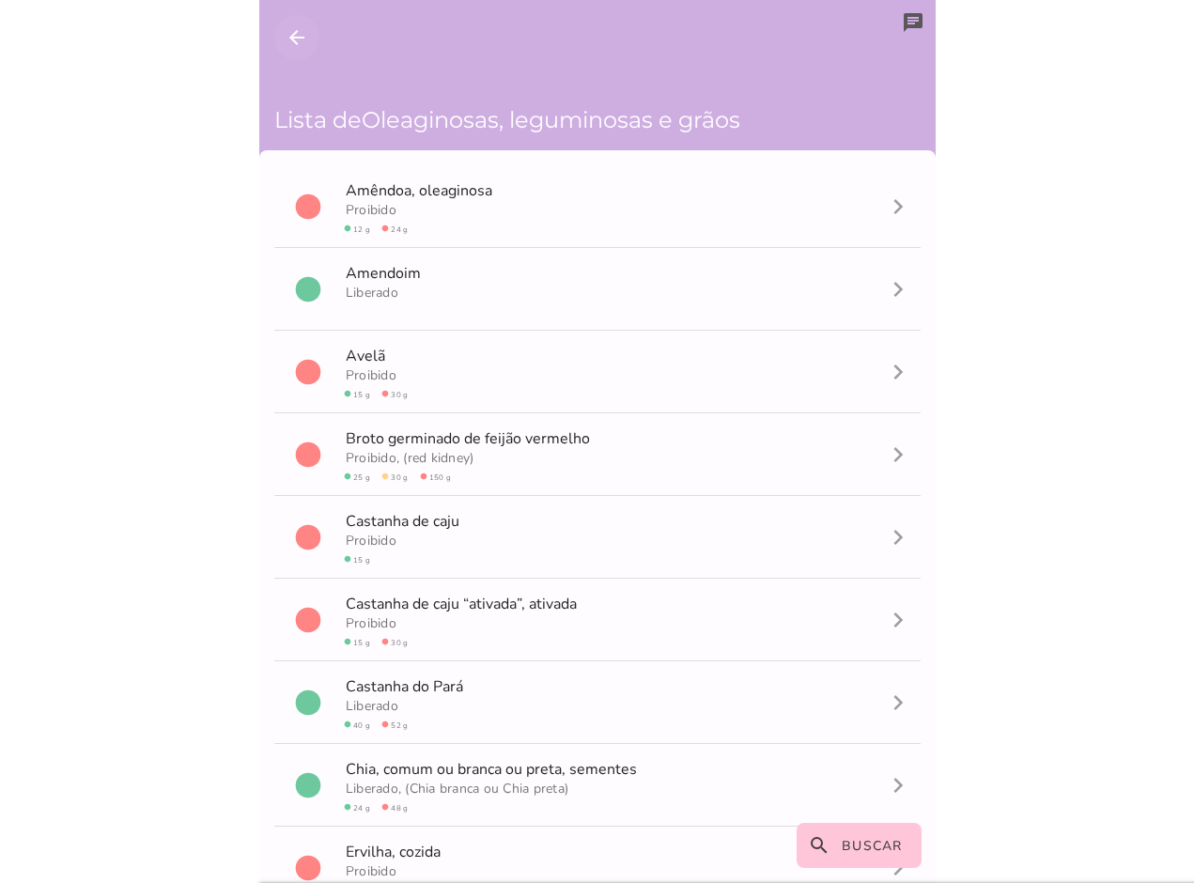
click at [286, 29] on icon "arrow_back" at bounding box center [297, 37] width 23 height 23
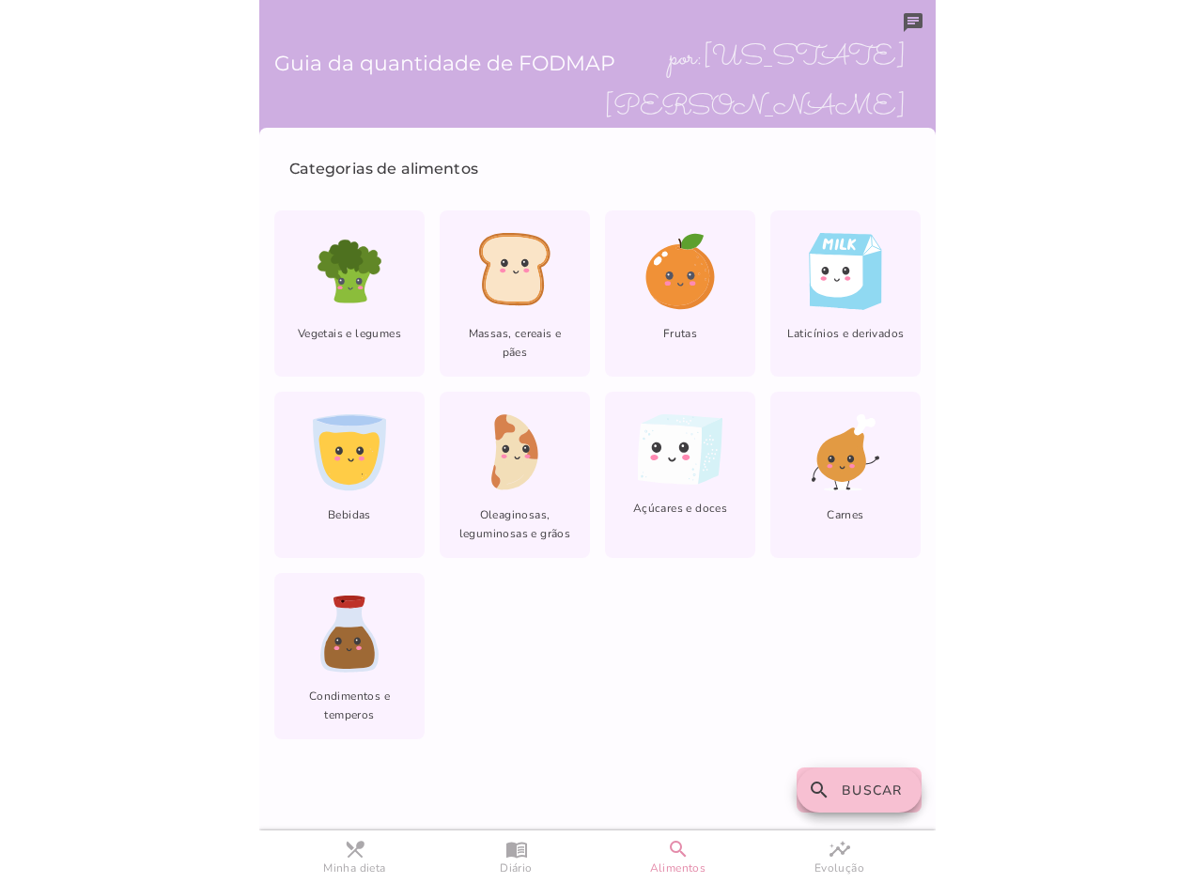
click at [883, 787] on span "Buscar" at bounding box center [872, 790] width 61 height 18
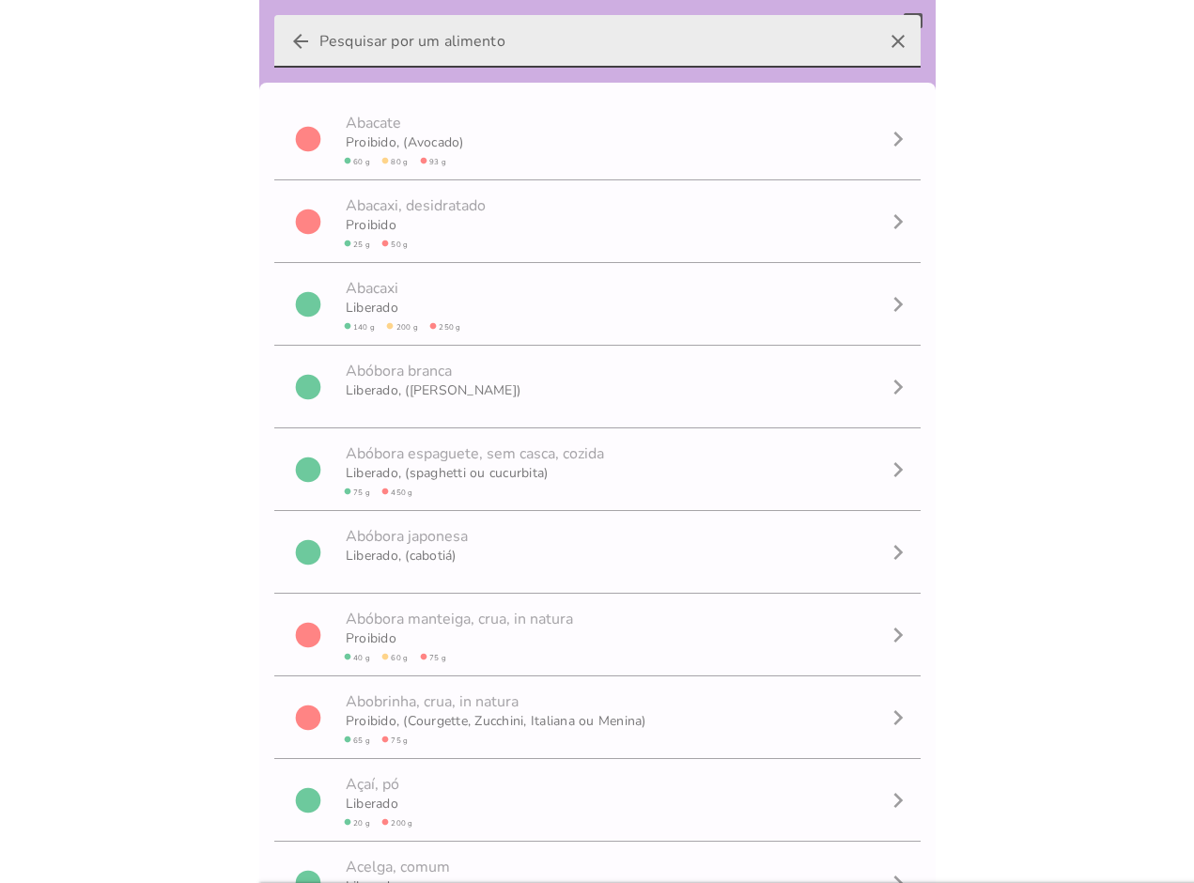
click at [342, 59] on input "arrow_back clear" at bounding box center [597, 41] width 556 height 53
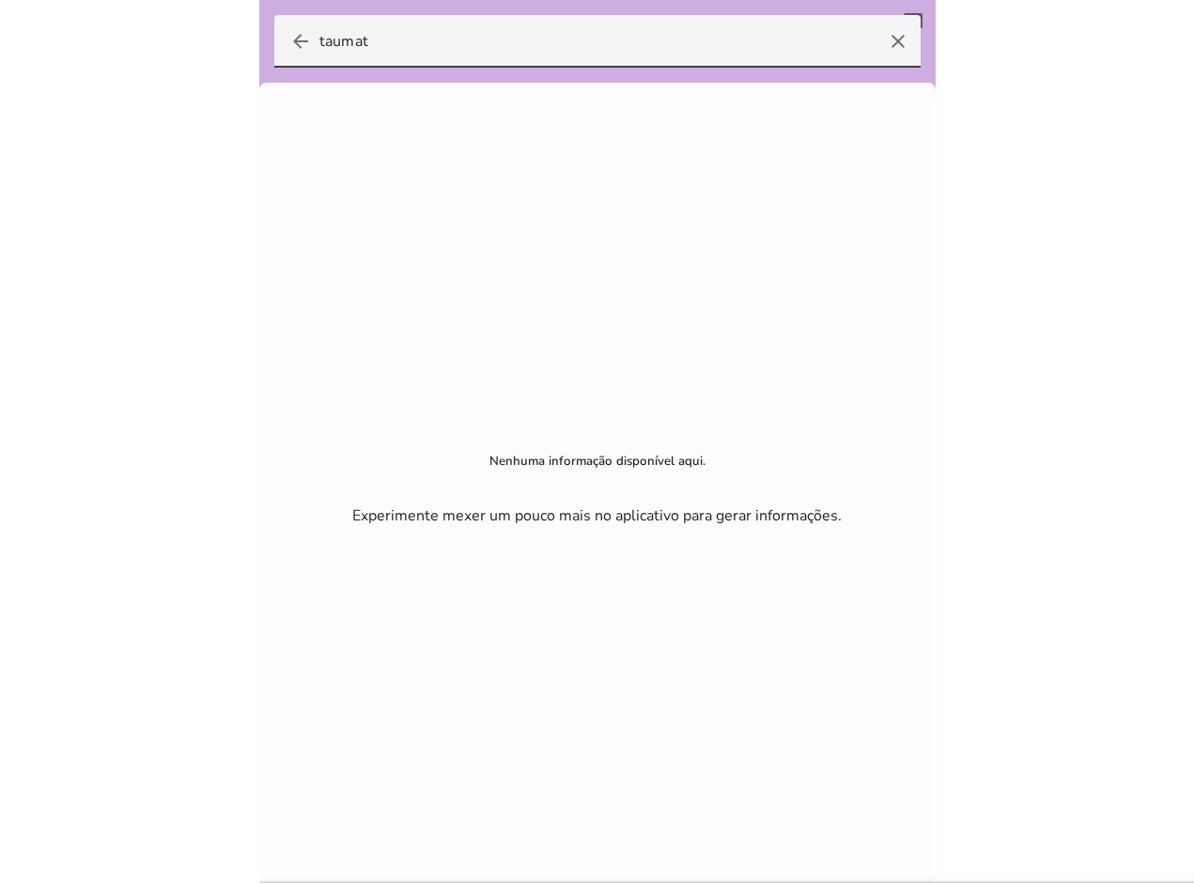
type input "taumat"
type mwc-textfield "taumat"
drag, startPoint x: 473, startPoint y: 52, endPoint x: 10, endPoint y: 7, distance: 465.2
click at [10, 7] on body at bounding box center [597, 441] width 1194 height 883
type input "mle"
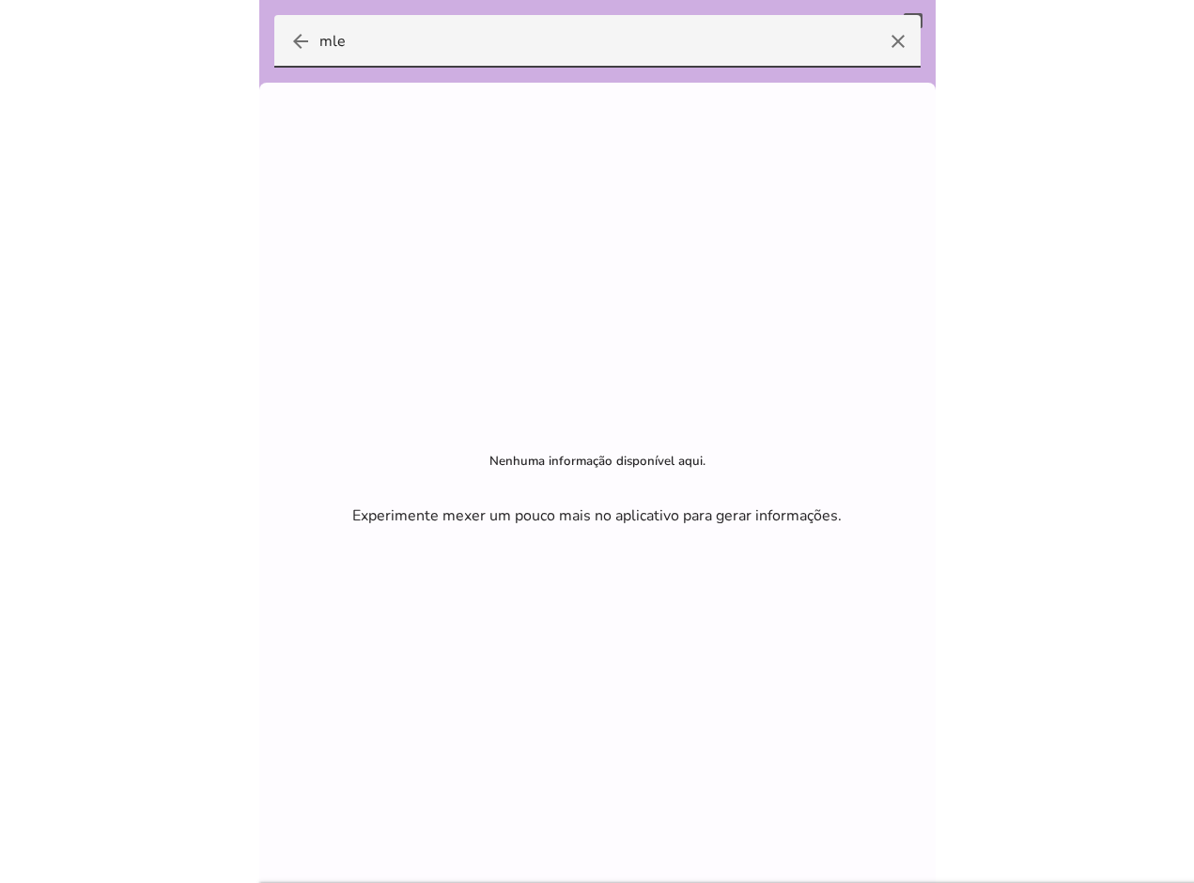
type mwc-textfield "mle"
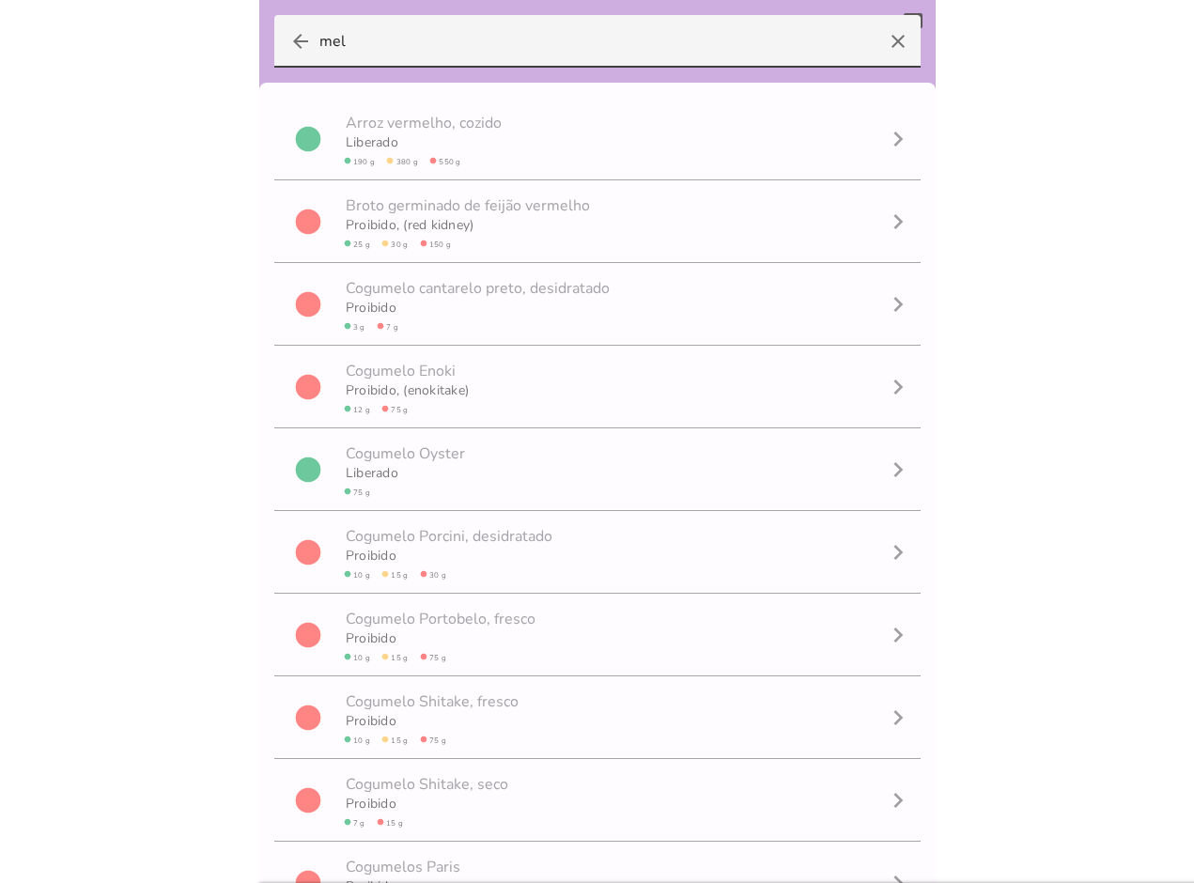
type input "mel"
type mwc-textfield "mel"
click at [174, 168] on body at bounding box center [597, 441] width 1194 height 883
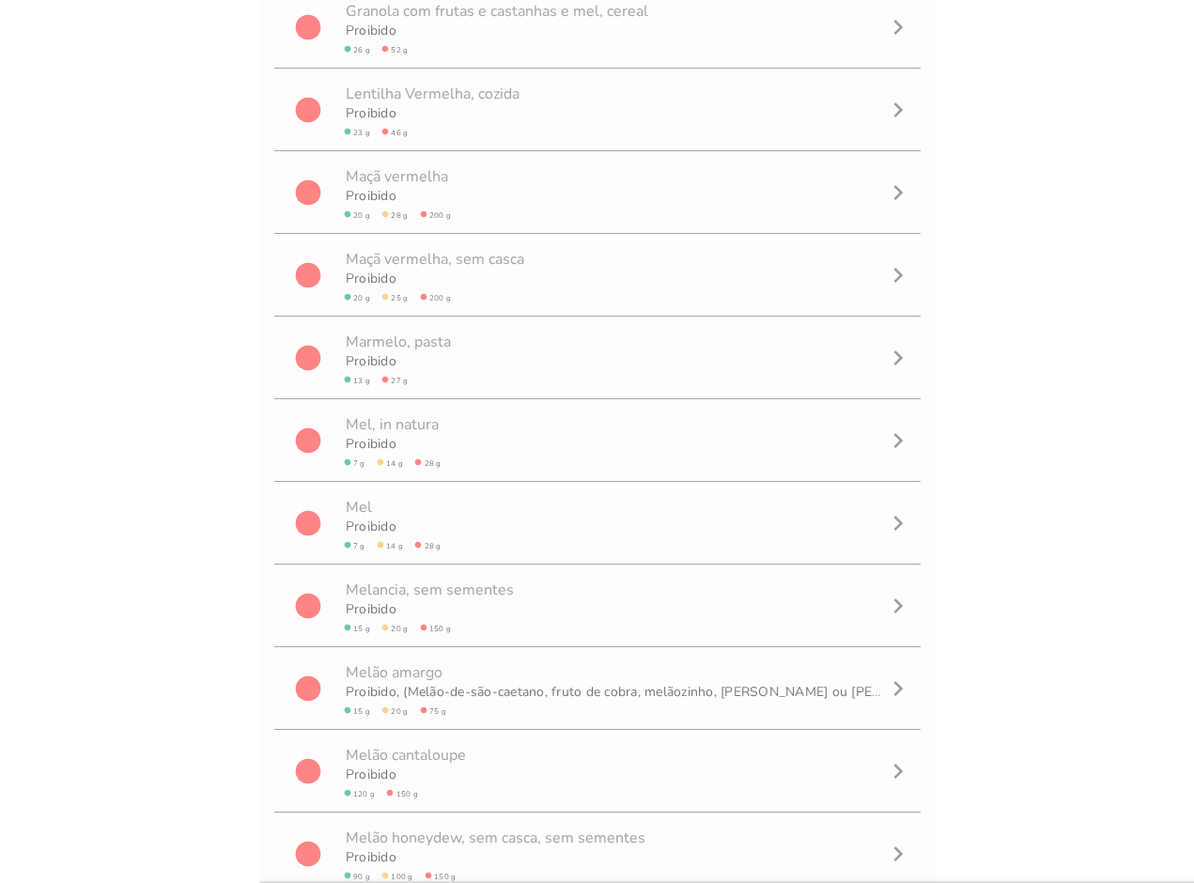
scroll to position [229, 0]
